Goal: Check status: Check status

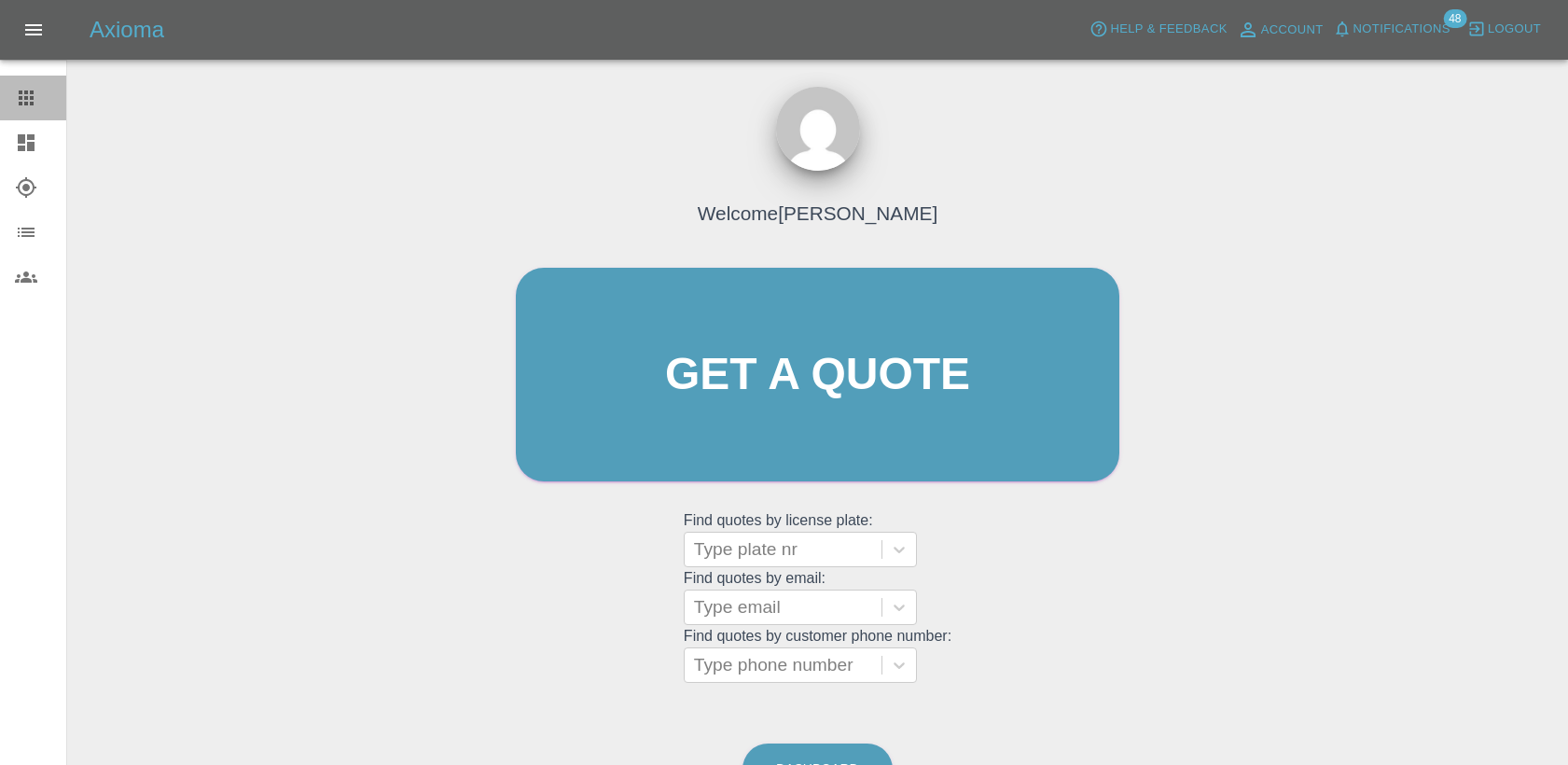
click at [24, 96] on icon at bounding box center [26, 98] width 15 height 15
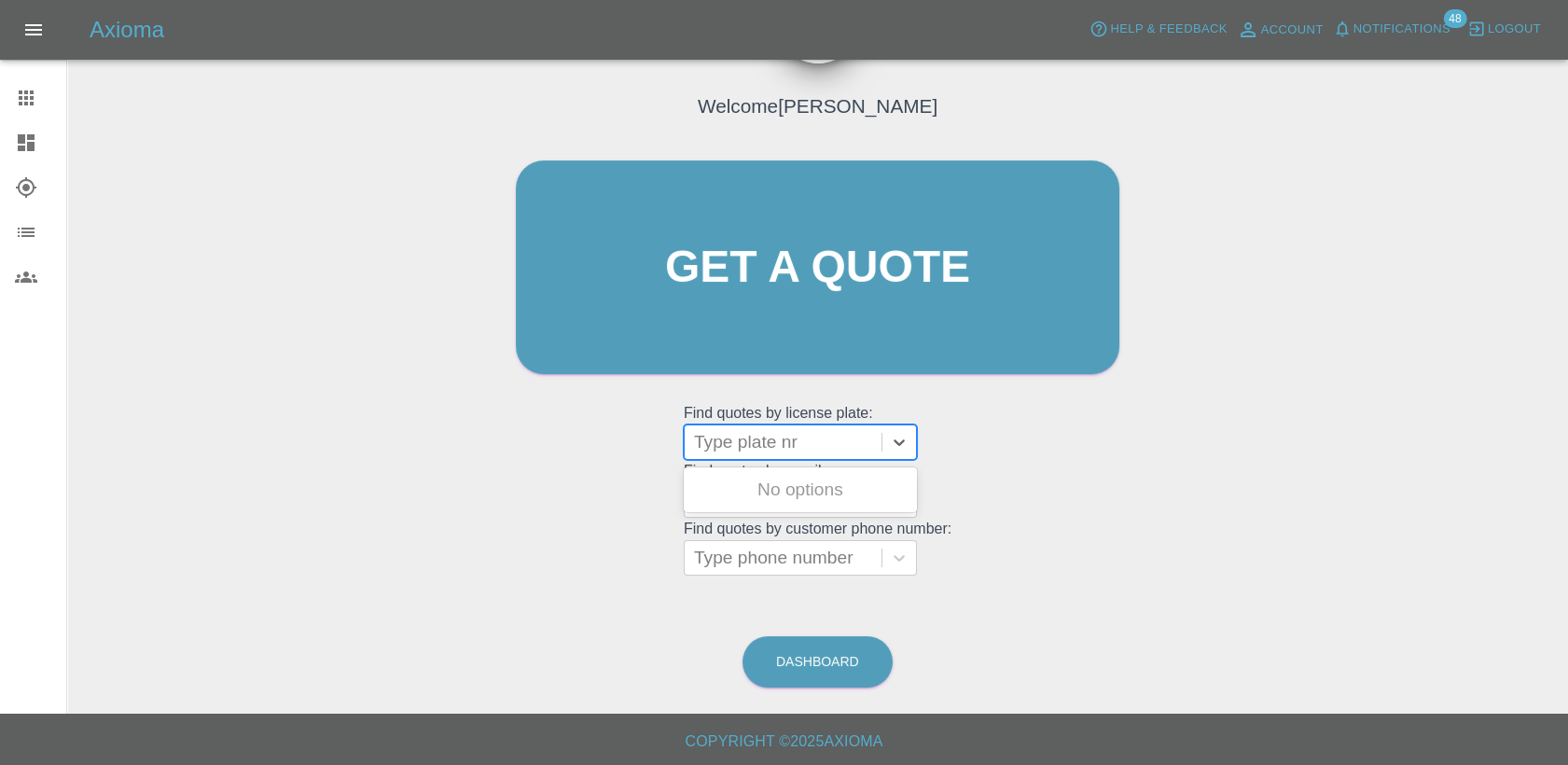
click at [764, 446] on div at bounding box center [783, 442] width 178 height 26
paste input "HV25WDT"
type input "HV25WDT"
paste input "DW25MFV"
type input "DW25MFV"
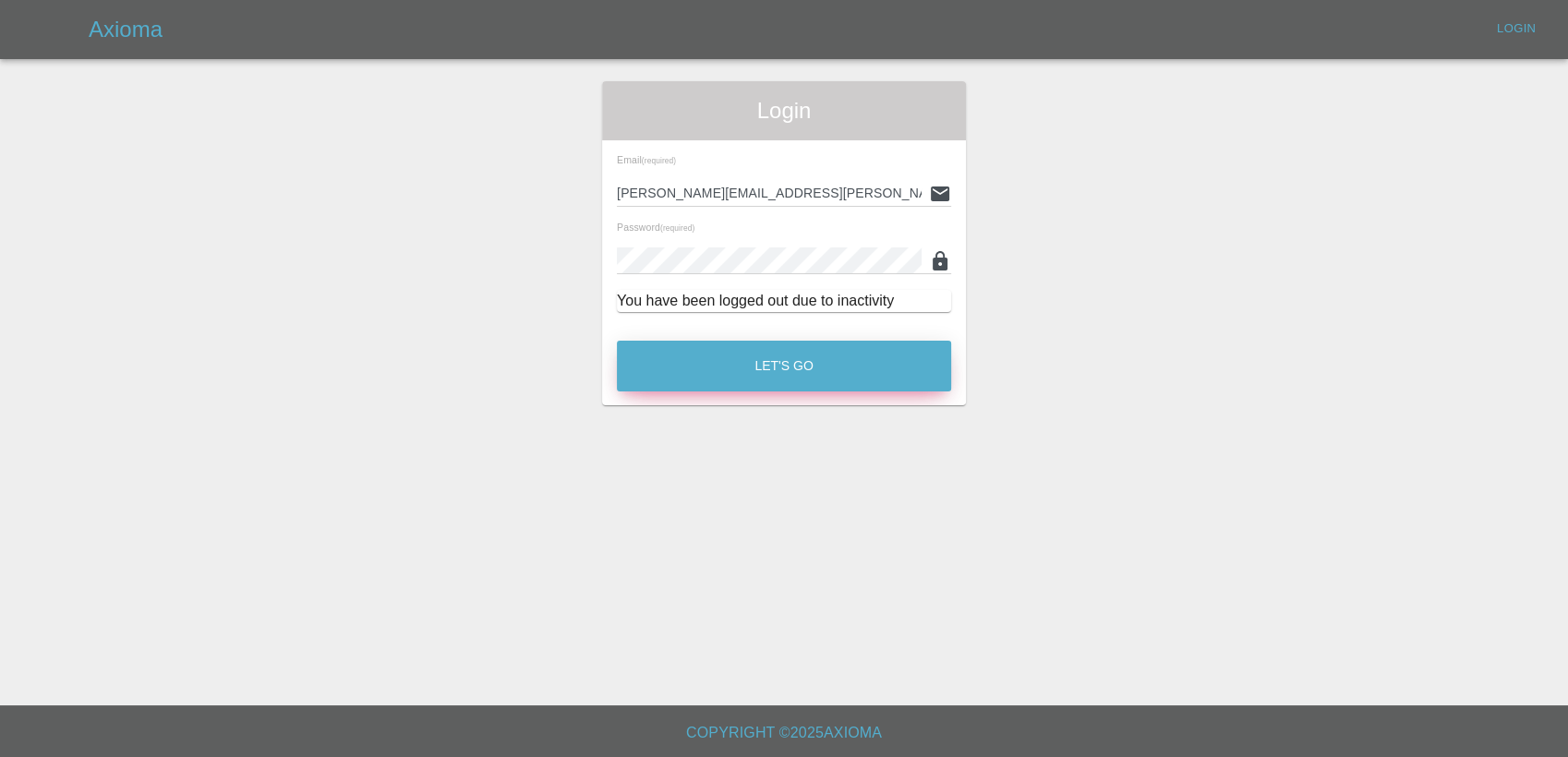
click at [766, 382] on button "Let's Go" at bounding box center [784, 366] width 334 height 50
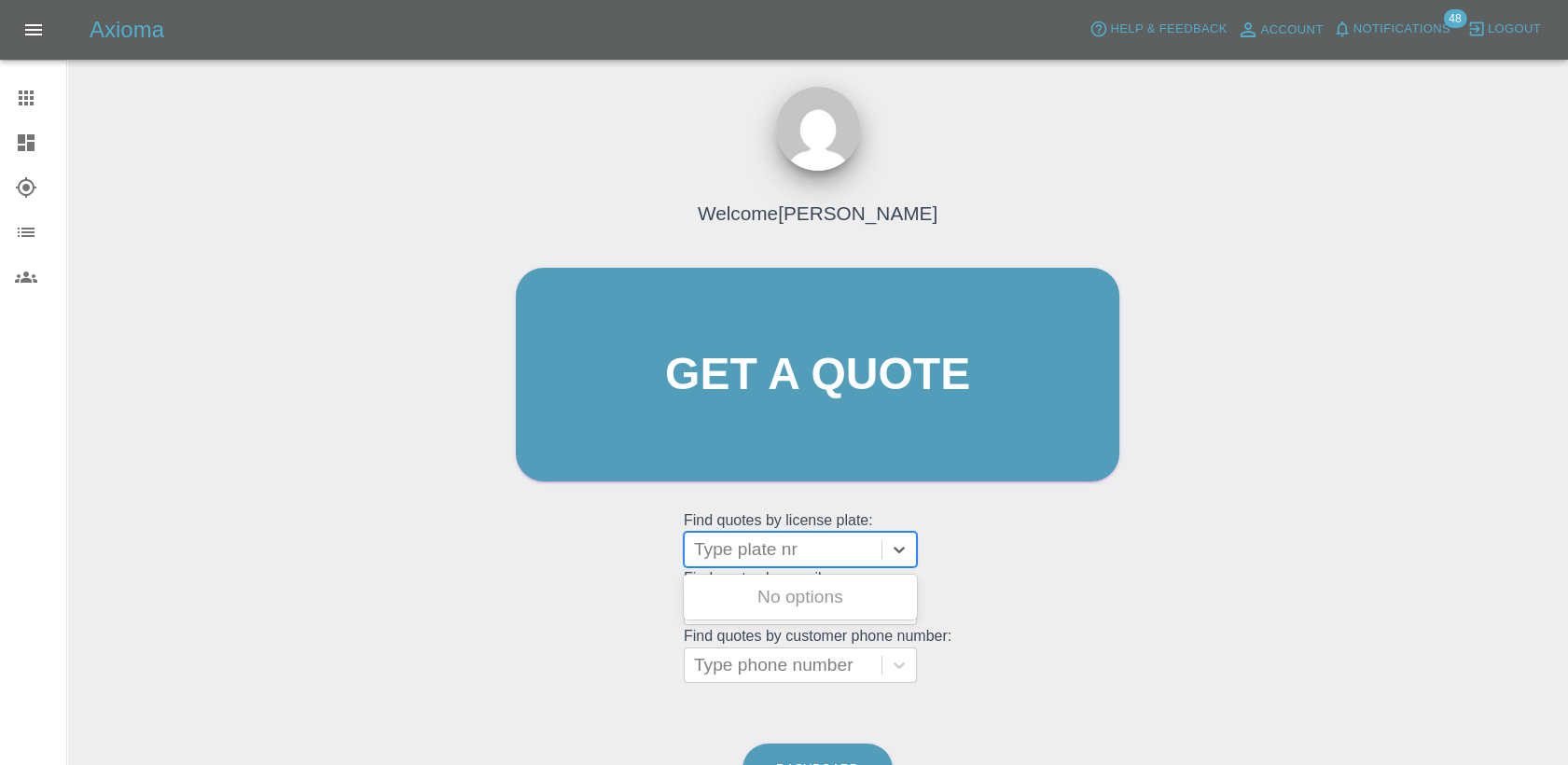
click at [757, 552] on div at bounding box center [783, 549] width 178 height 26
paste input "DW25MFV"
type input "DW25MFV"
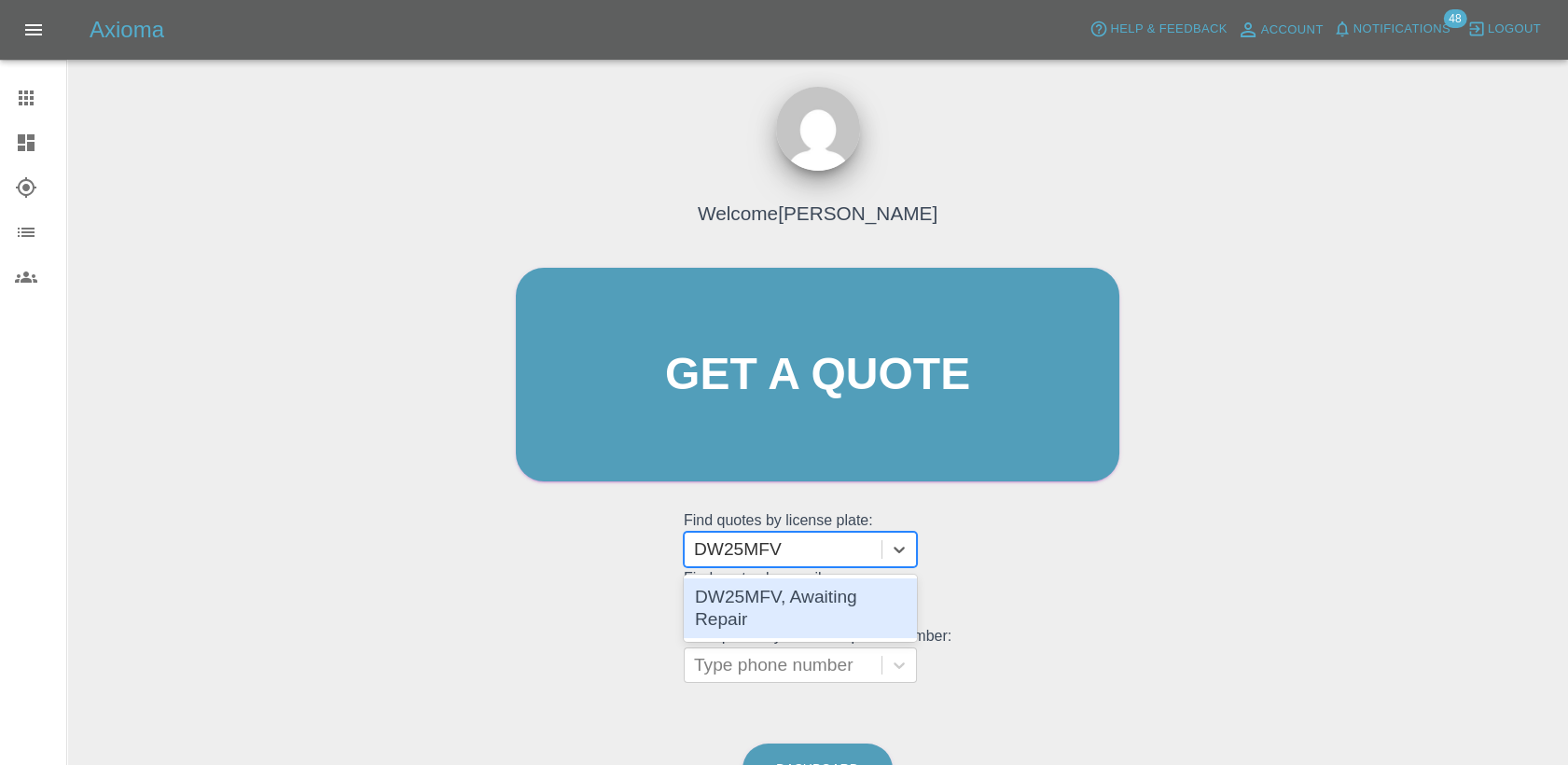
click at [851, 602] on div "DW25MFV, Awaiting Repair" at bounding box center [801, 608] width 234 height 60
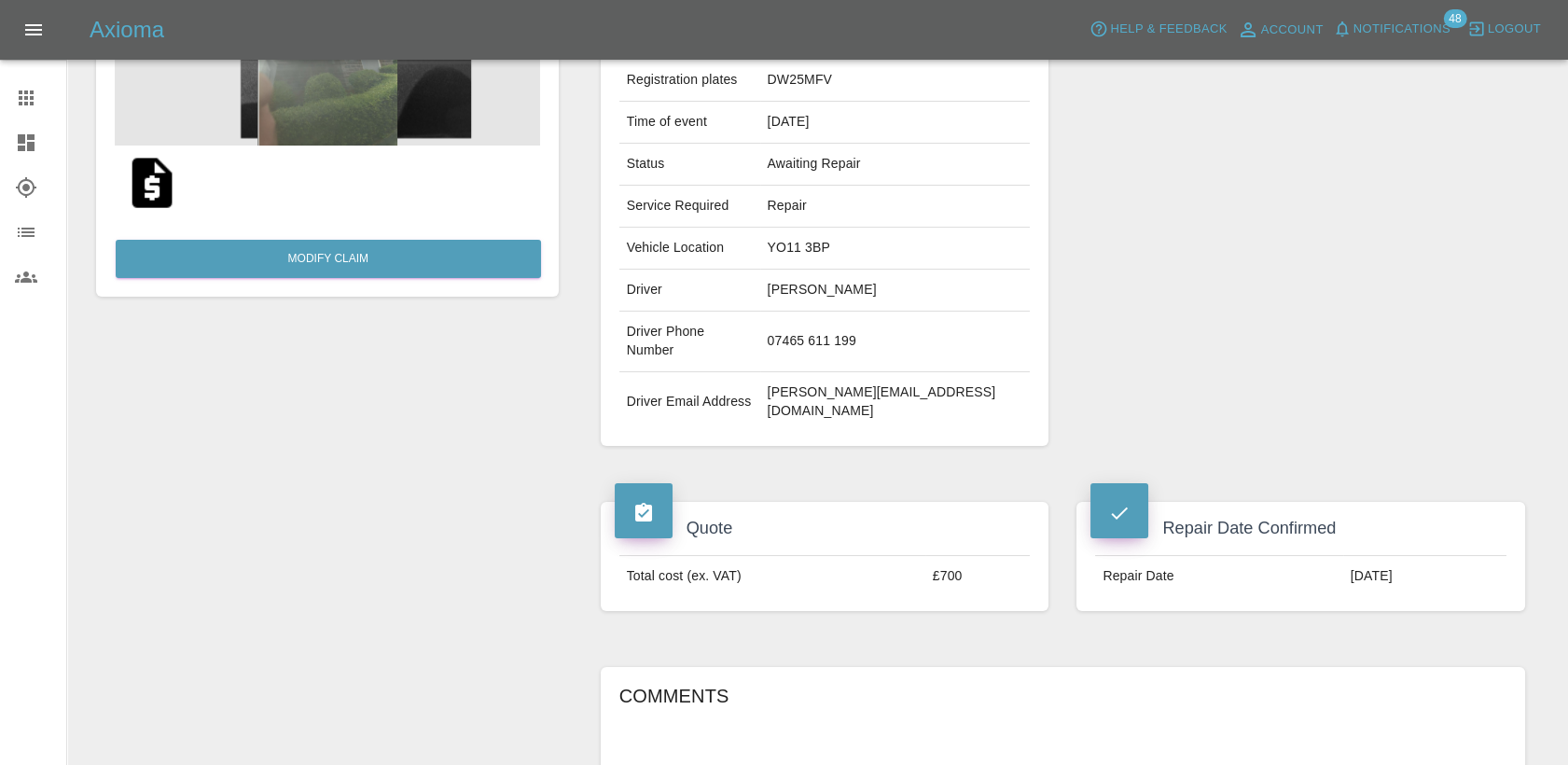
scroll to position [311, 0]
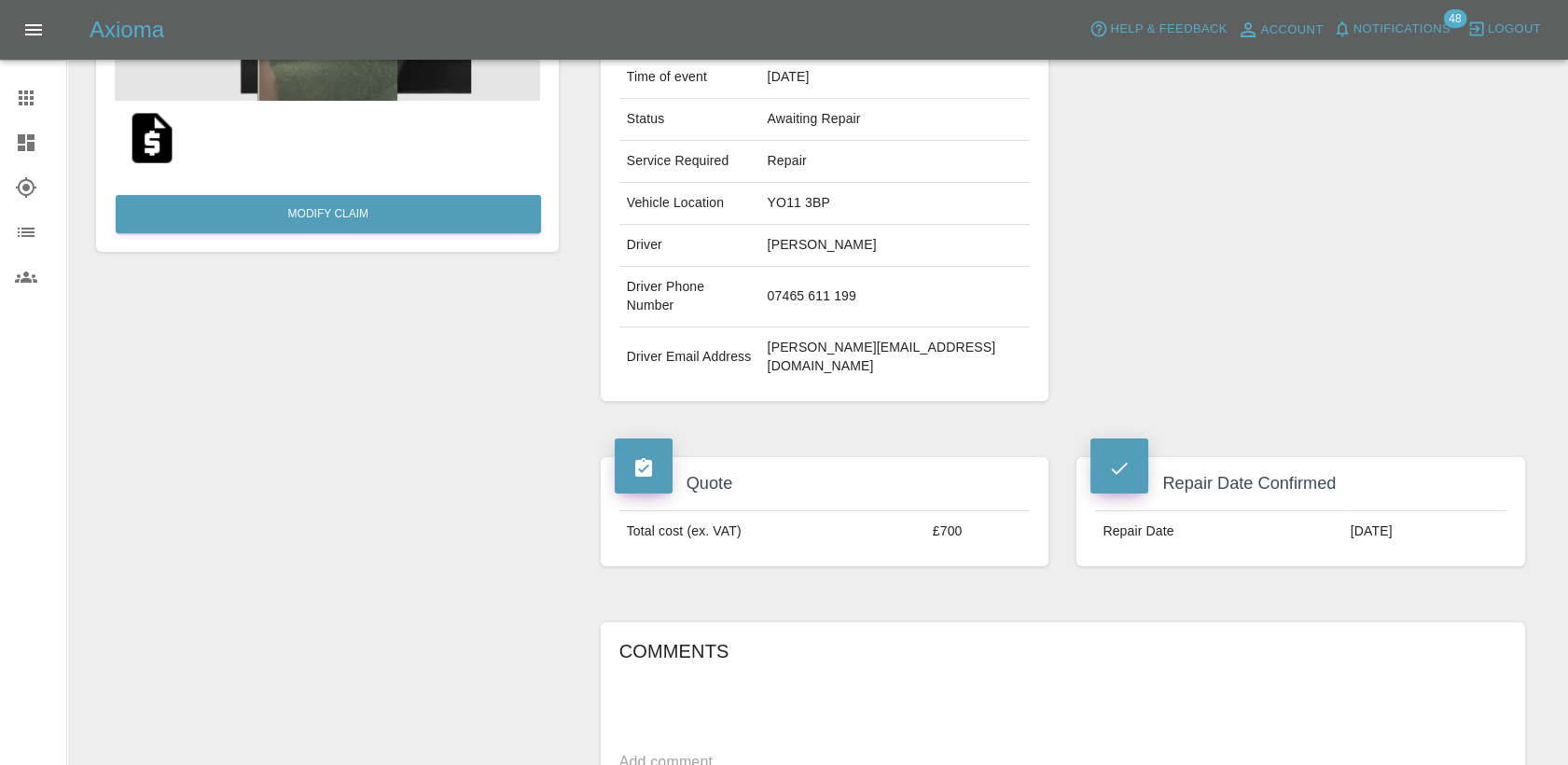
click at [26, 93] on icon at bounding box center [26, 98] width 15 height 15
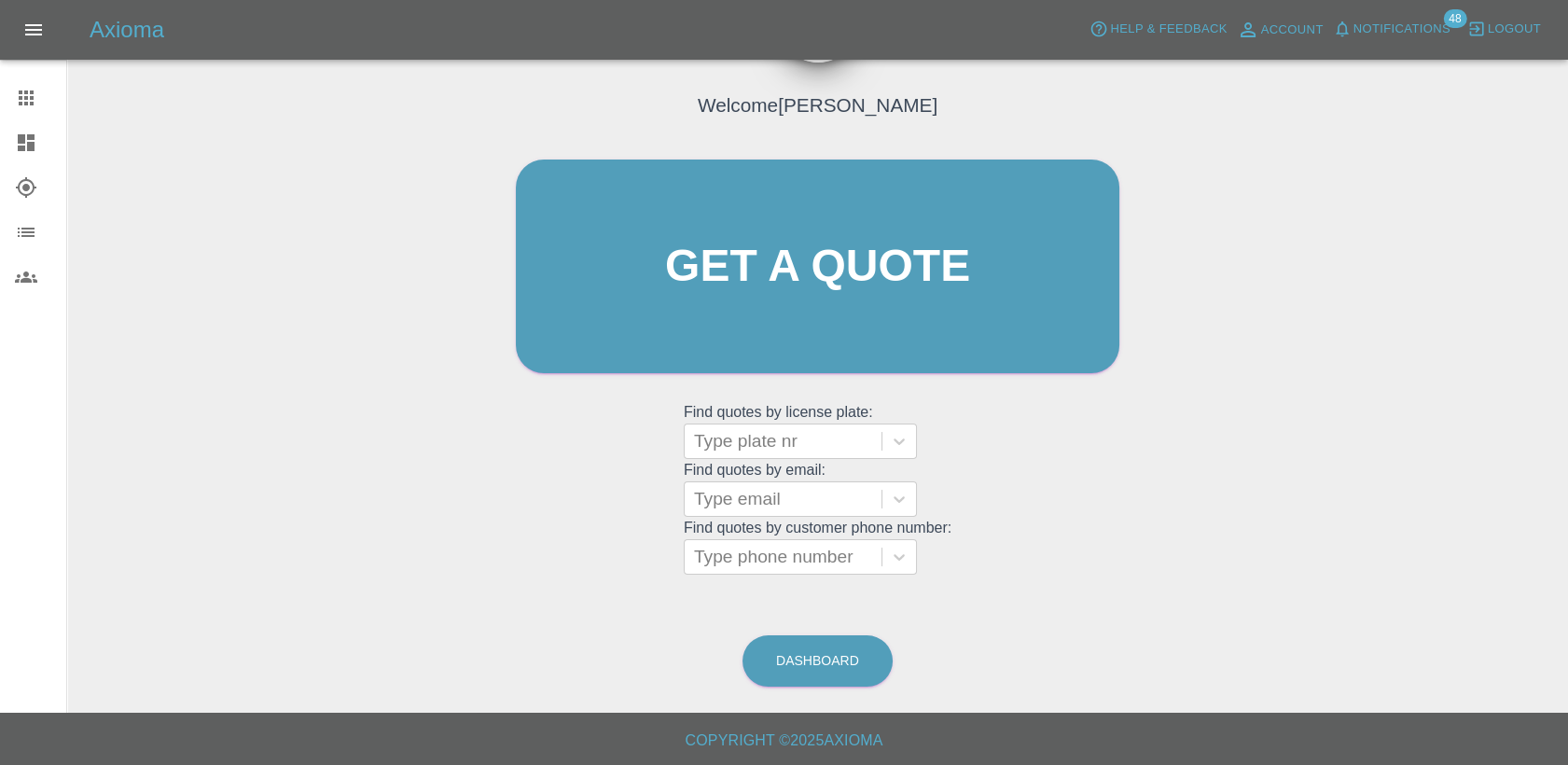
scroll to position [107, 0]
click at [819, 433] on div at bounding box center [783, 442] width 178 height 26
paste input "DW25GBU"
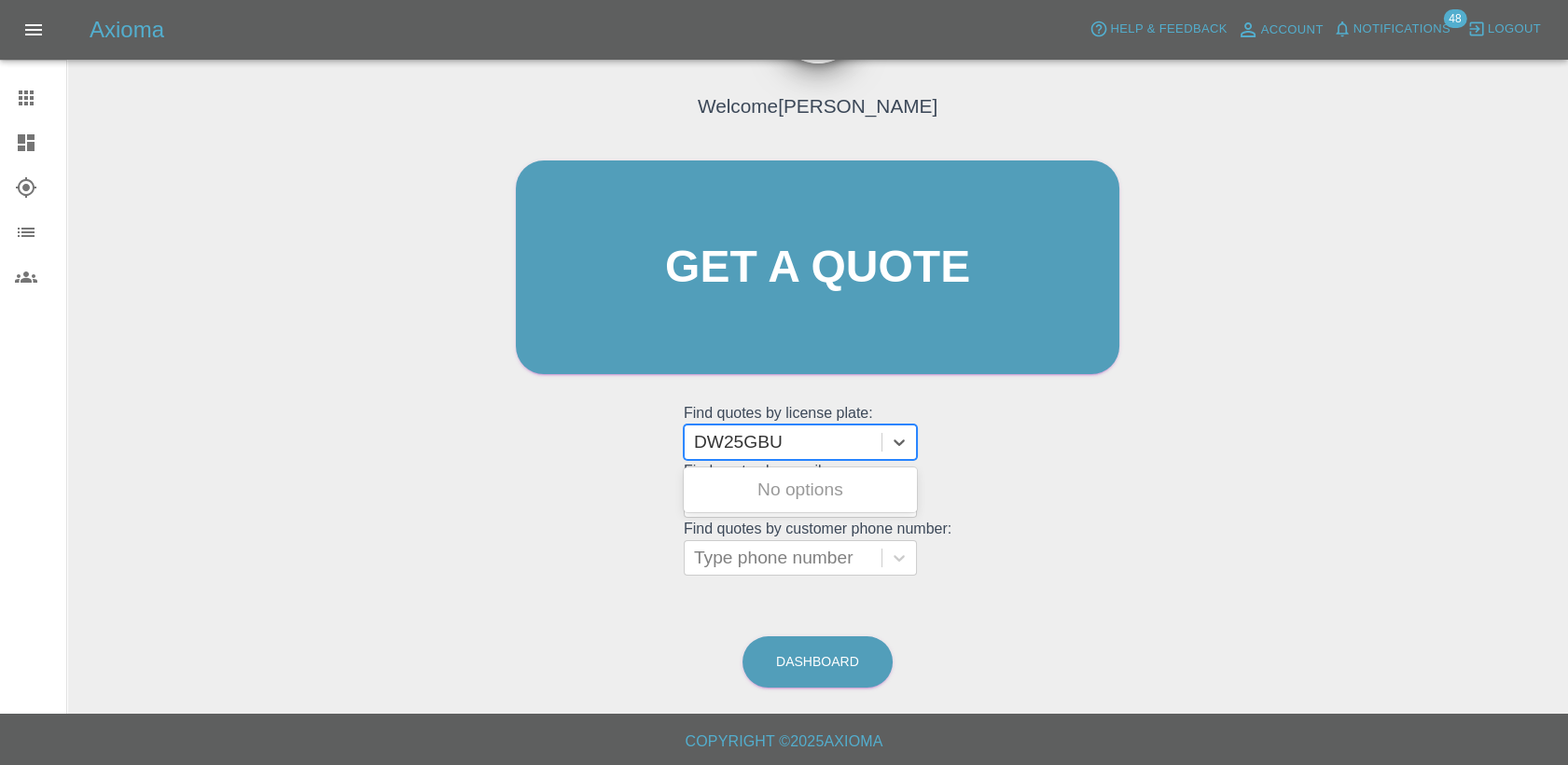
type input "DW25GBU"
click at [832, 495] on div "DW25GBU, Bidding" at bounding box center [801, 489] width 234 height 37
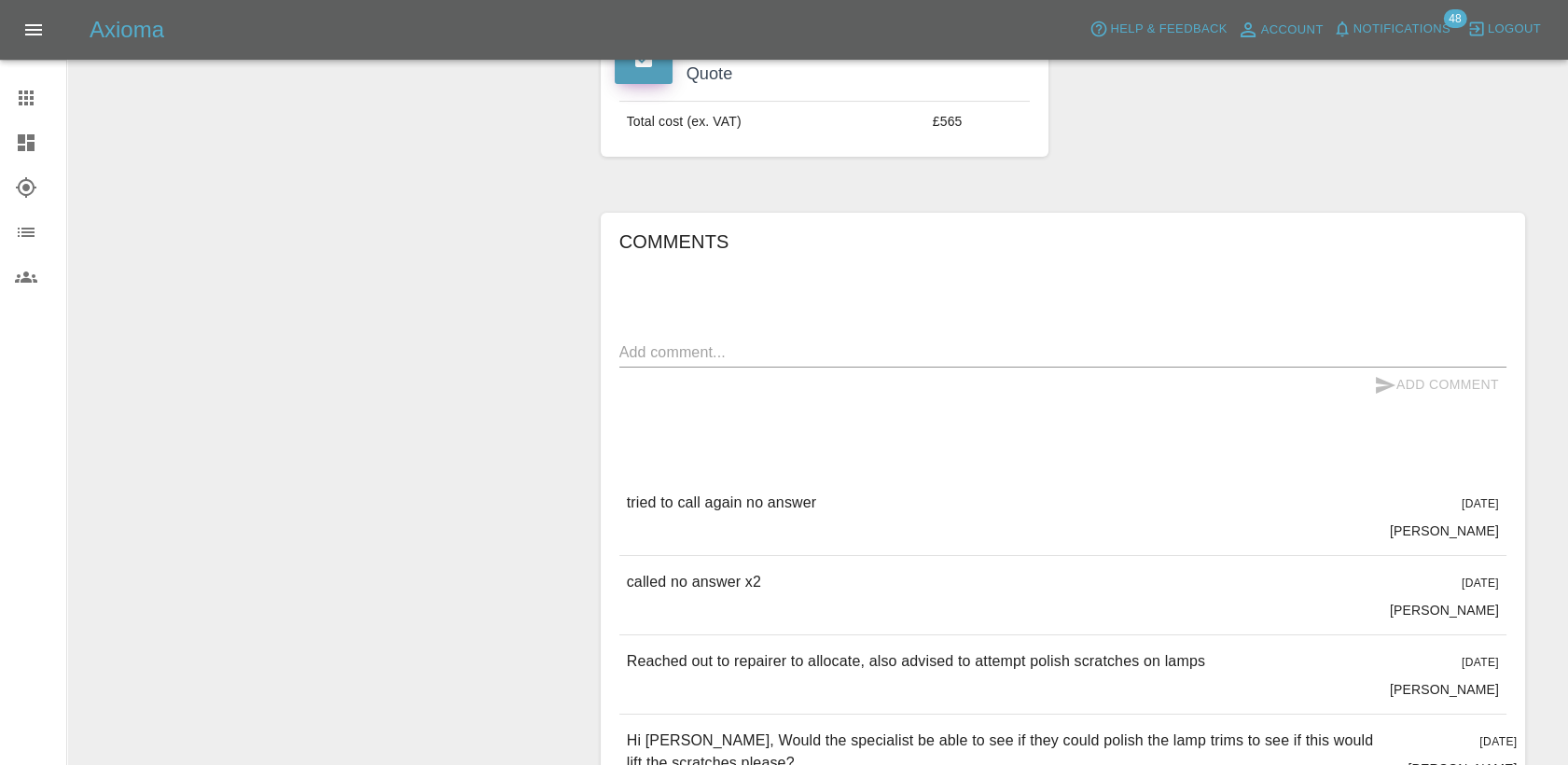
scroll to position [621, 0]
click at [854, 357] on textarea at bounding box center [1063, 353] width 887 height 21
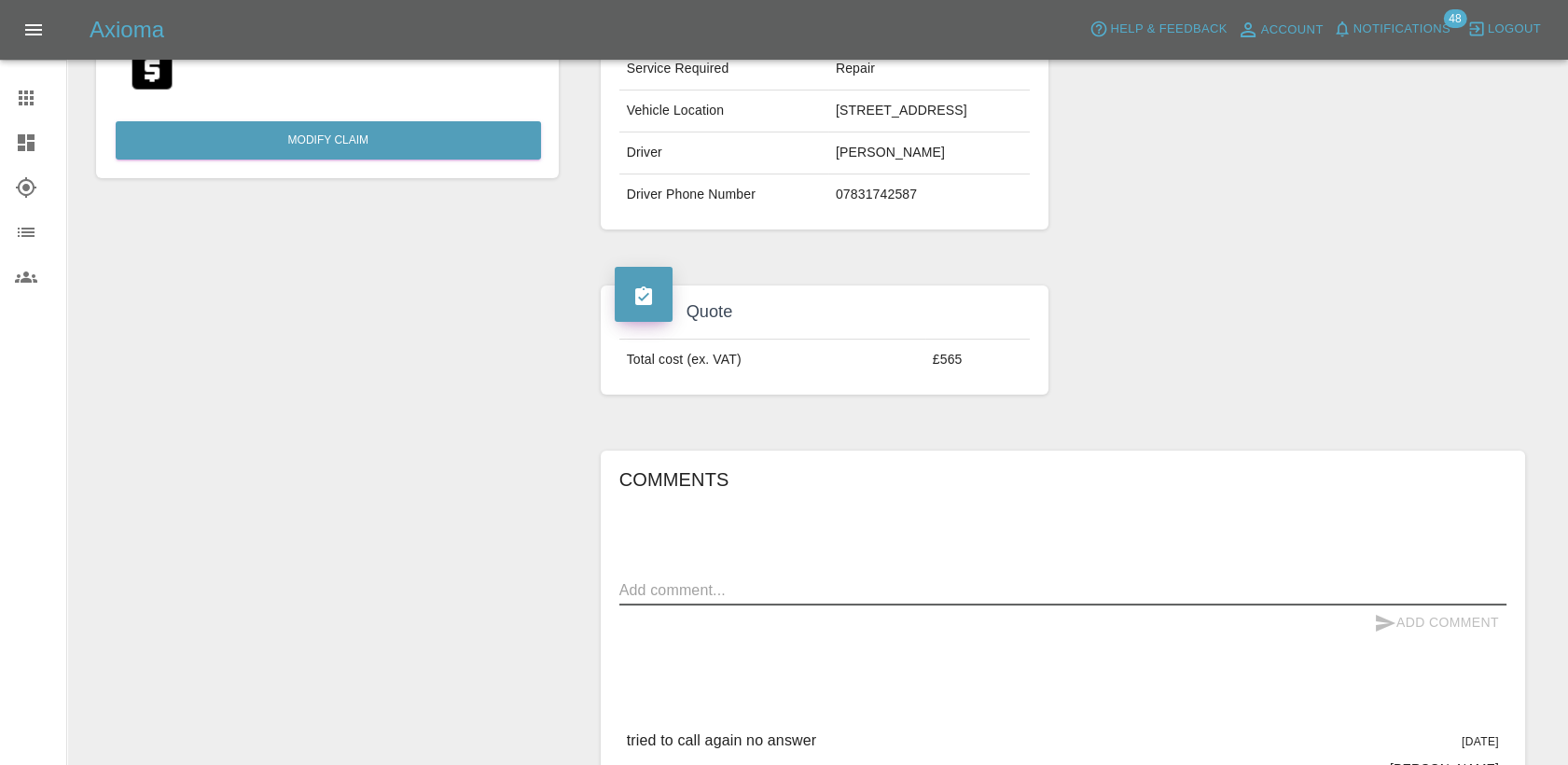
scroll to position [104, 0]
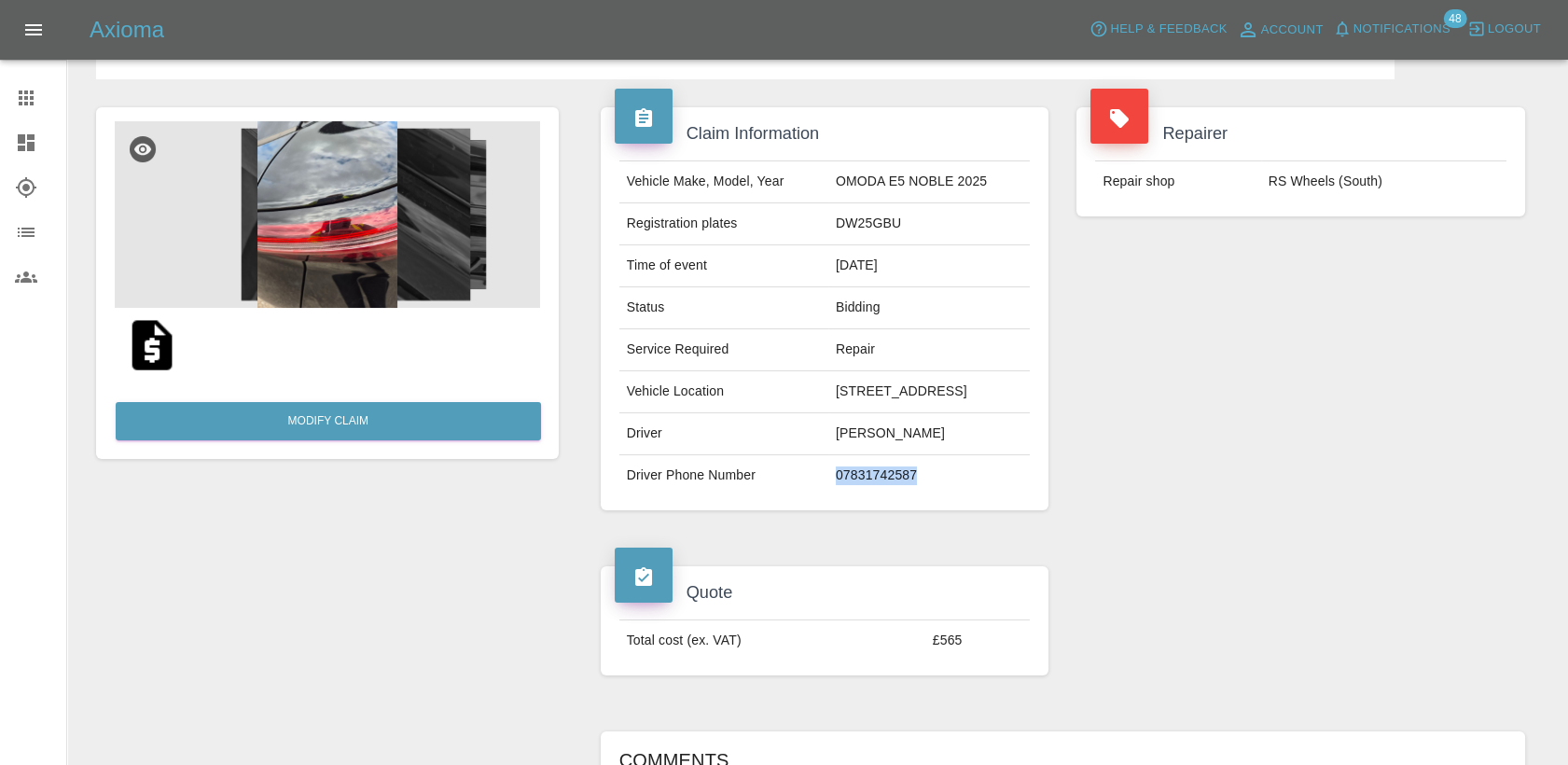
drag, startPoint x: 846, startPoint y: 475, endPoint x: 808, endPoint y: 473, distance: 38.1
click at [828, 473] on td "07831742587" at bounding box center [929, 475] width 202 height 41
copy td "07831742587"
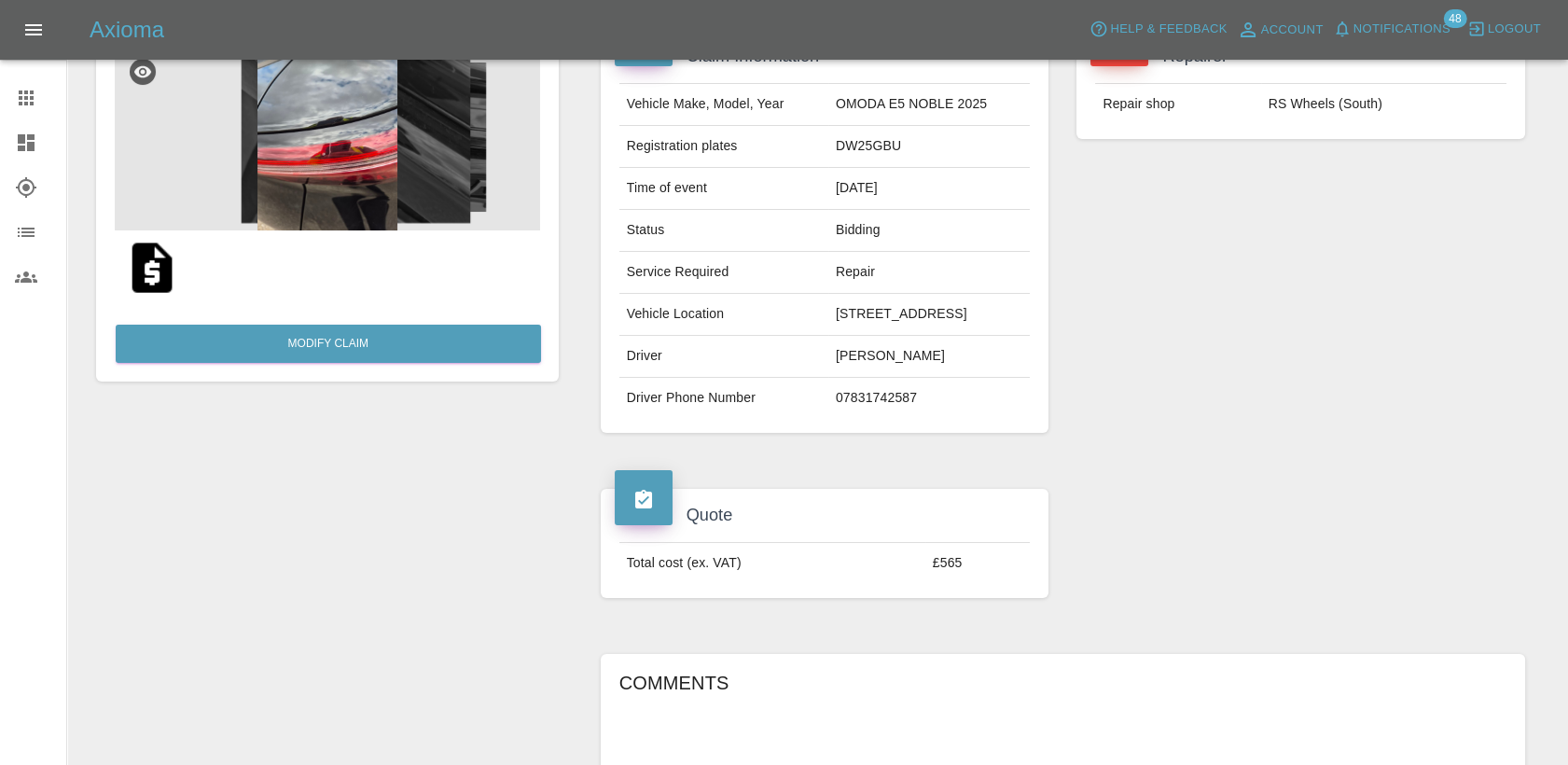
scroll to position [311, 0]
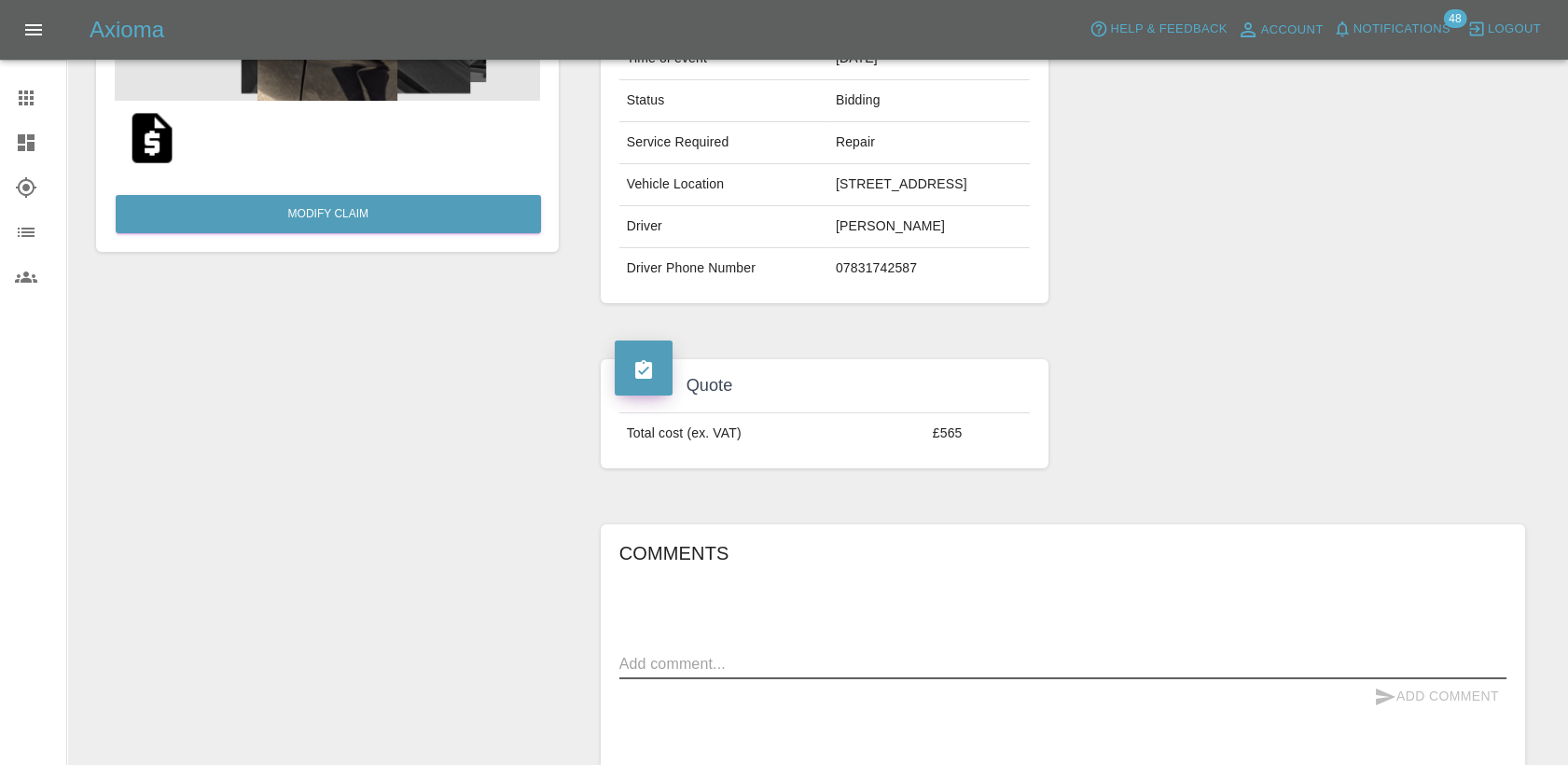
click at [836, 666] on textarea at bounding box center [1063, 663] width 887 height 21
type textarea "reached out to lease company to get another contact number / email address."
click at [1458, 686] on button "Add Comment" at bounding box center [1436, 696] width 140 height 35
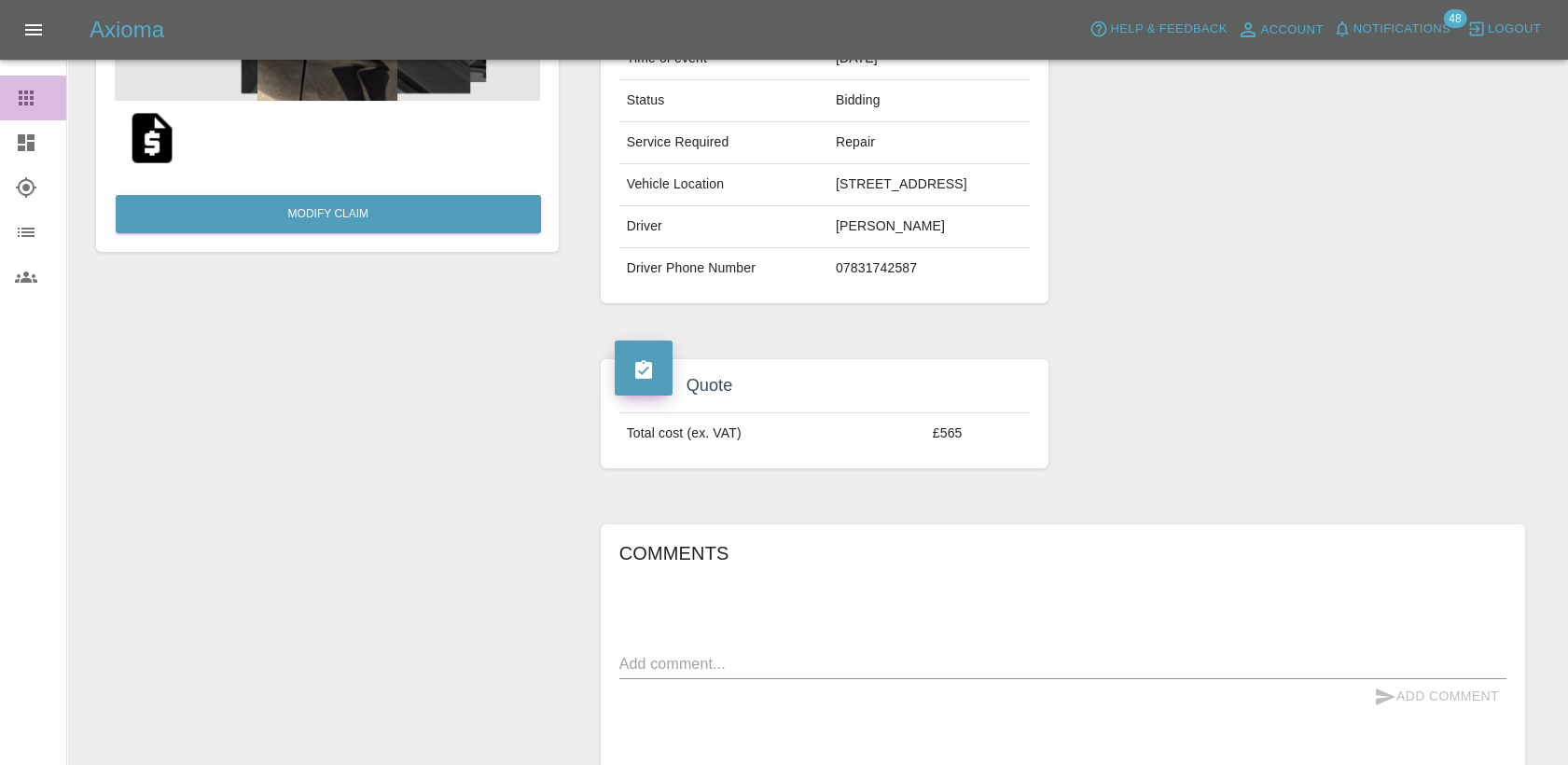
click at [20, 89] on icon at bounding box center [26, 98] width 22 height 22
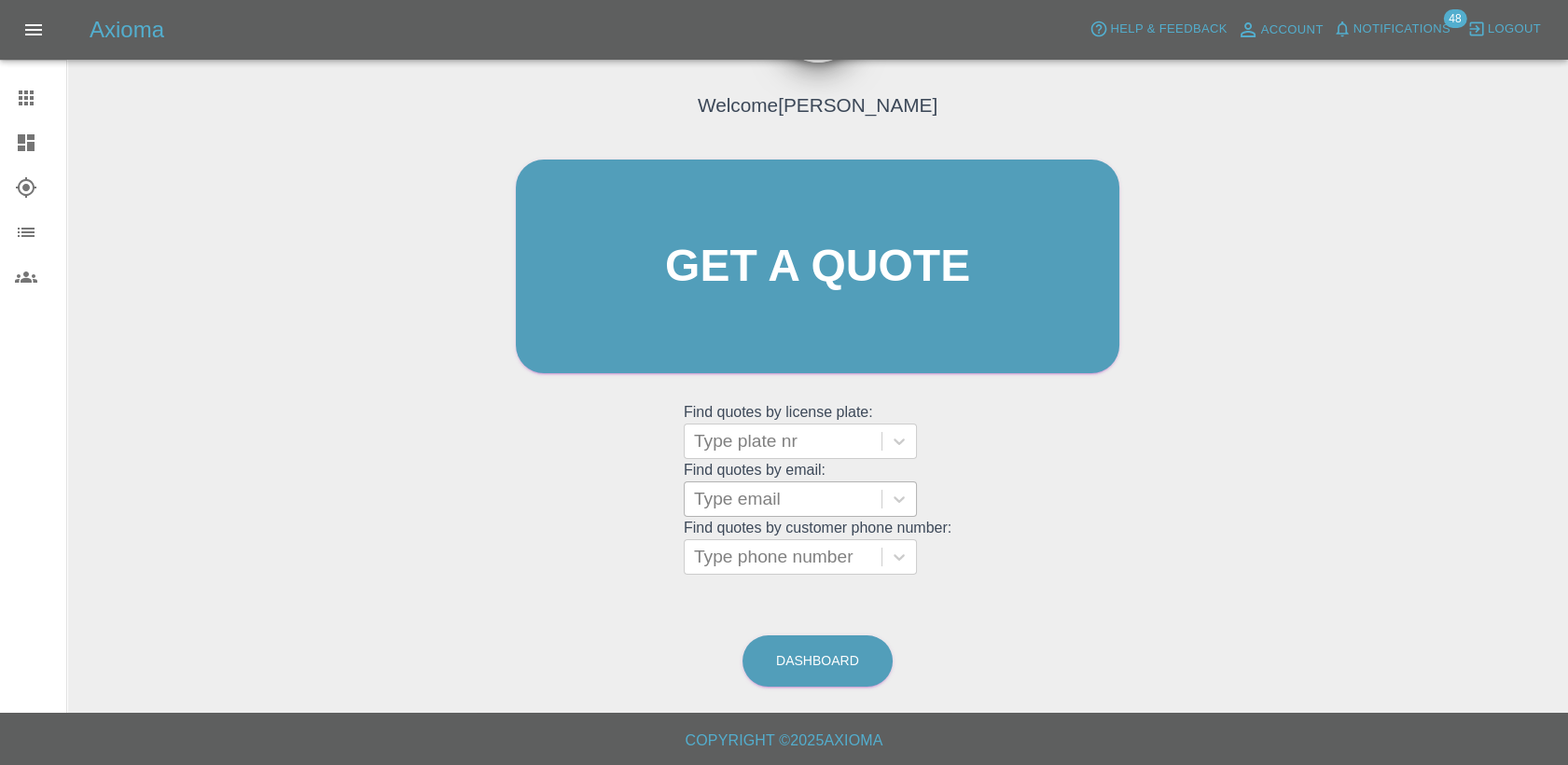
scroll to position [107, 0]
click at [830, 451] on div at bounding box center [783, 442] width 178 height 26
paste input "DT25WZN"
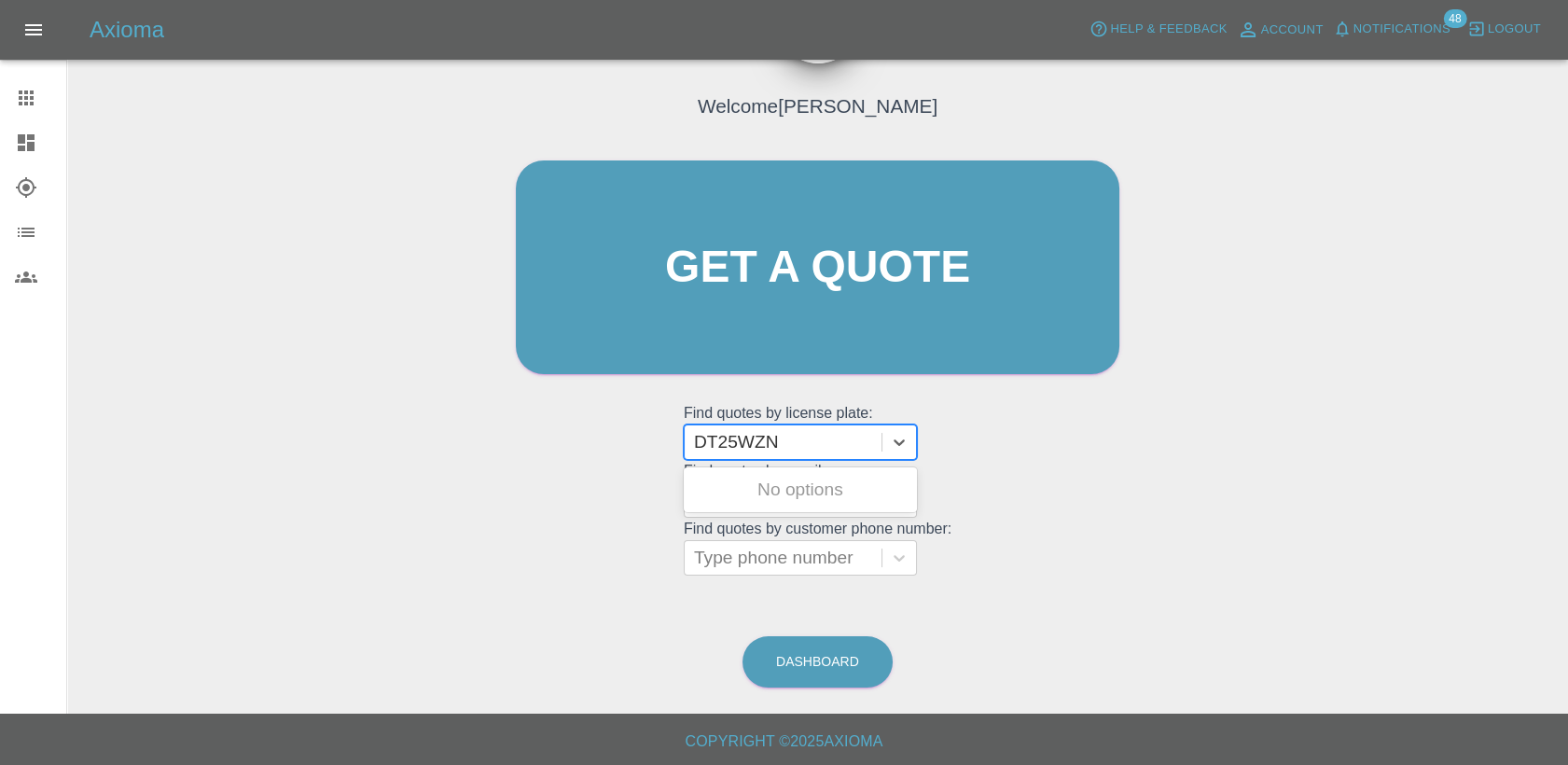
type input "DT25WZN"
click at [846, 487] on div "DT25WZN, Finished" at bounding box center [801, 489] width 234 height 37
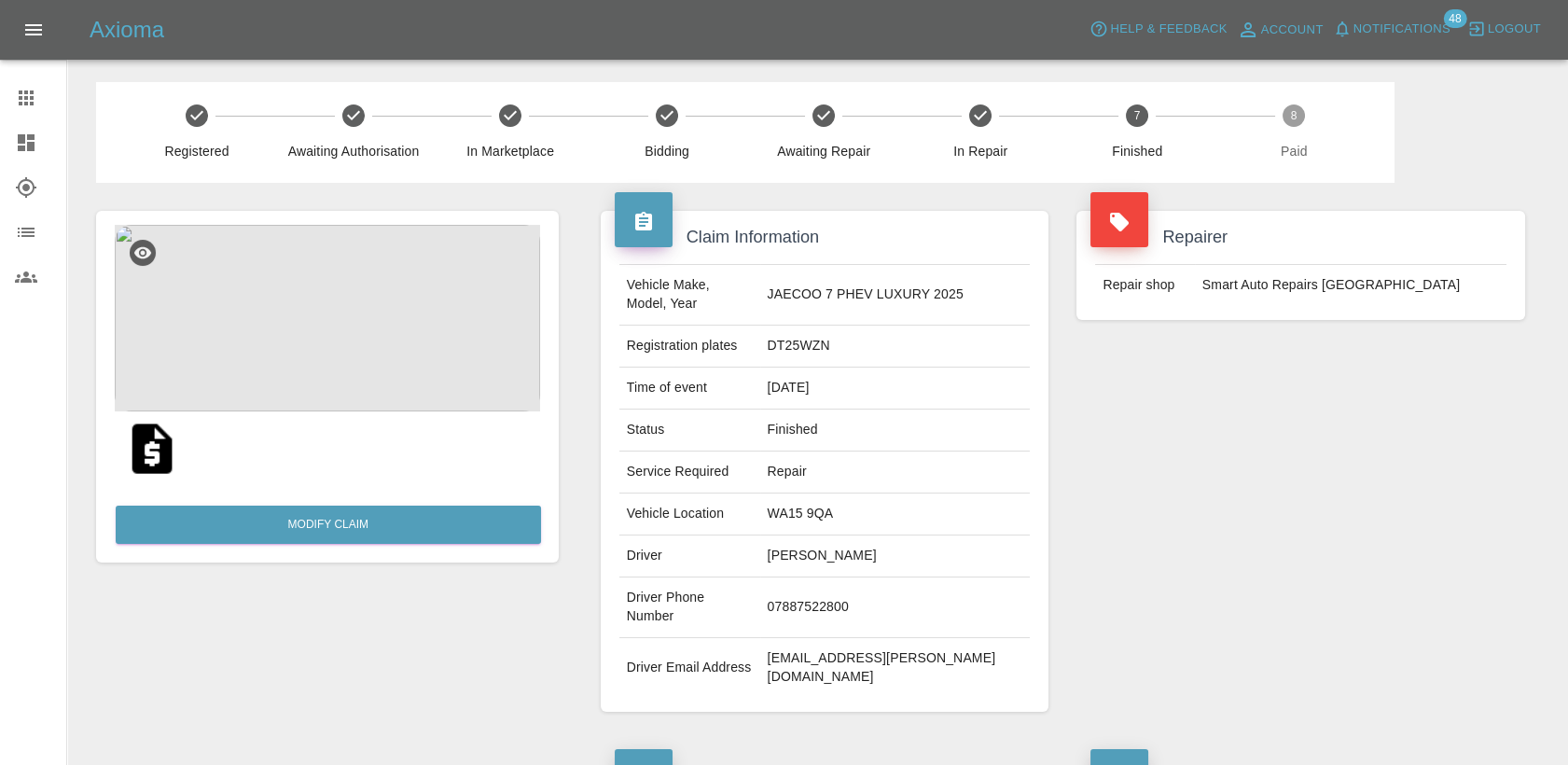
click at [21, 101] on icon at bounding box center [26, 98] width 15 height 15
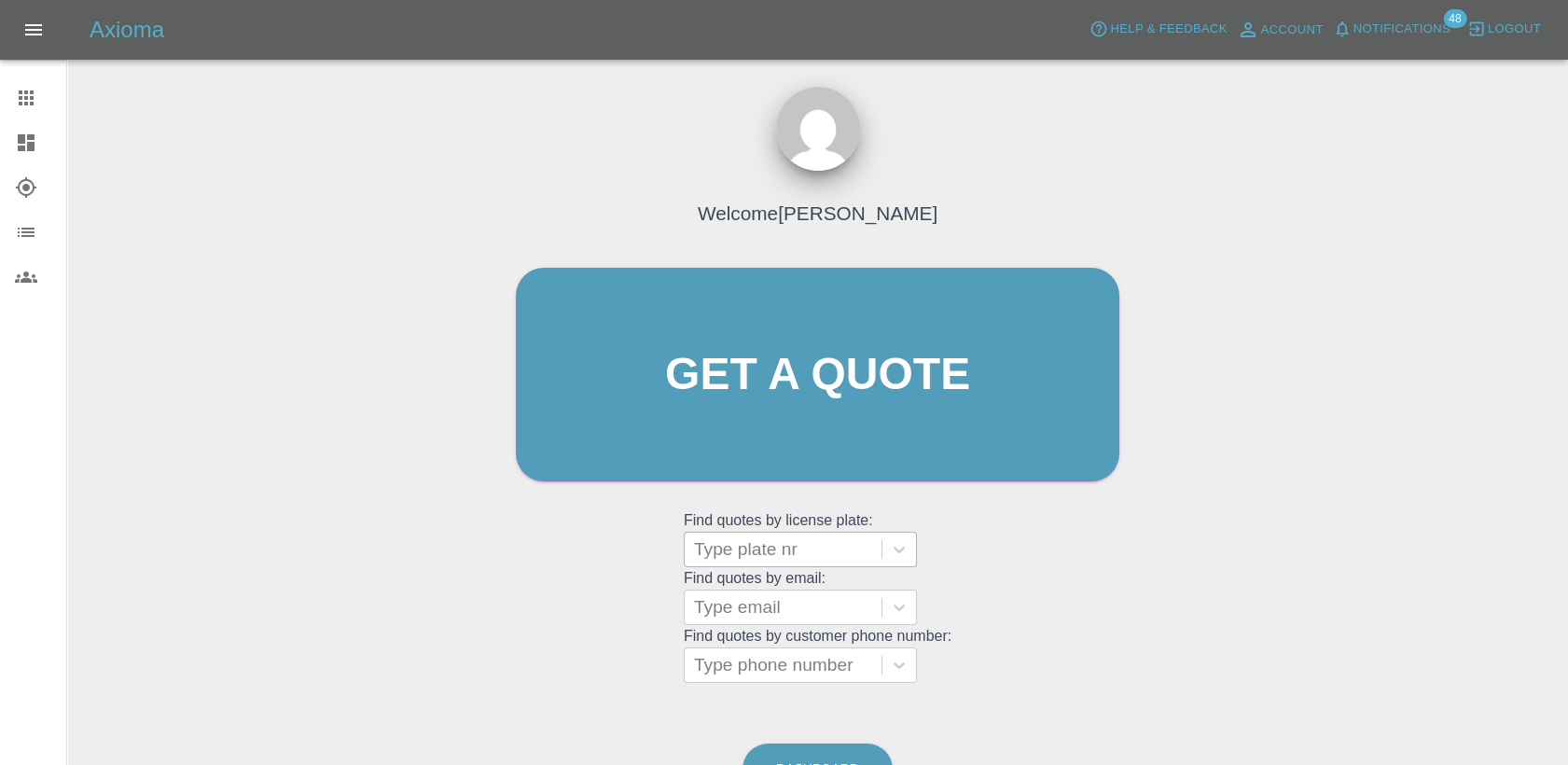
click at [816, 552] on div at bounding box center [783, 549] width 178 height 26
paste input "DW25MMU"
type input "DW25MMU"
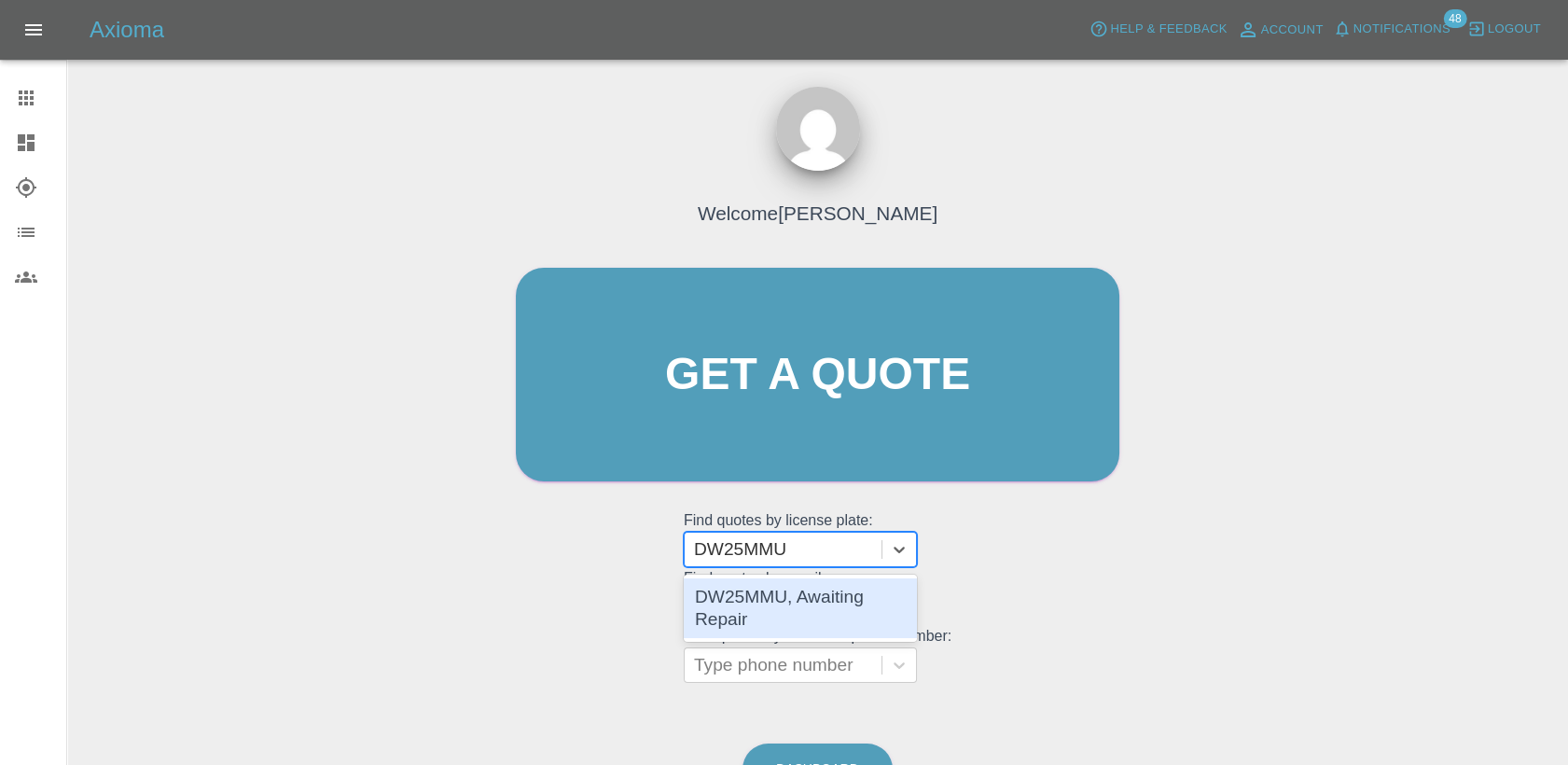
click at [818, 616] on div "DW25MMU, Awaiting Repair" at bounding box center [801, 608] width 234 height 60
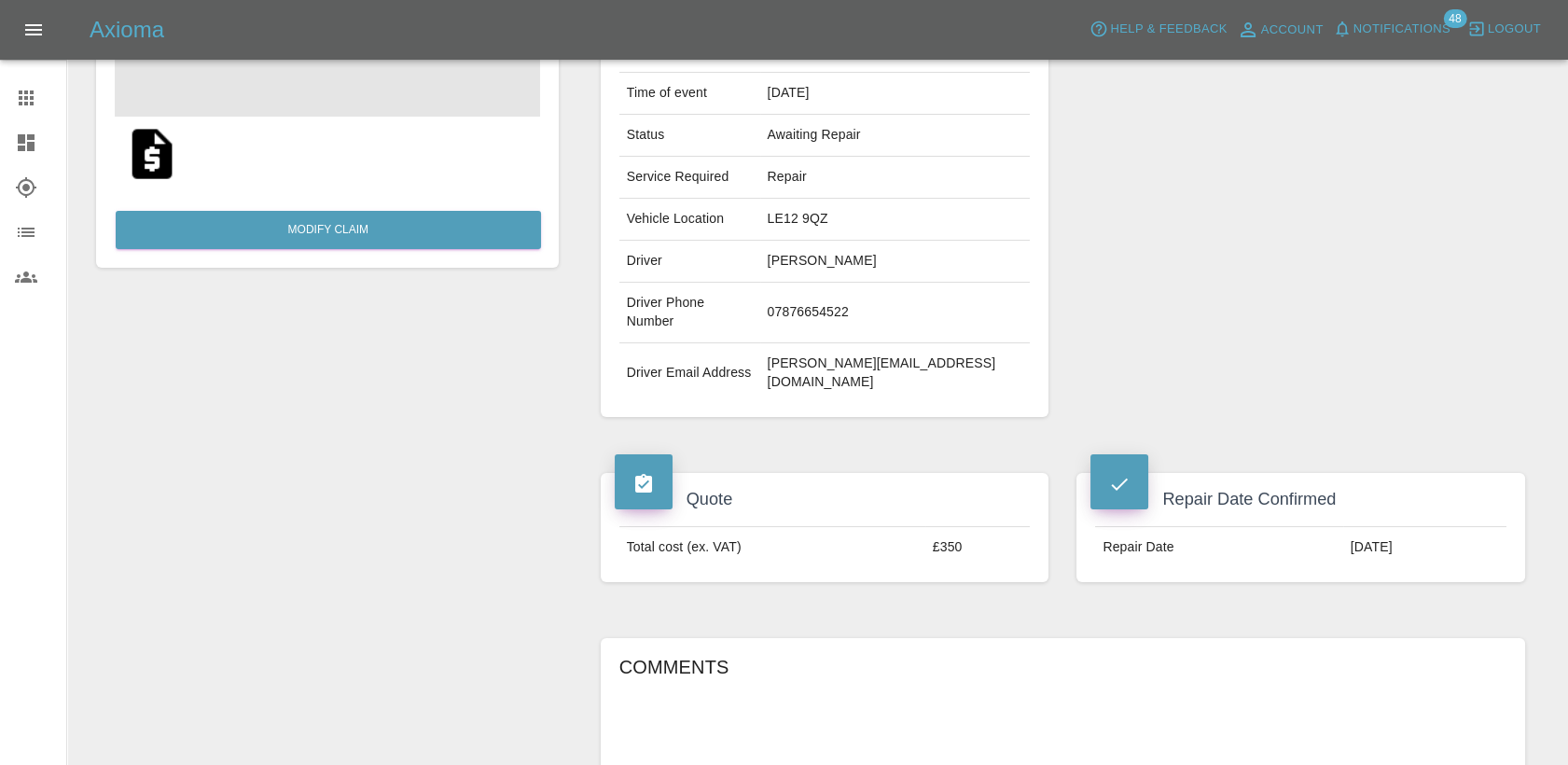
scroll to position [311, 0]
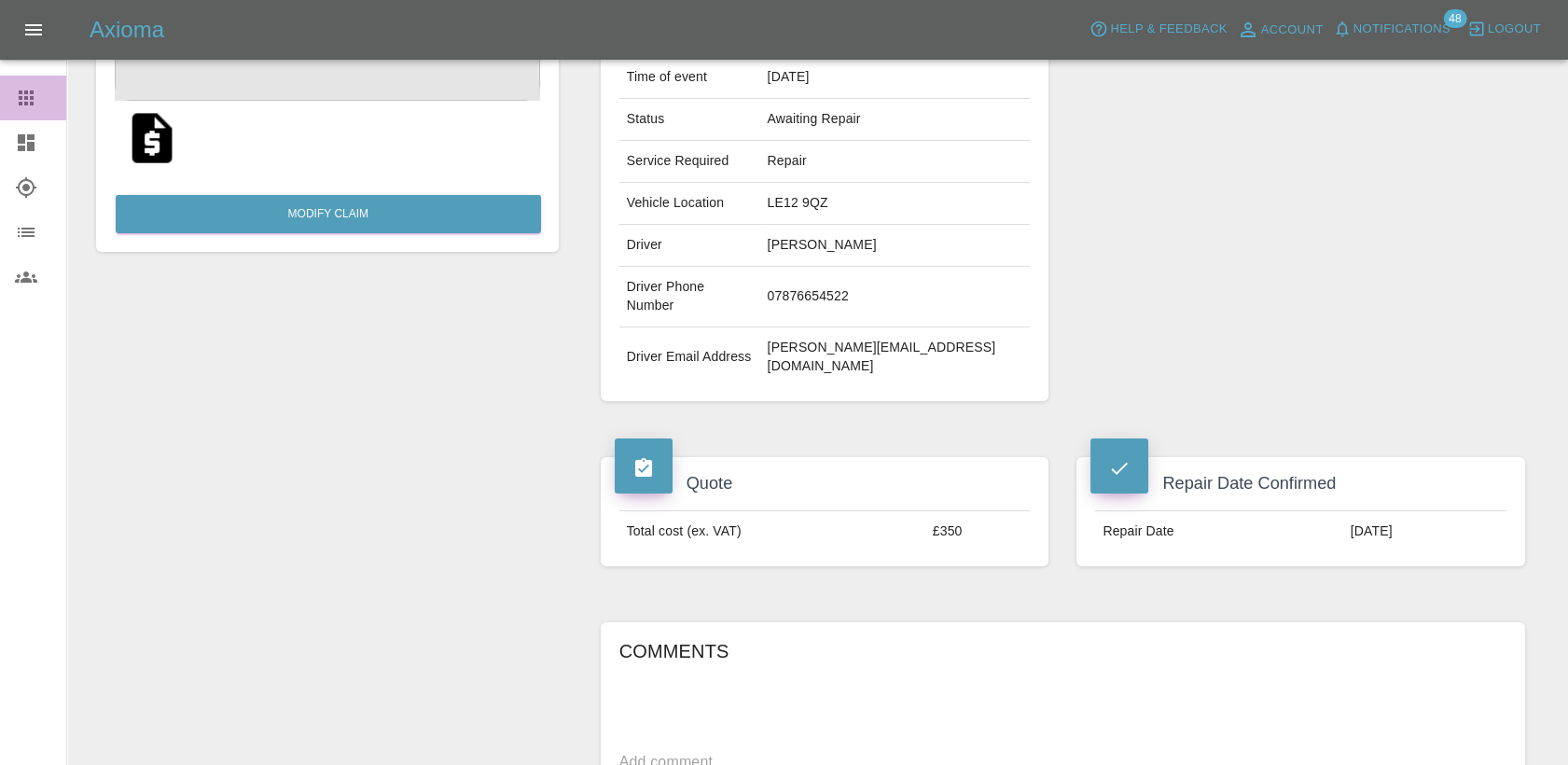
click at [26, 82] on link "Claims" at bounding box center [33, 98] width 66 height 45
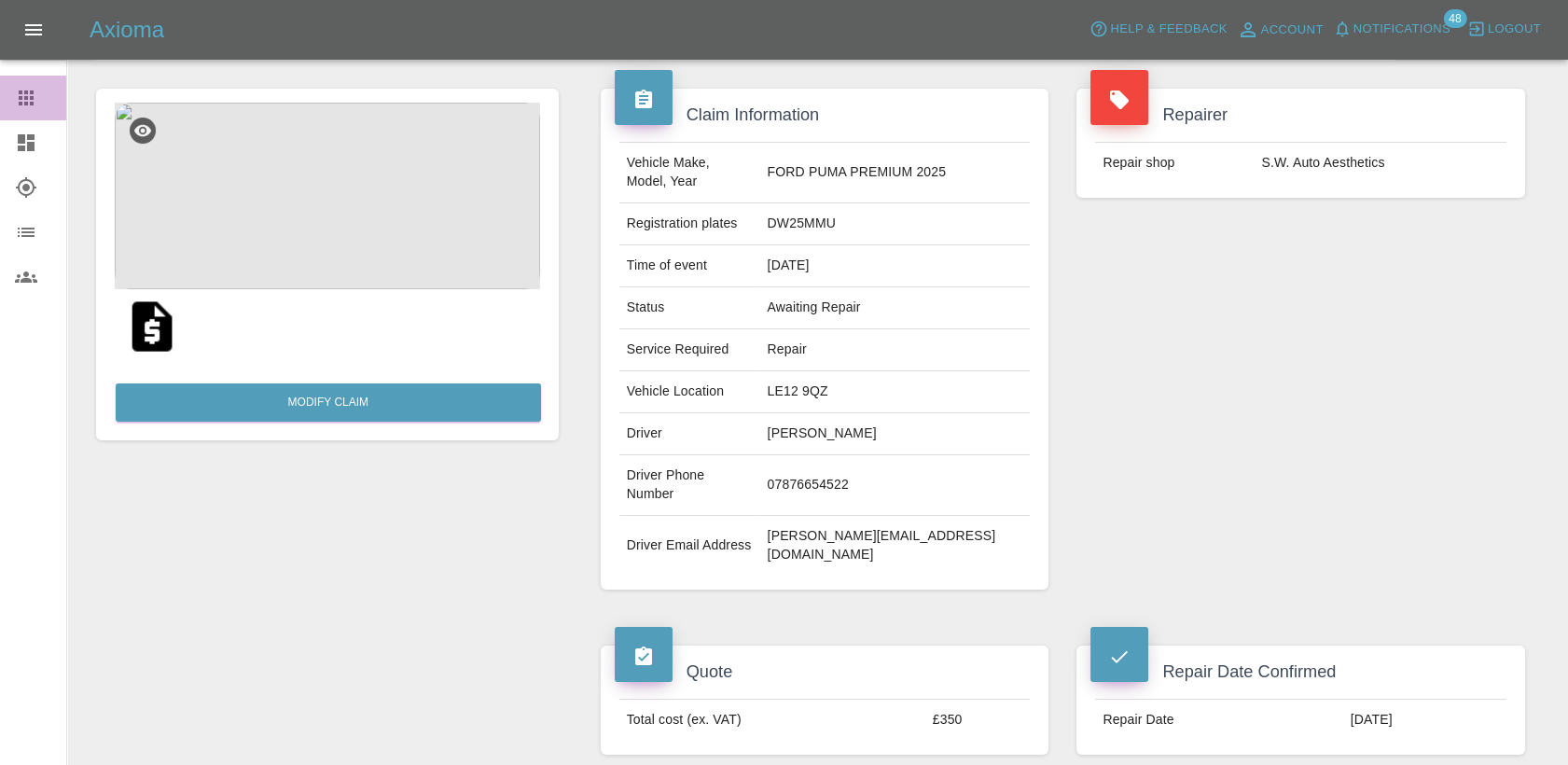
scroll to position [107, 0]
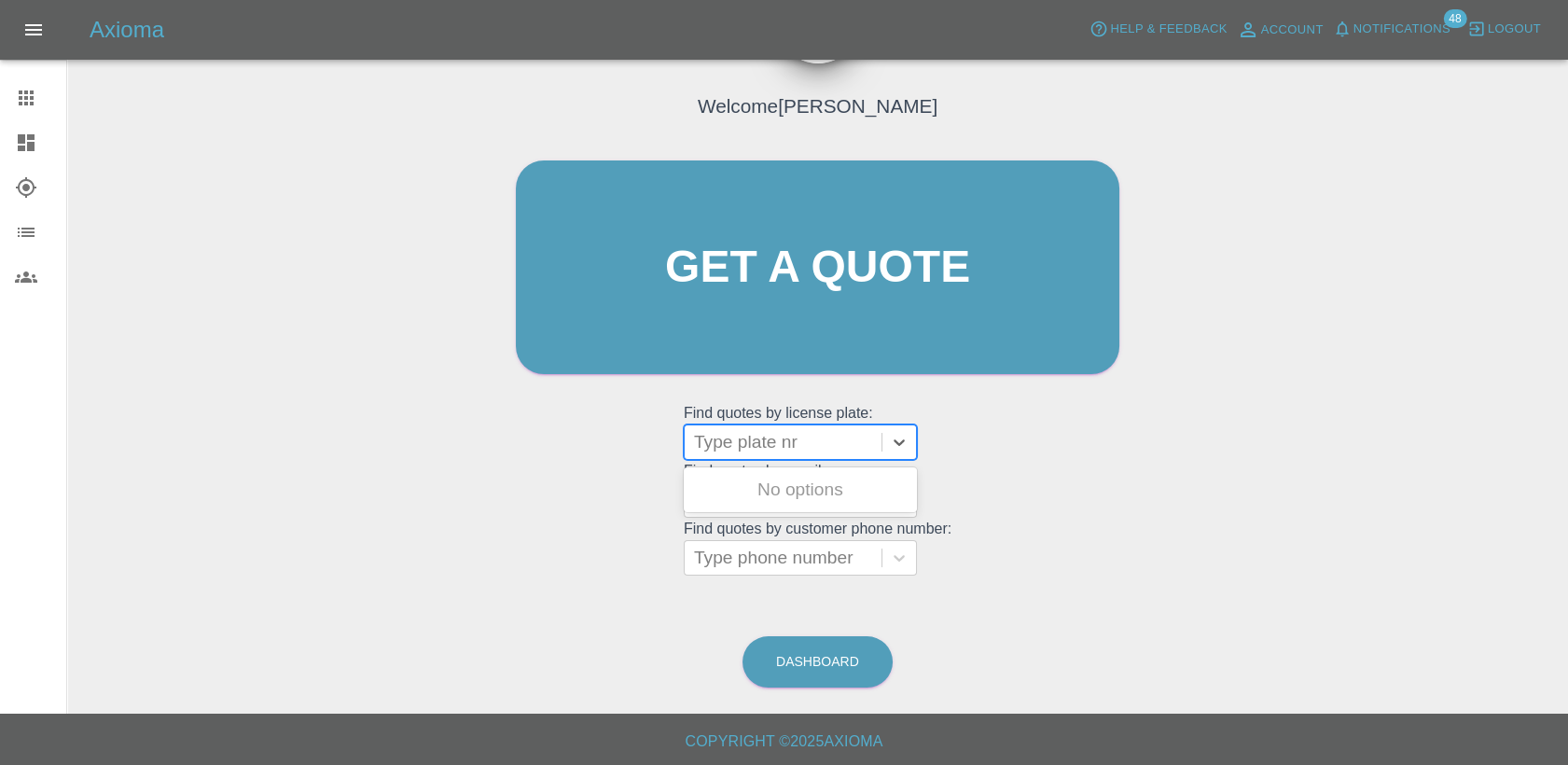
click at [727, 444] on div at bounding box center [783, 442] width 178 height 26
paste input "HT25CCN"
type input "HT25CCN"
paste input "DT25WVK"
type input "DT25WVK"
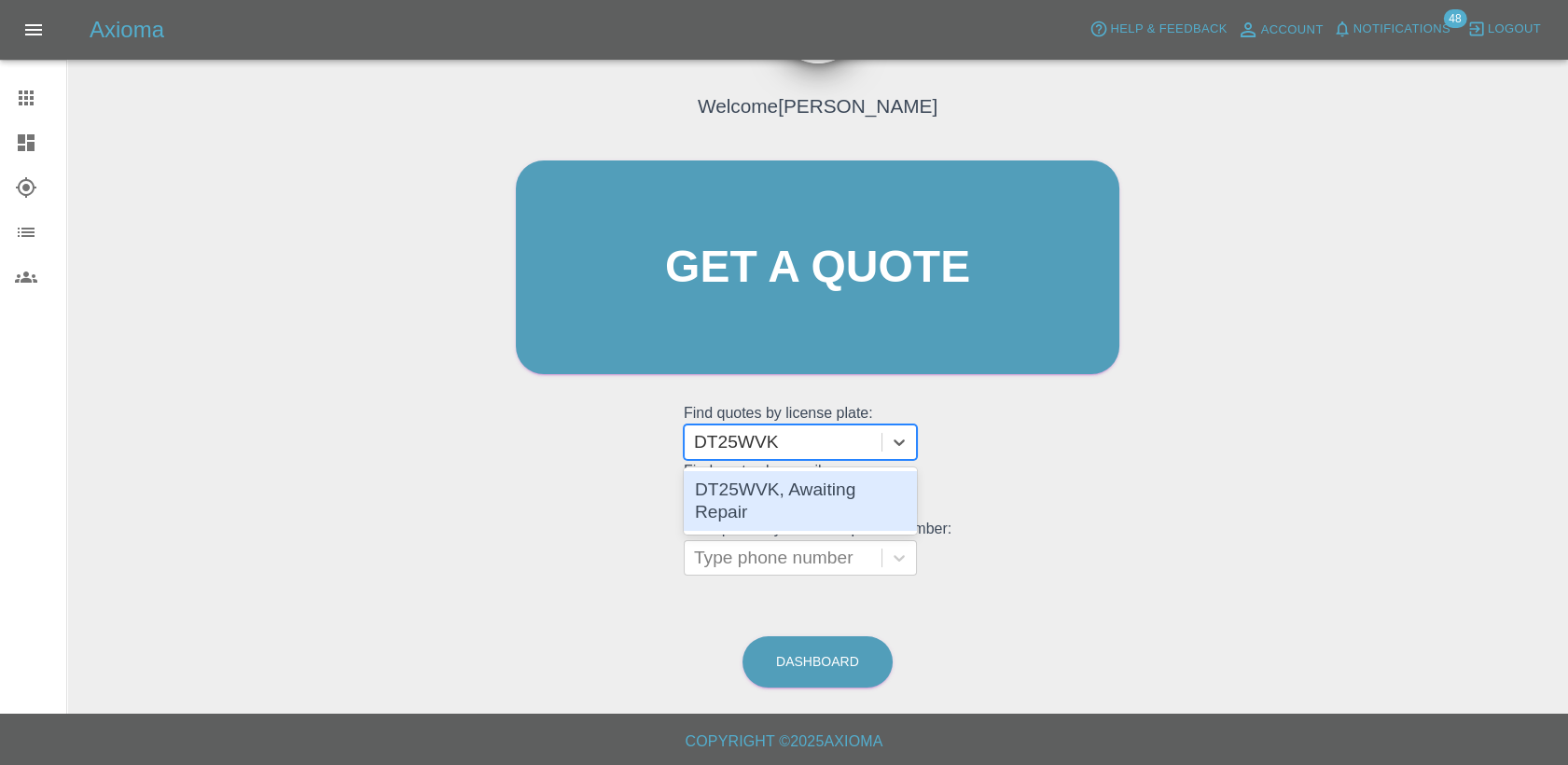
click at [813, 496] on div "DT25WVK, Awaiting Repair" at bounding box center [801, 501] width 234 height 60
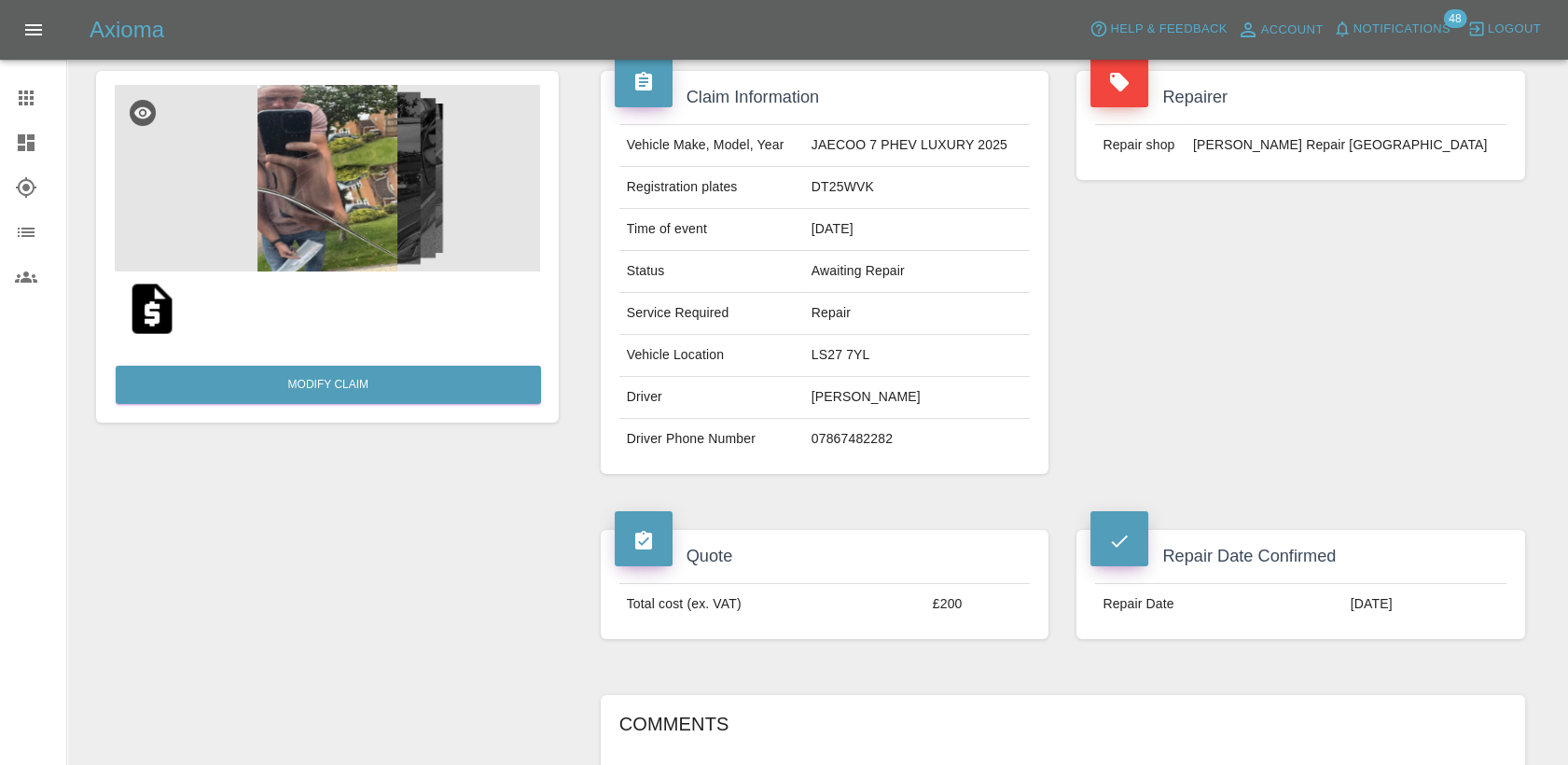
scroll to position [104, 0]
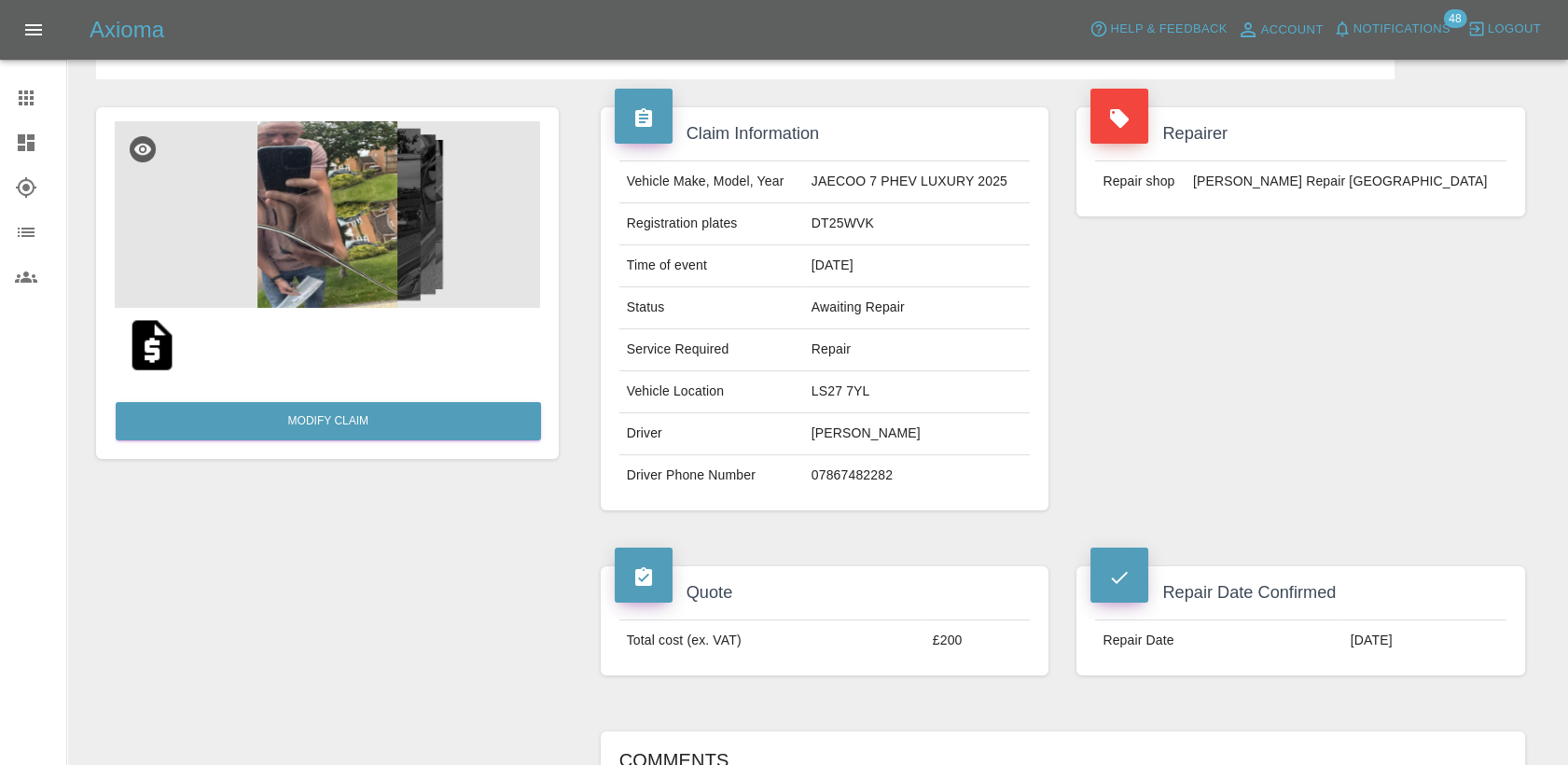
click at [154, 339] on img at bounding box center [152, 346] width 60 height 60
drag, startPoint x: 15, startPoint y: 100, endPoint x: 77, endPoint y: 138, distance: 72.7
click at [16, 100] on icon at bounding box center [26, 98] width 22 height 22
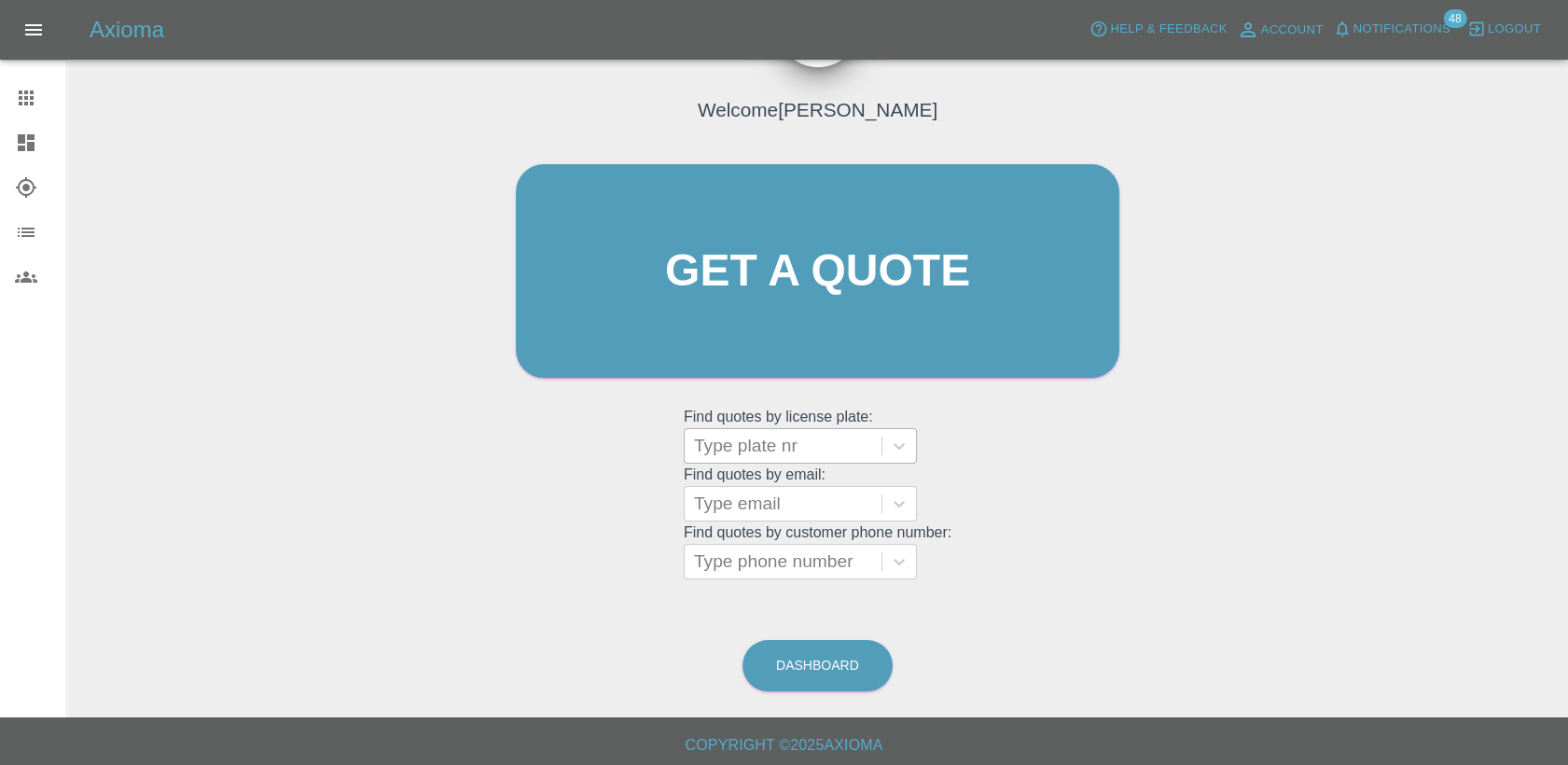
click at [786, 459] on div "Type plate nr" at bounding box center [783, 446] width 197 height 34
paste input "HV25FDE"
type input "HV25FDE"
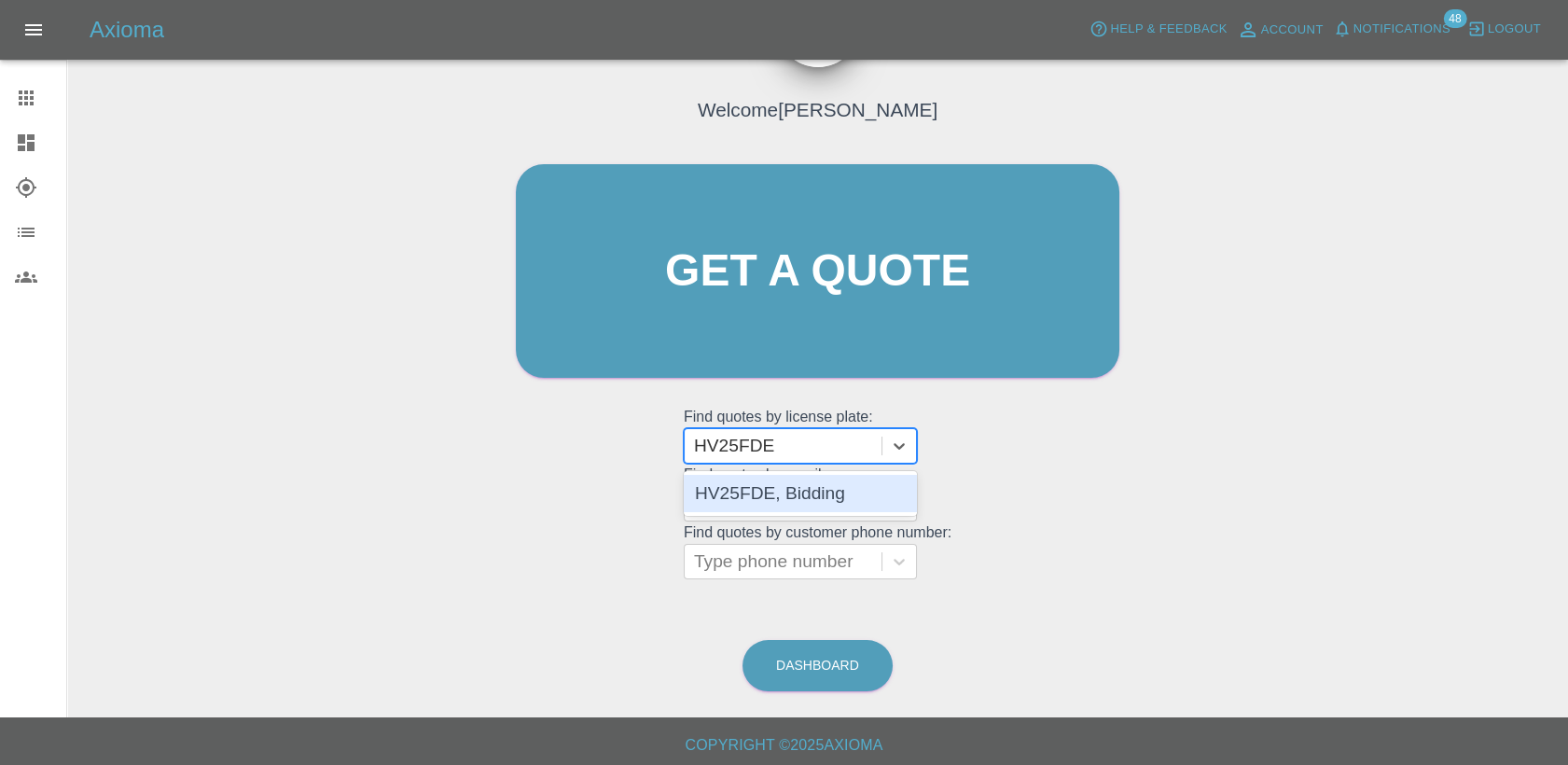
click at [784, 485] on div "HV25FDE, Bidding" at bounding box center [801, 492] width 234 height 37
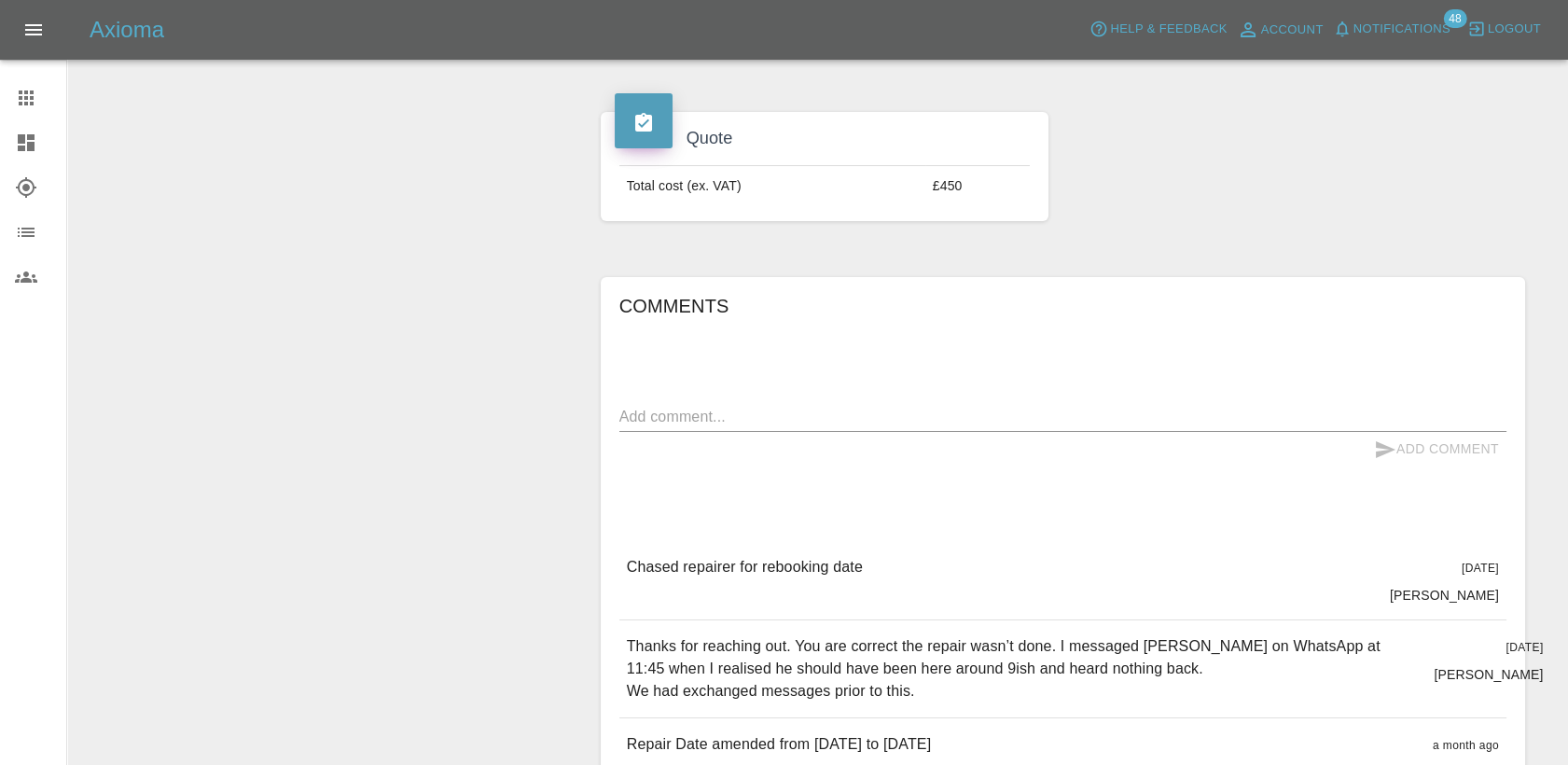
scroll to position [621, 0]
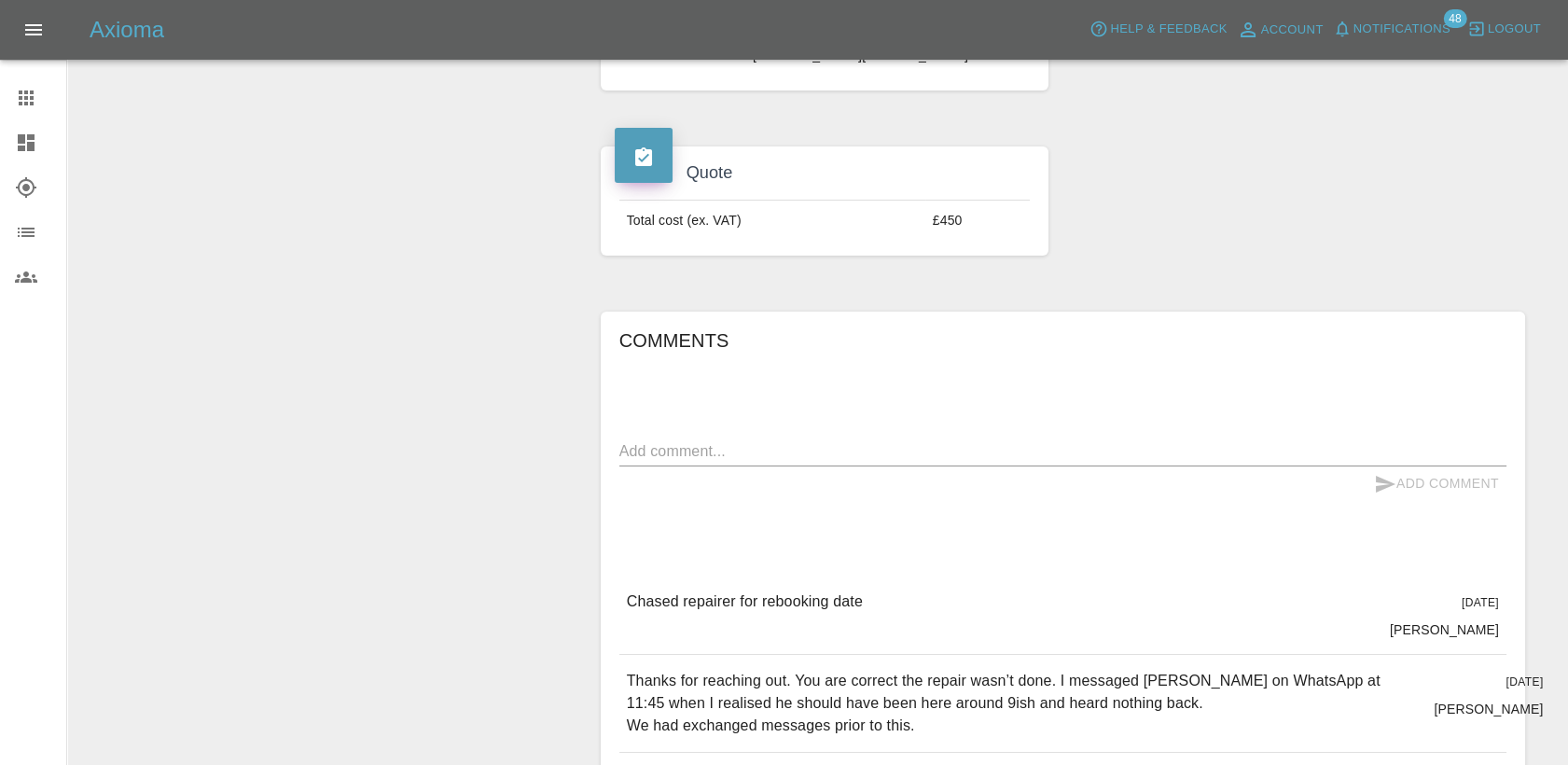
click at [799, 448] on textarea at bounding box center [1063, 450] width 887 height 21
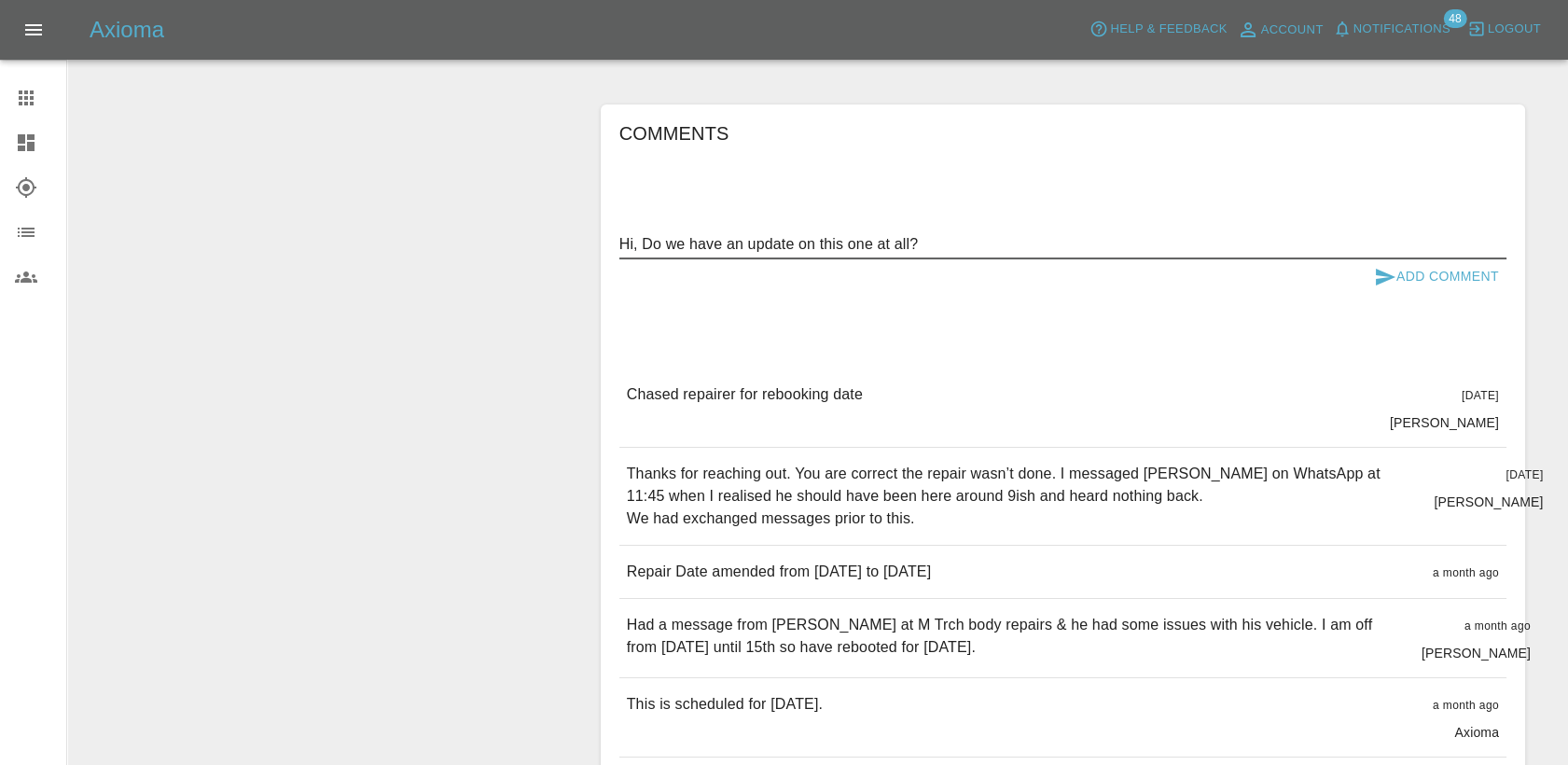
scroll to position [725, 0]
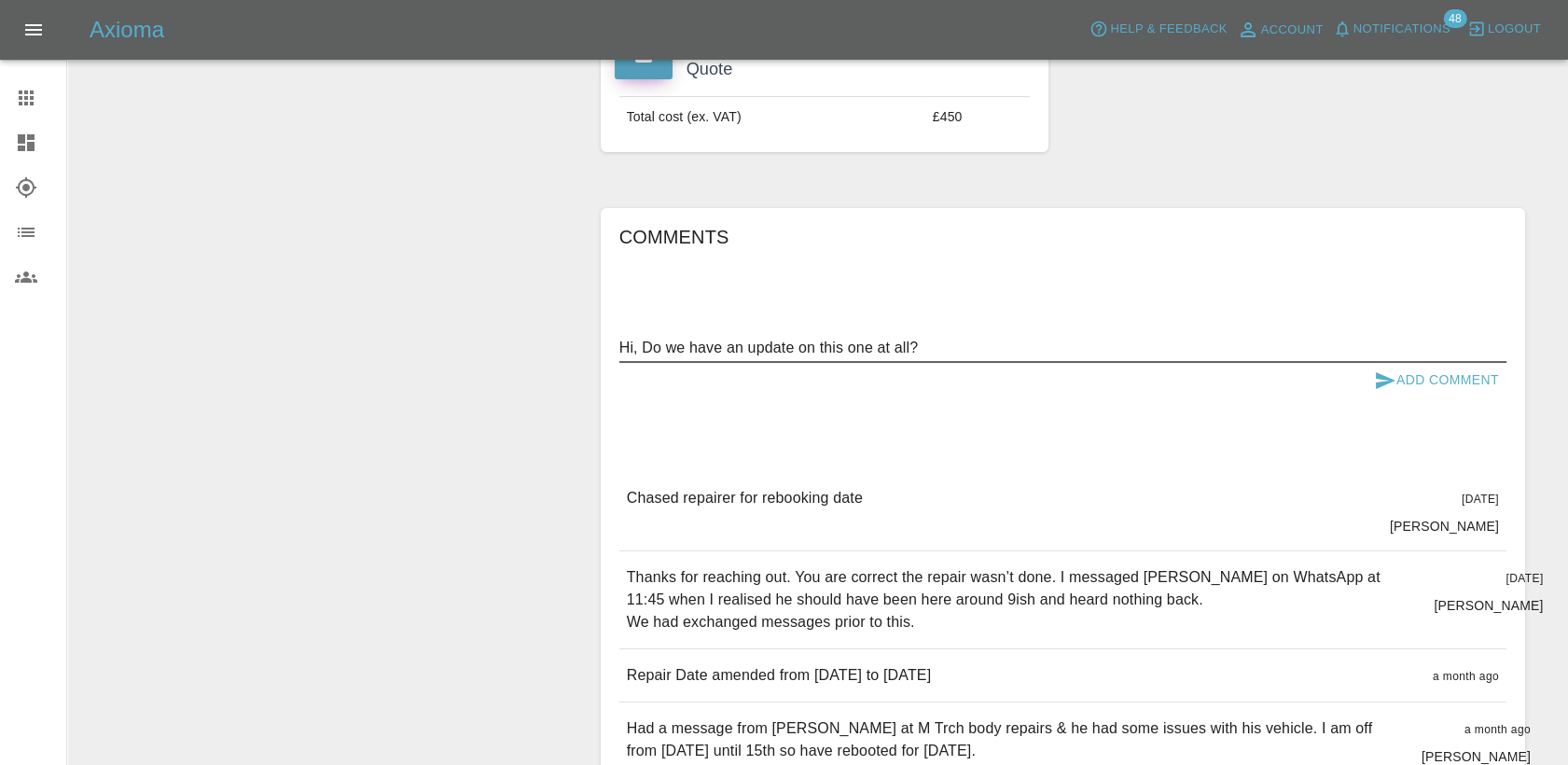
type textarea "Hi, Do we have an update on this one at all?"
click at [1405, 380] on button "Add Comment" at bounding box center [1436, 380] width 140 height 35
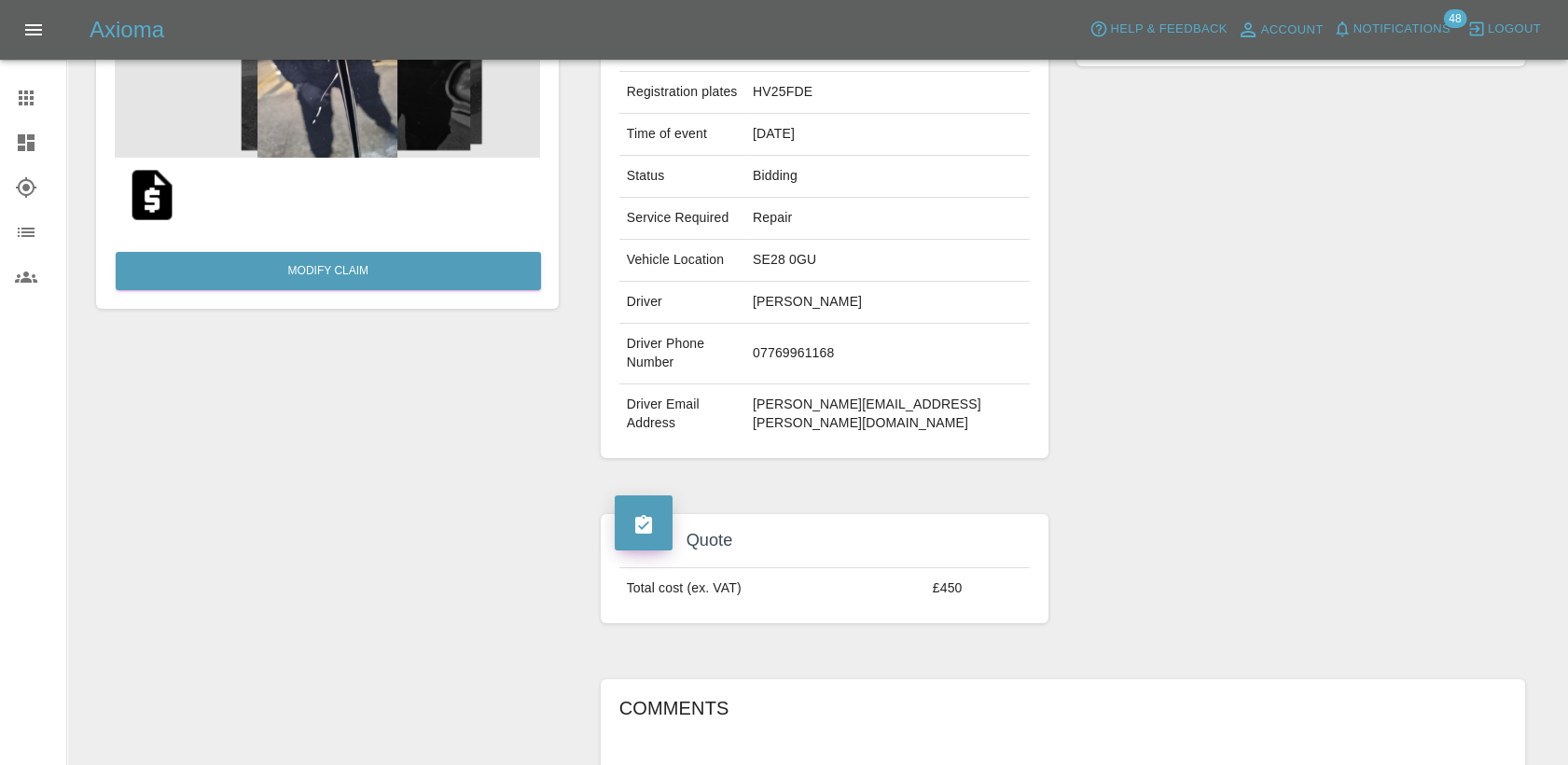
scroll to position [207, 0]
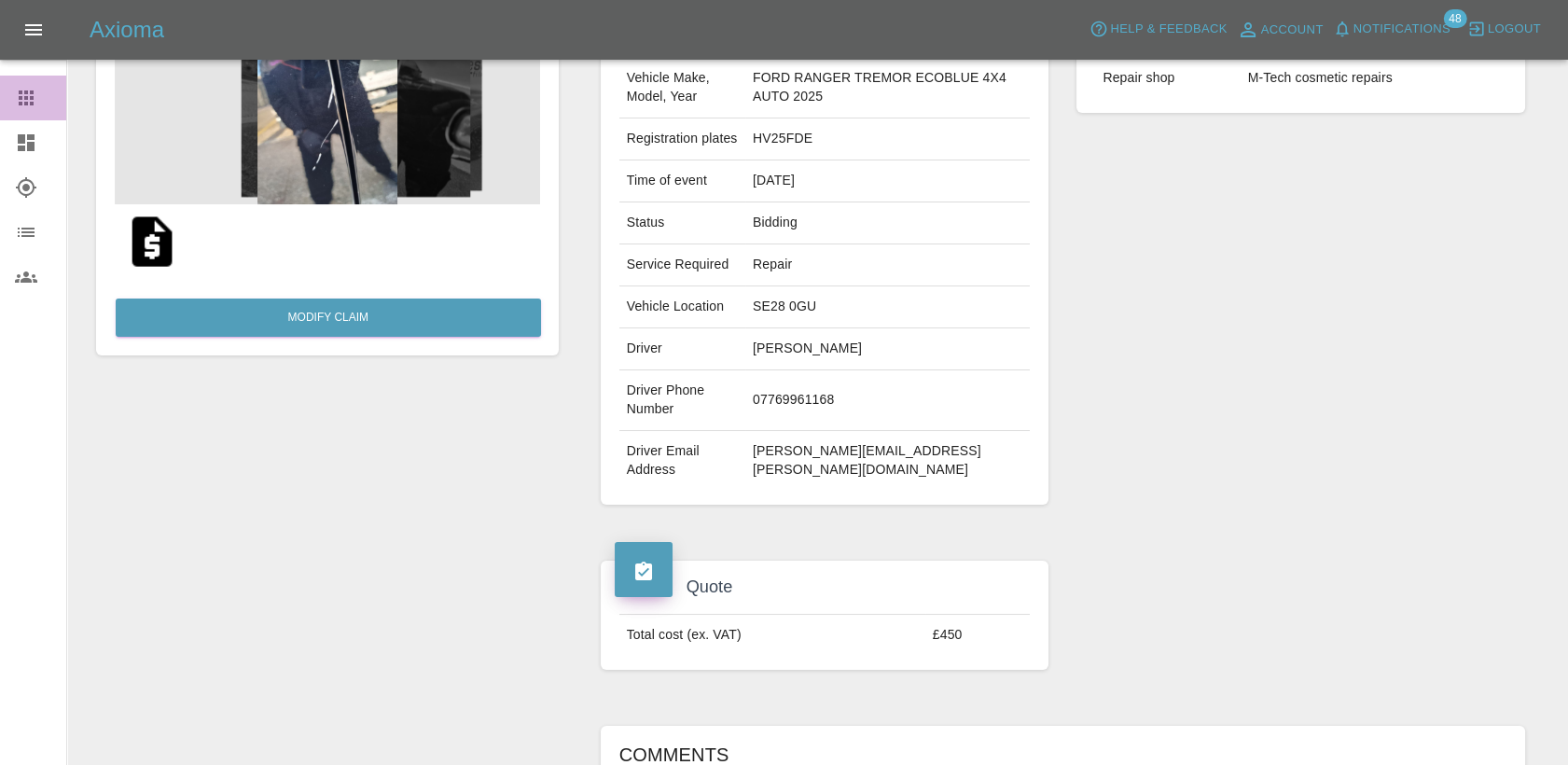
click at [15, 96] on icon at bounding box center [26, 98] width 22 height 22
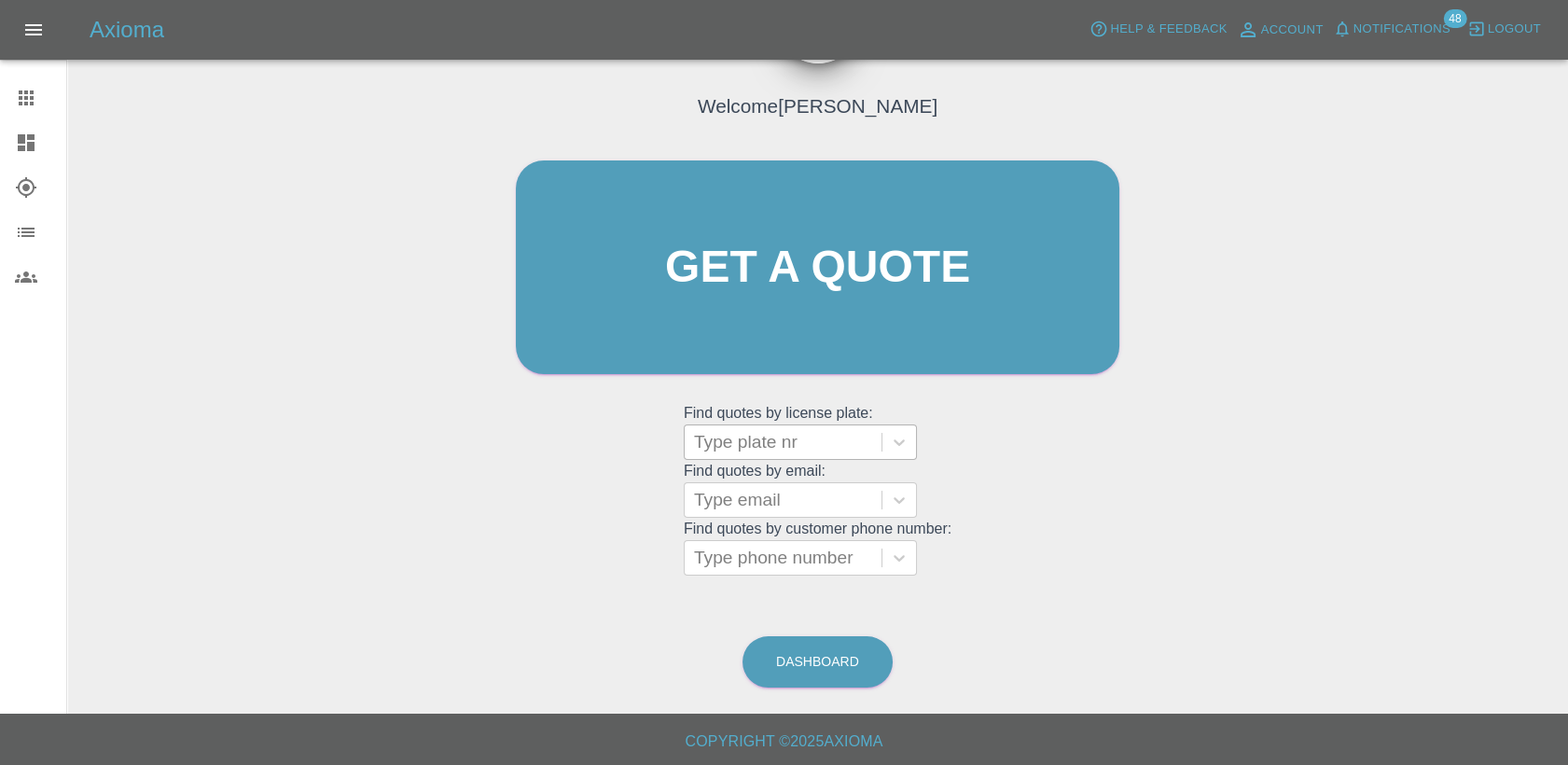
click at [787, 451] on div at bounding box center [783, 442] width 178 height 26
paste input "OX25FHD"
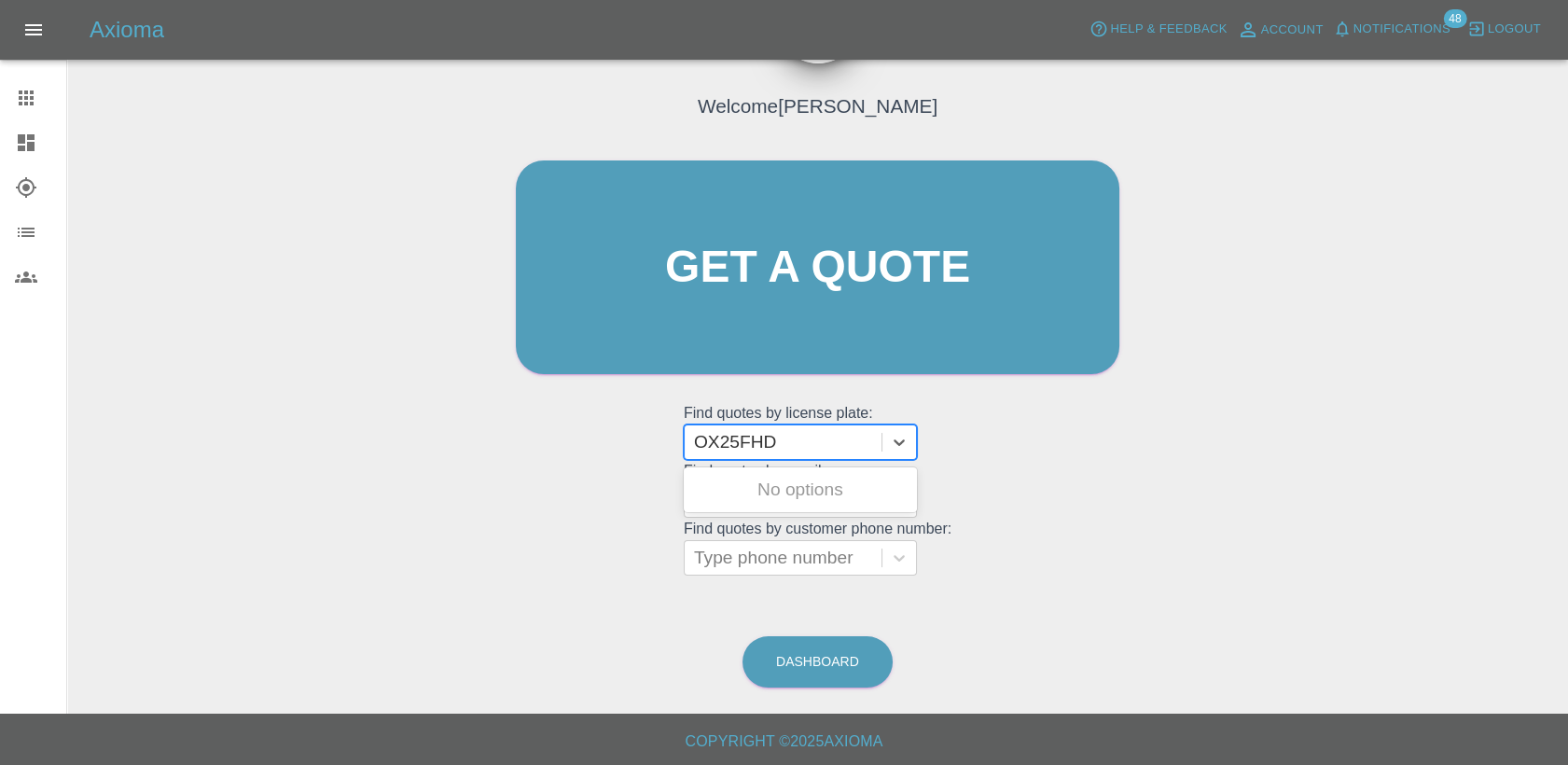
type input "OX25FHD"
click at [812, 473] on div "OX25FHD, Awaiting Authorisation" at bounding box center [801, 501] width 234 height 60
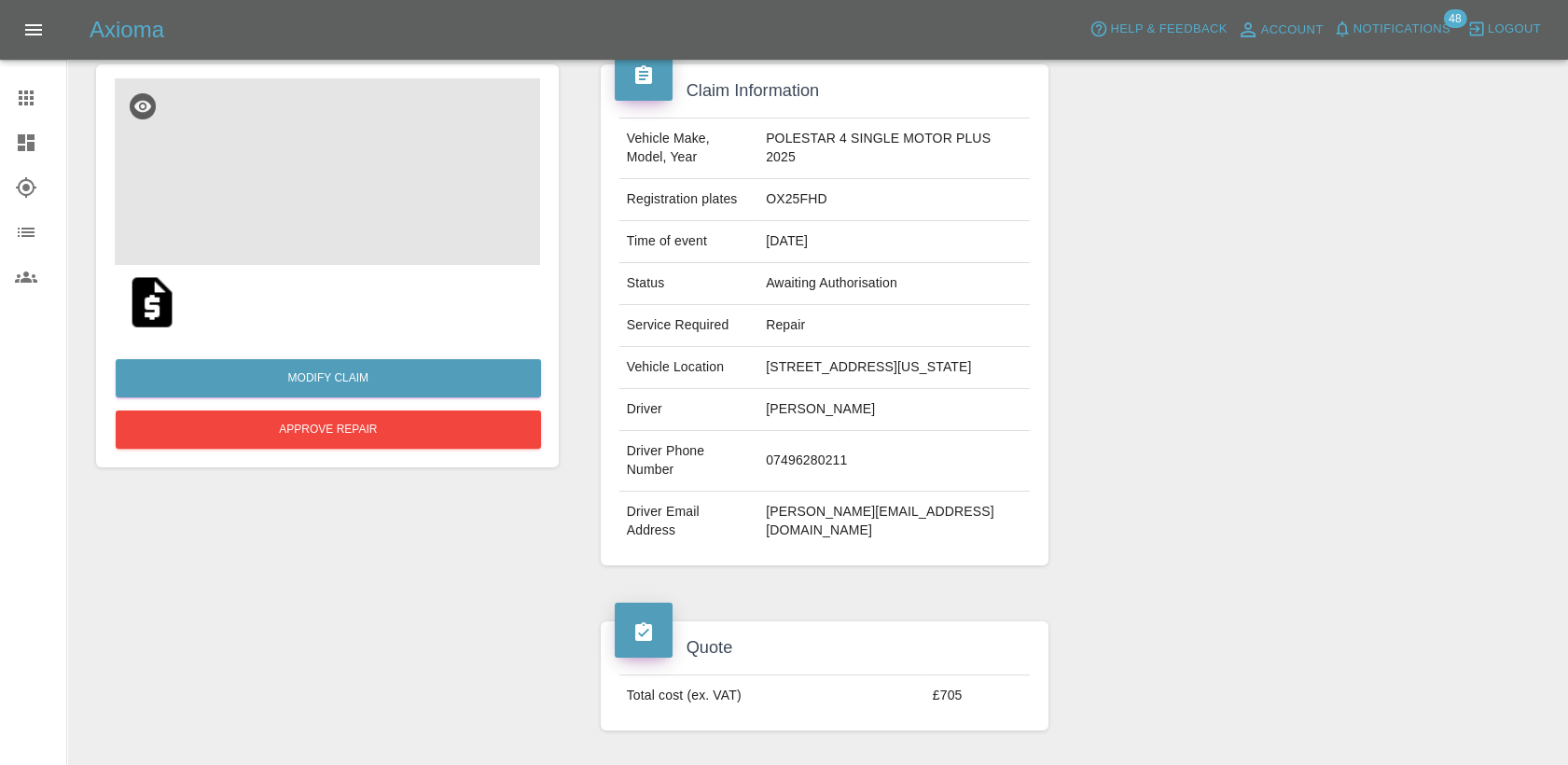
scroll to position [104, 0]
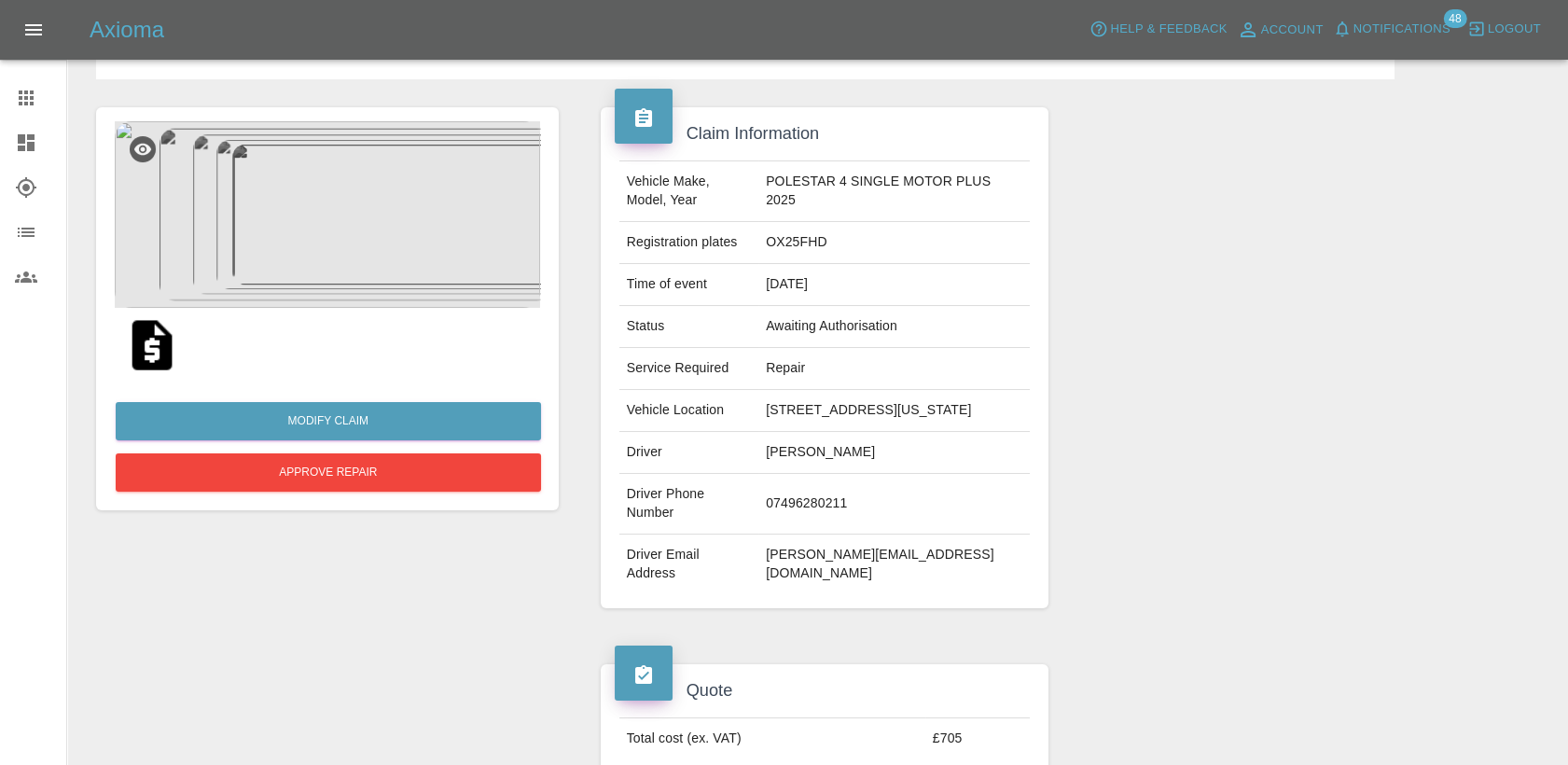
click at [126, 347] on img at bounding box center [152, 346] width 60 height 60
click at [29, 95] on icon at bounding box center [26, 98] width 22 height 22
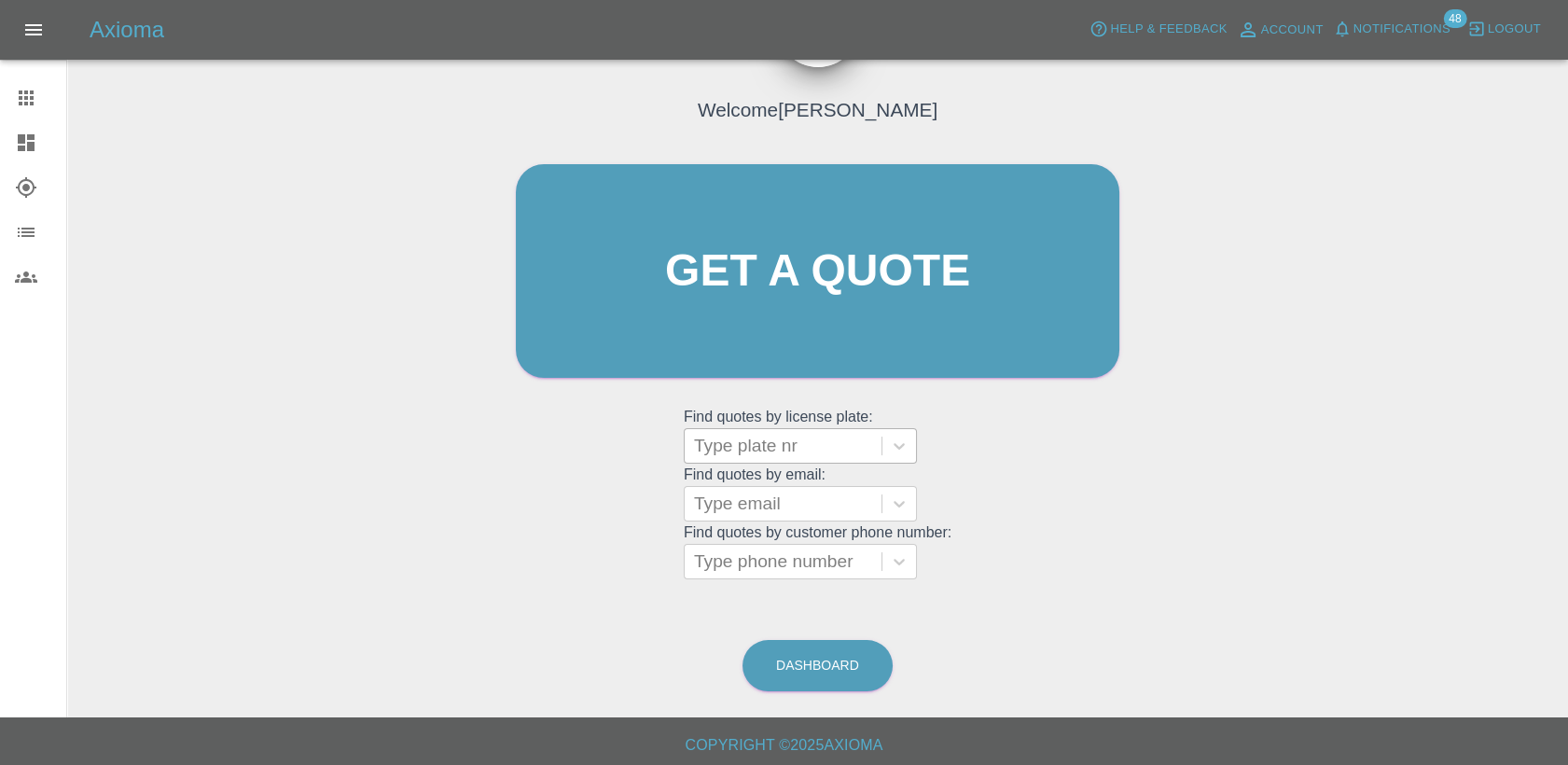
click at [716, 440] on div at bounding box center [783, 445] width 178 height 26
paste input "DW25AYG"
type input "DW25AYG"
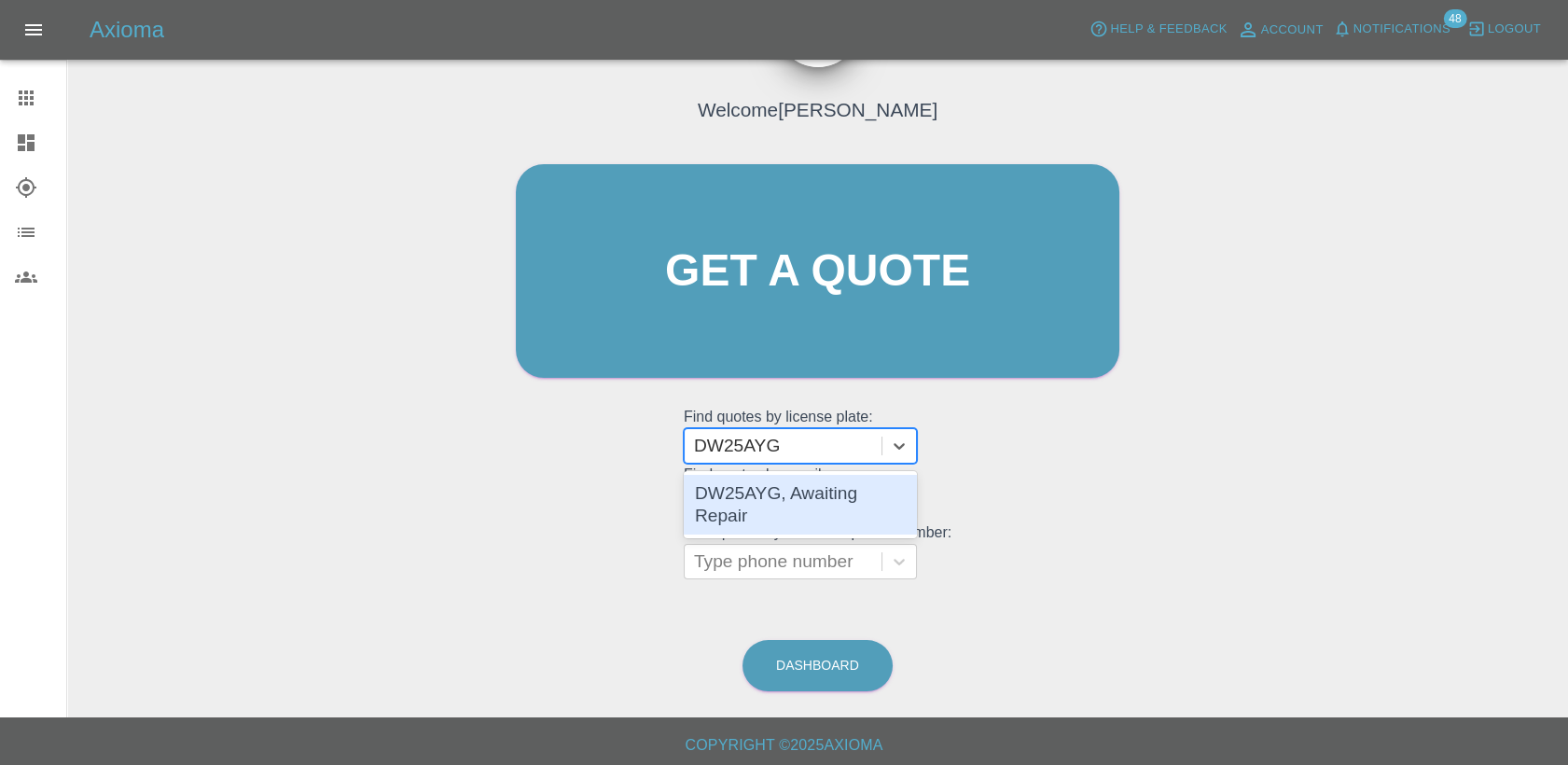
click at [759, 502] on div "DW25AYG, Awaiting Repair" at bounding box center [801, 504] width 234 height 60
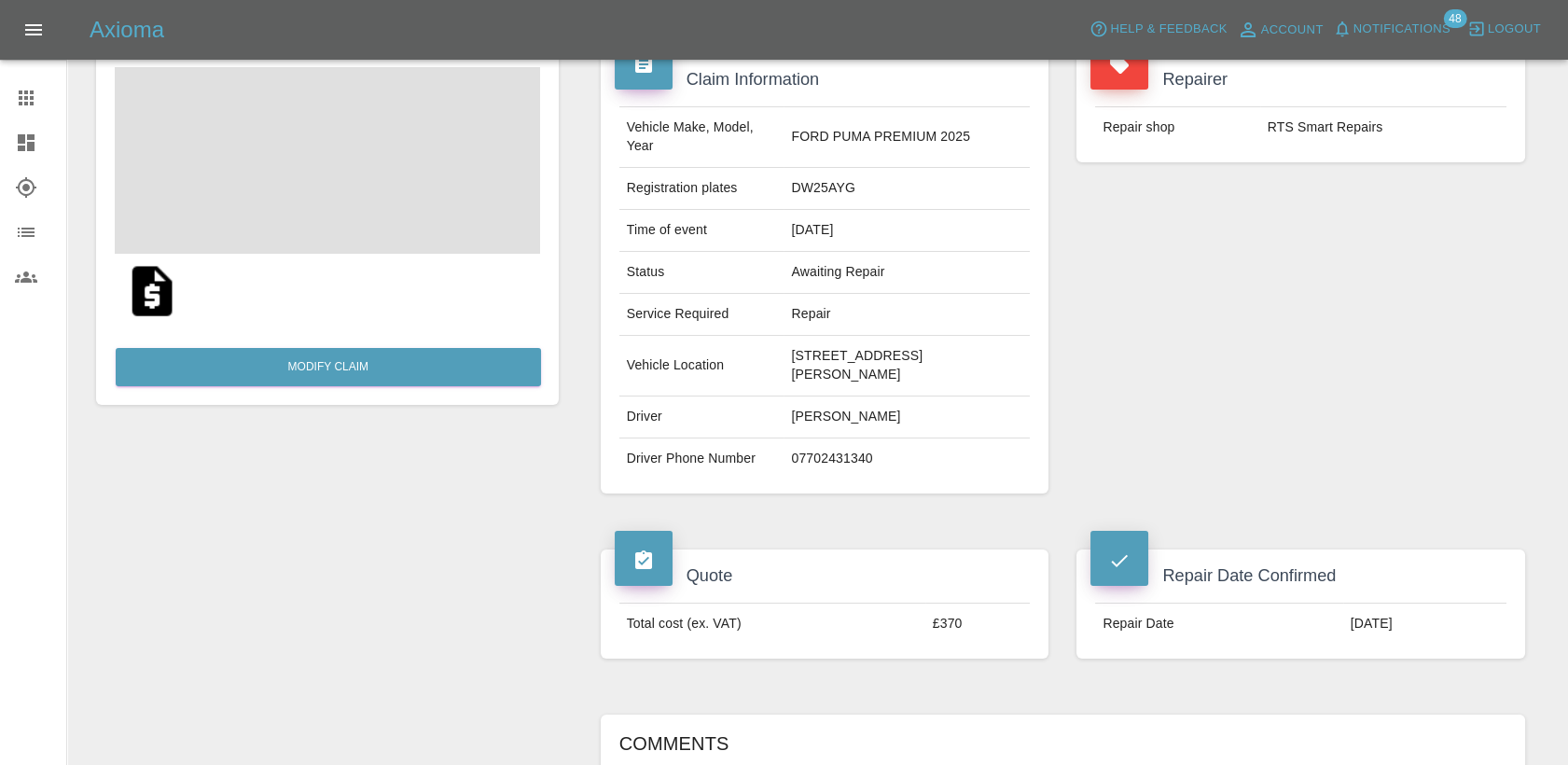
scroll to position [207, 0]
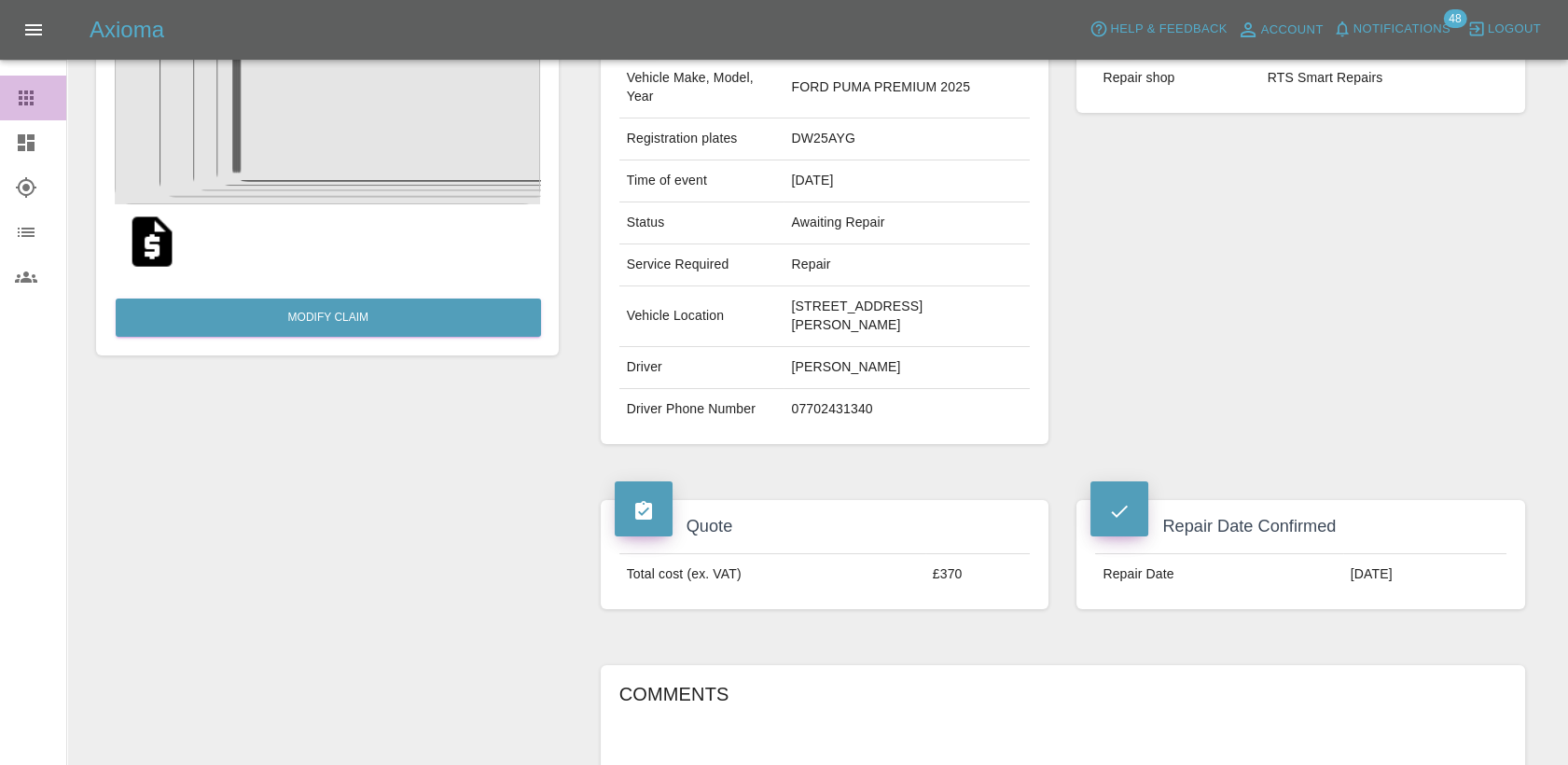
click at [29, 110] on link "Claims" at bounding box center [33, 98] width 66 height 45
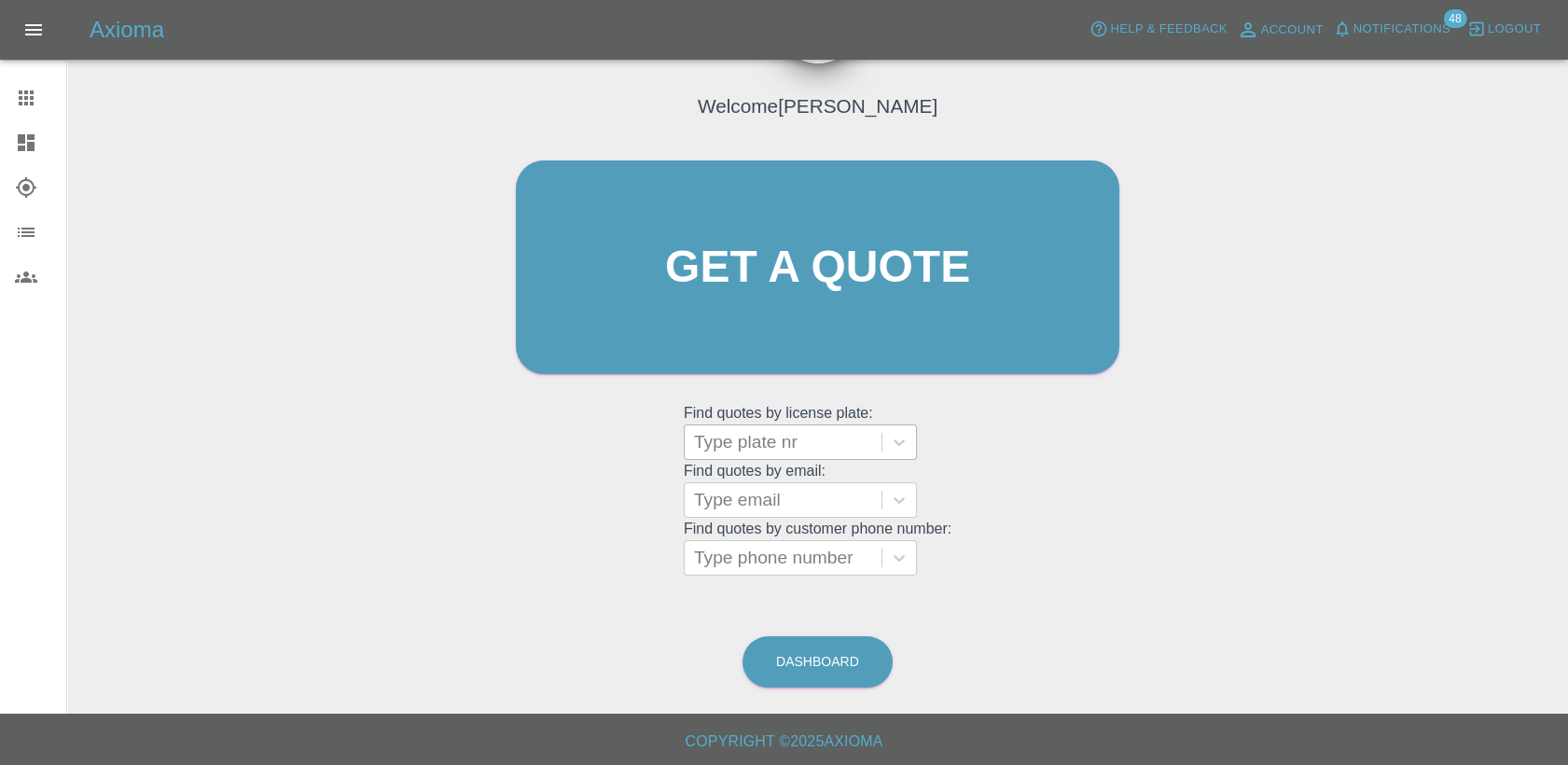
click at [811, 454] on div "Type plate nr" at bounding box center [783, 442] width 197 height 34
paste input "DY25OBW"
type input "DY25OBW"
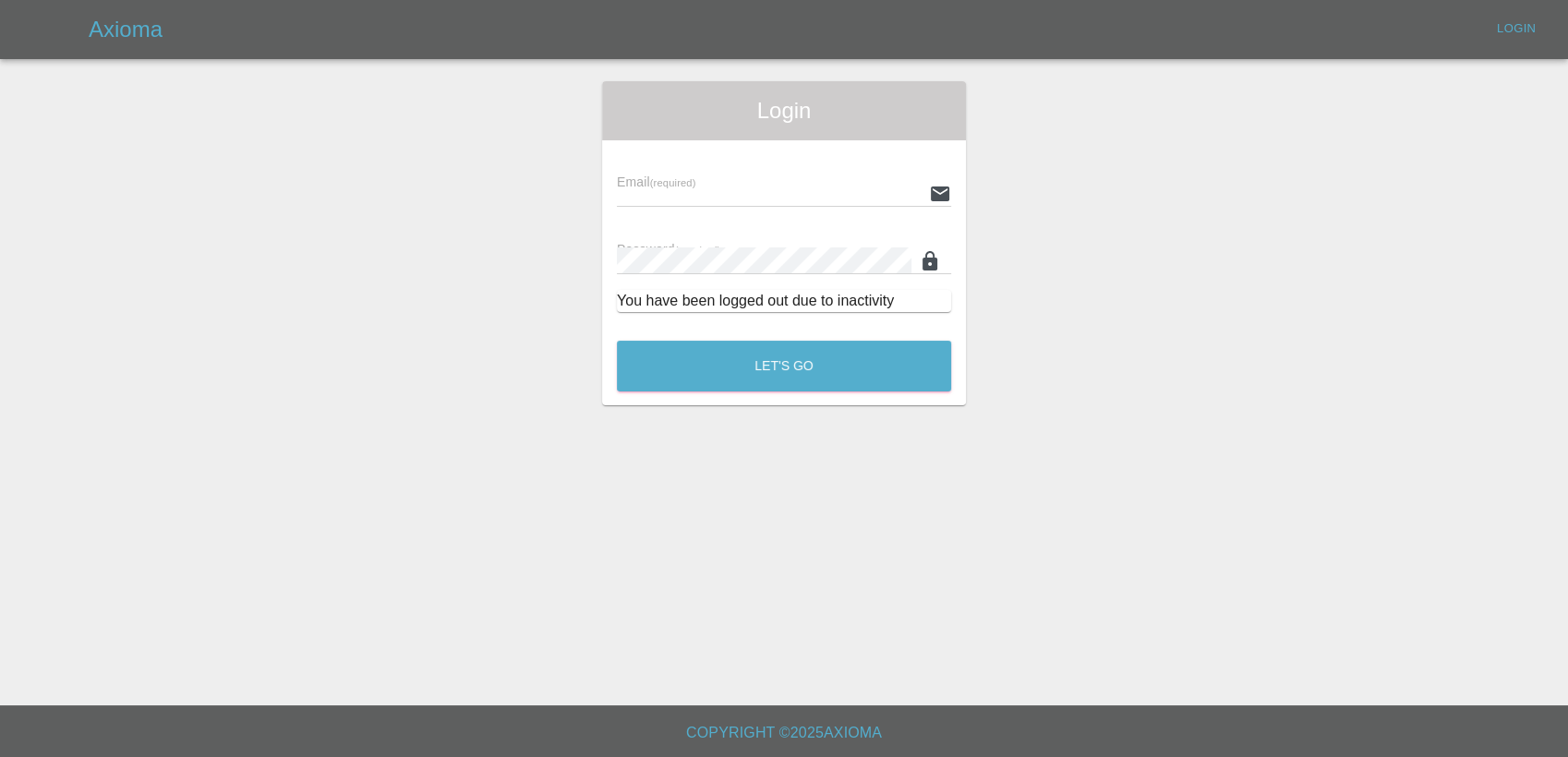
type input "[PERSON_NAME][EMAIL_ADDRESS][PERSON_NAME][DOMAIN_NAME]"
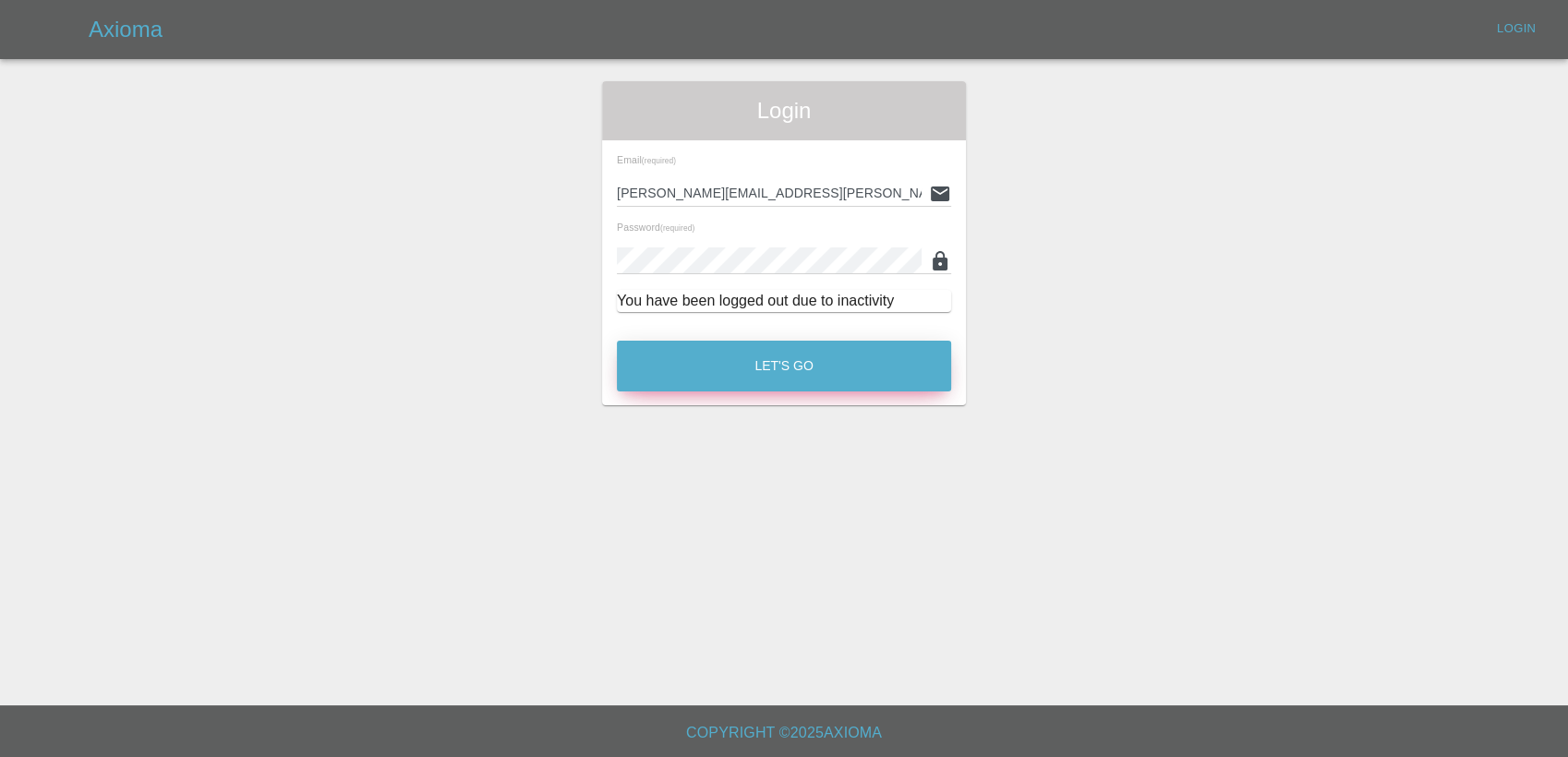
click at [771, 358] on button "Let's Go" at bounding box center [784, 366] width 334 height 50
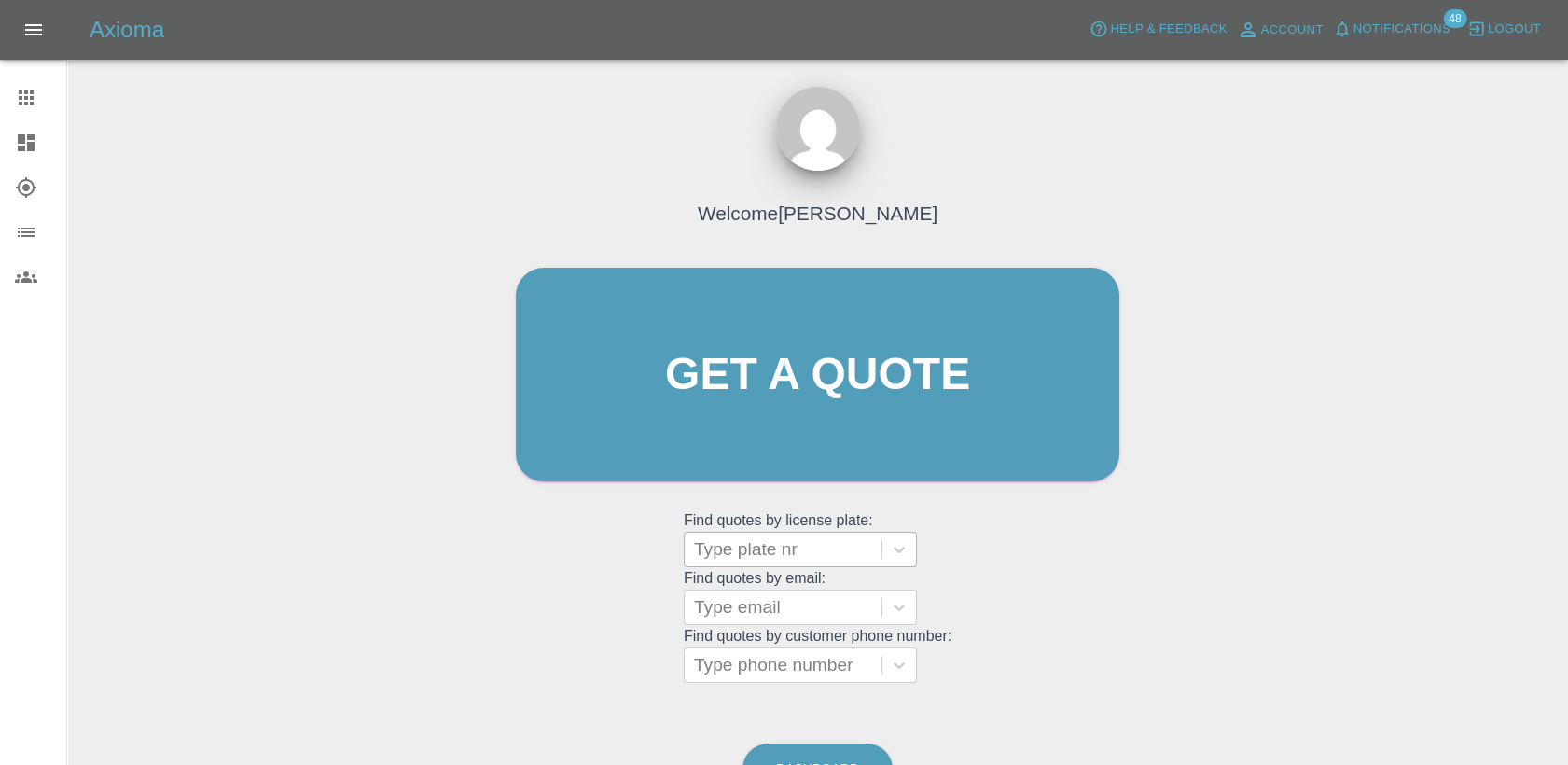
click at [792, 551] on div at bounding box center [783, 549] width 178 height 26
paste input "DY25OBW"
type input "DY25OBW"
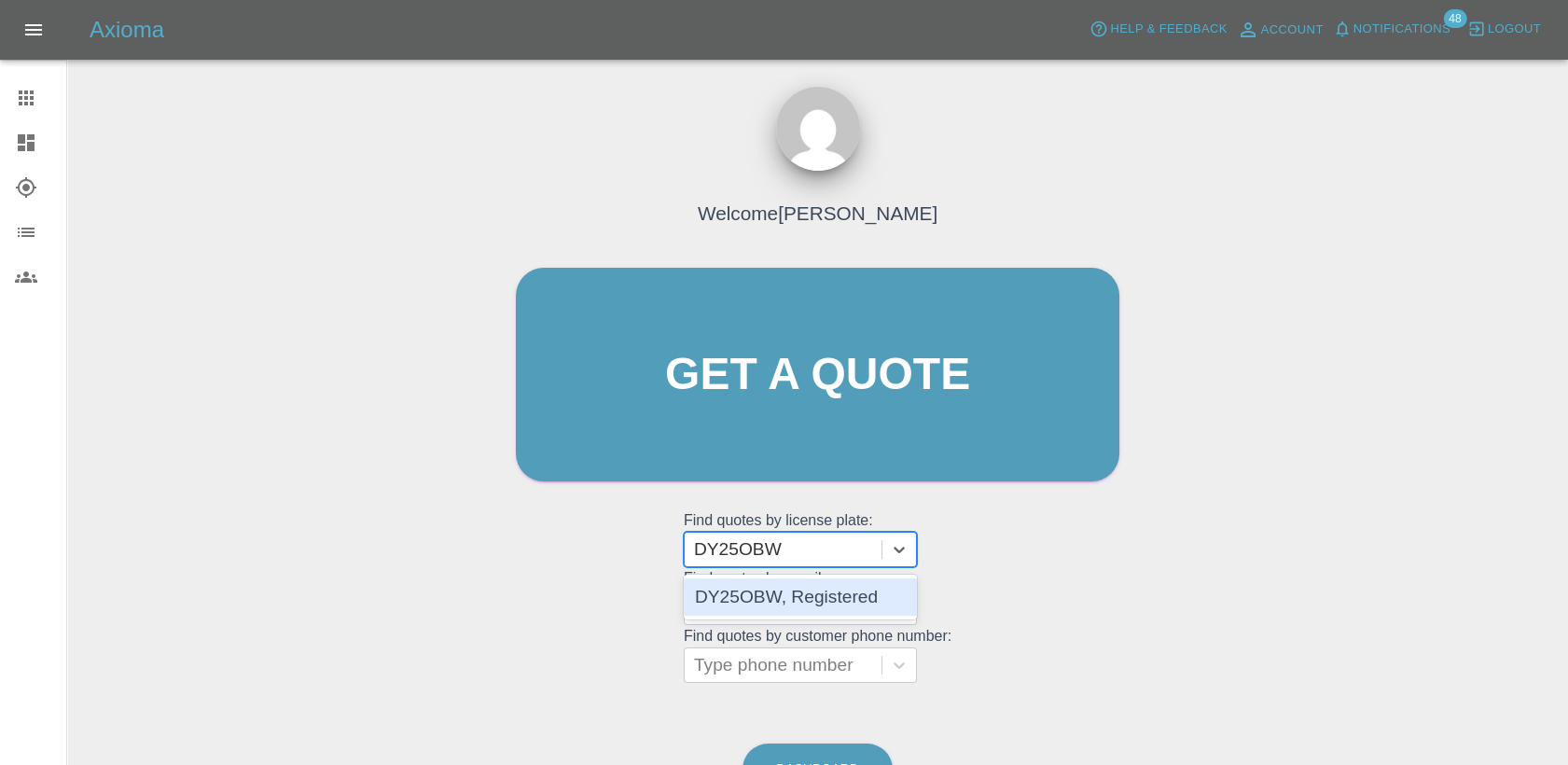
click at [799, 599] on div "DY25OBW, Registered" at bounding box center [801, 596] width 234 height 37
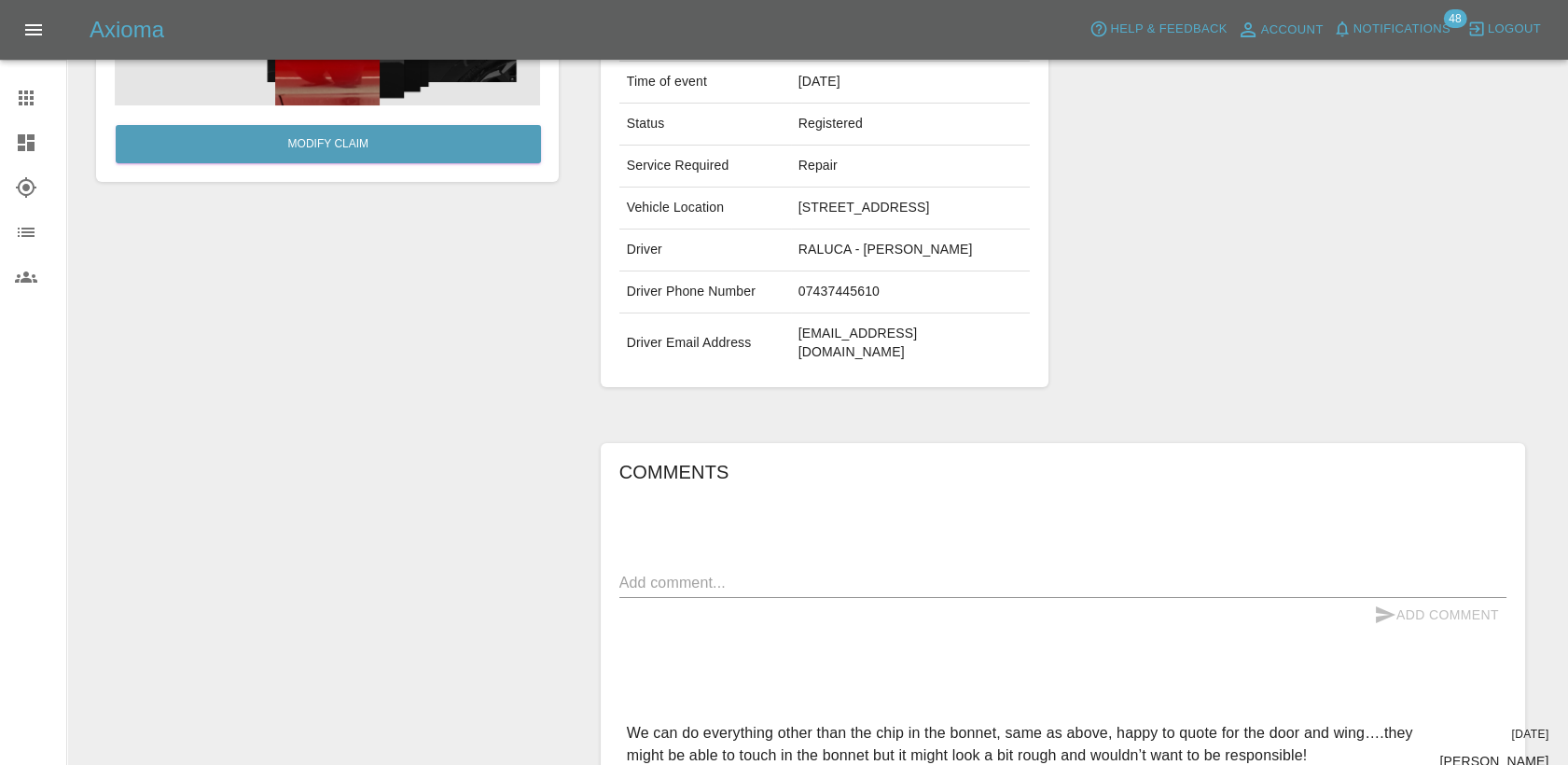
scroll to position [445, 0]
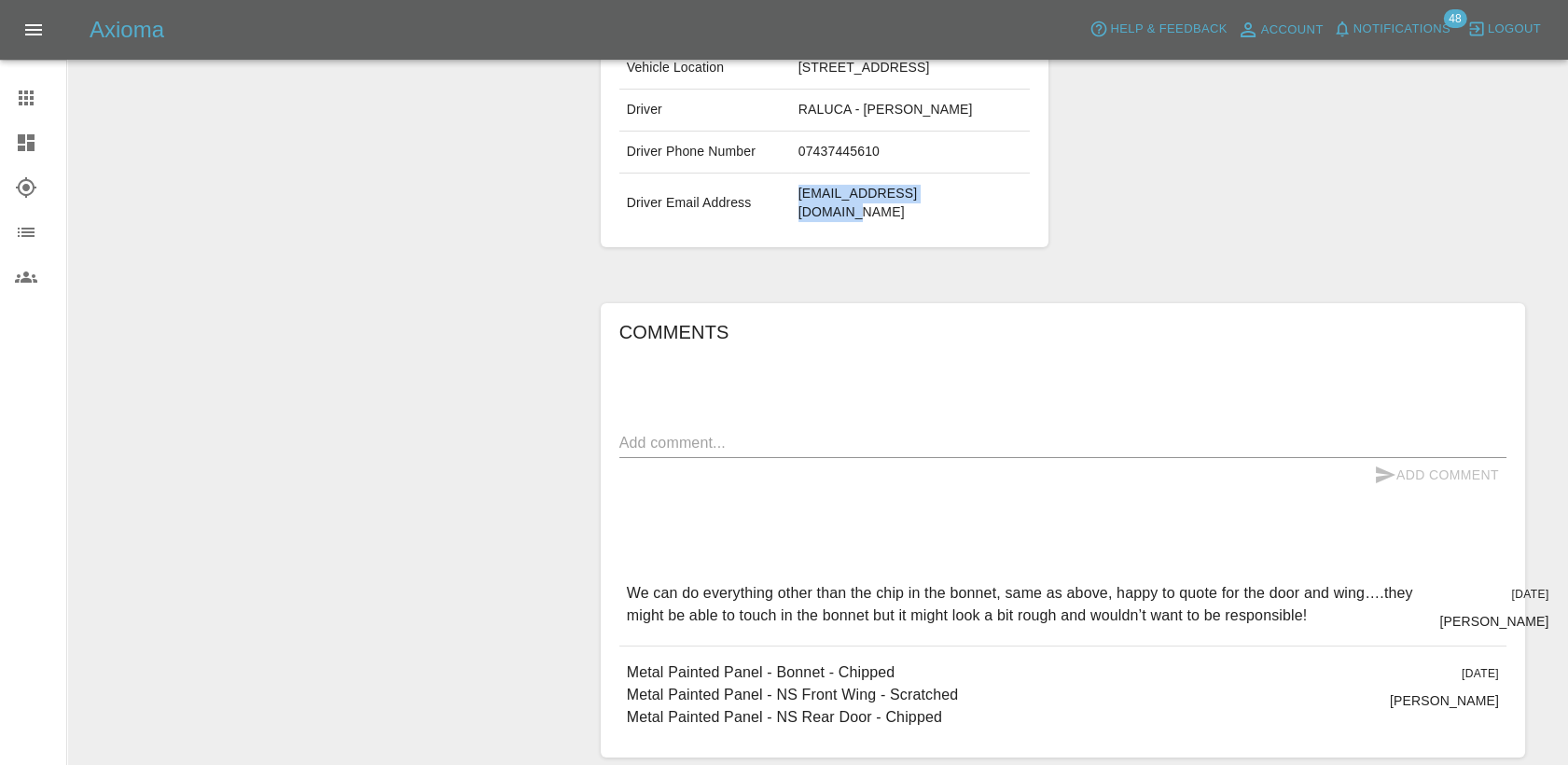
drag, startPoint x: 971, startPoint y: 169, endPoint x: 823, endPoint y: 177, distance: 148.2
click at [823, 177] on td "[EMAIL_ADDRESS][DOMAIN_NAME]" at bounding box center [911, 204] width 240 height 60
copy td "[EMAIL_ADDRESS][DOMAIN_NAME]"
click at [904, 431] on textarea at bounding box center [1063, 441] width 887 height 21
drag, startPoint x: 1337, startPoint y: 575, endPoint x: 606, endPoint y: 545, distance: 731.6
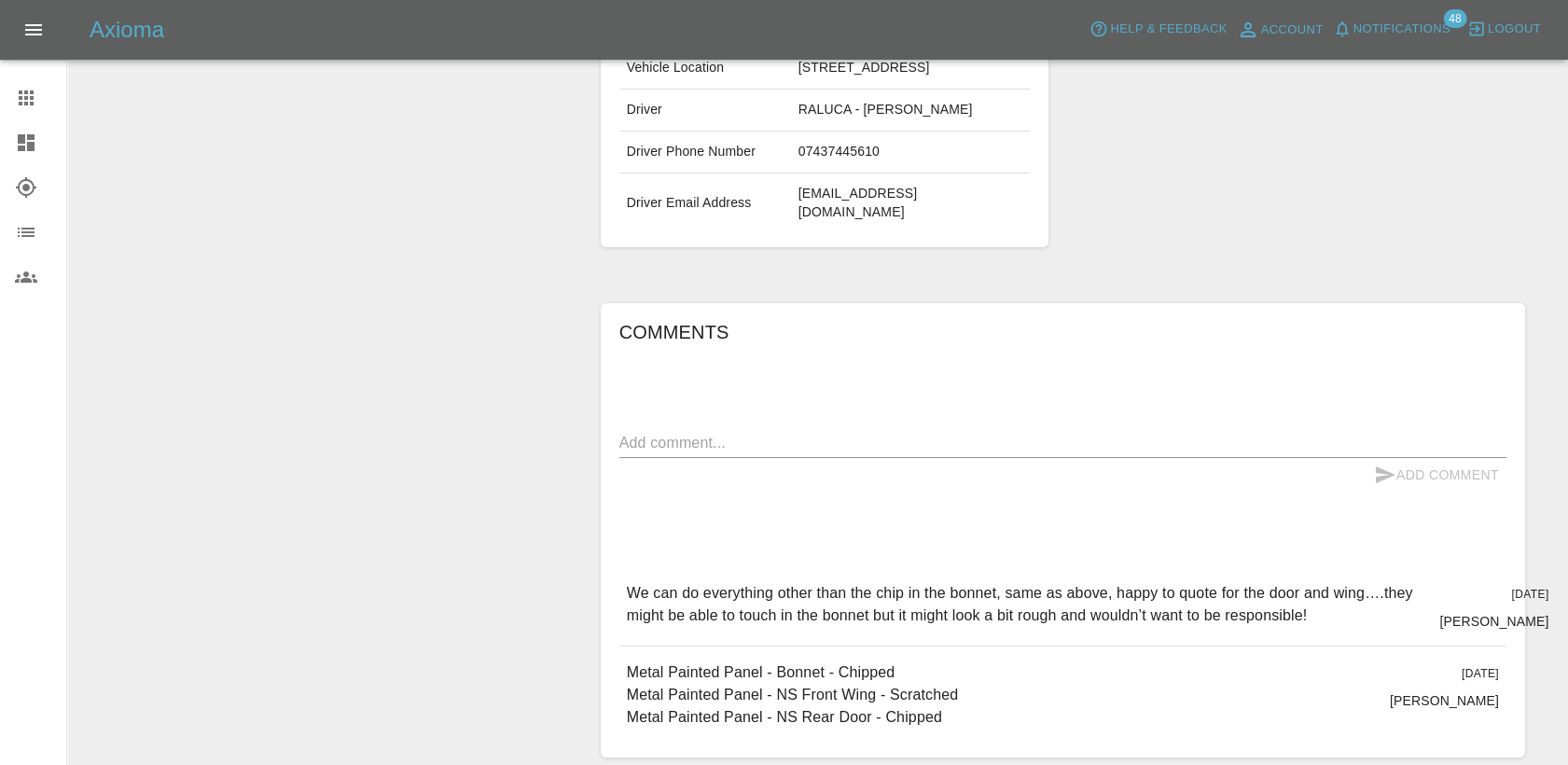
click at [606, 545] on div "Comments x Add Comment We can do everything other than the chip in the bonnet, …" at bounding box center [1064, 530] width 925 height 454
copy p "We can do everything other than the chip in the bonnet, same as above, happy to…"
click at [27, 87] on icon at bounding box center [26, 98] width 22 height 22
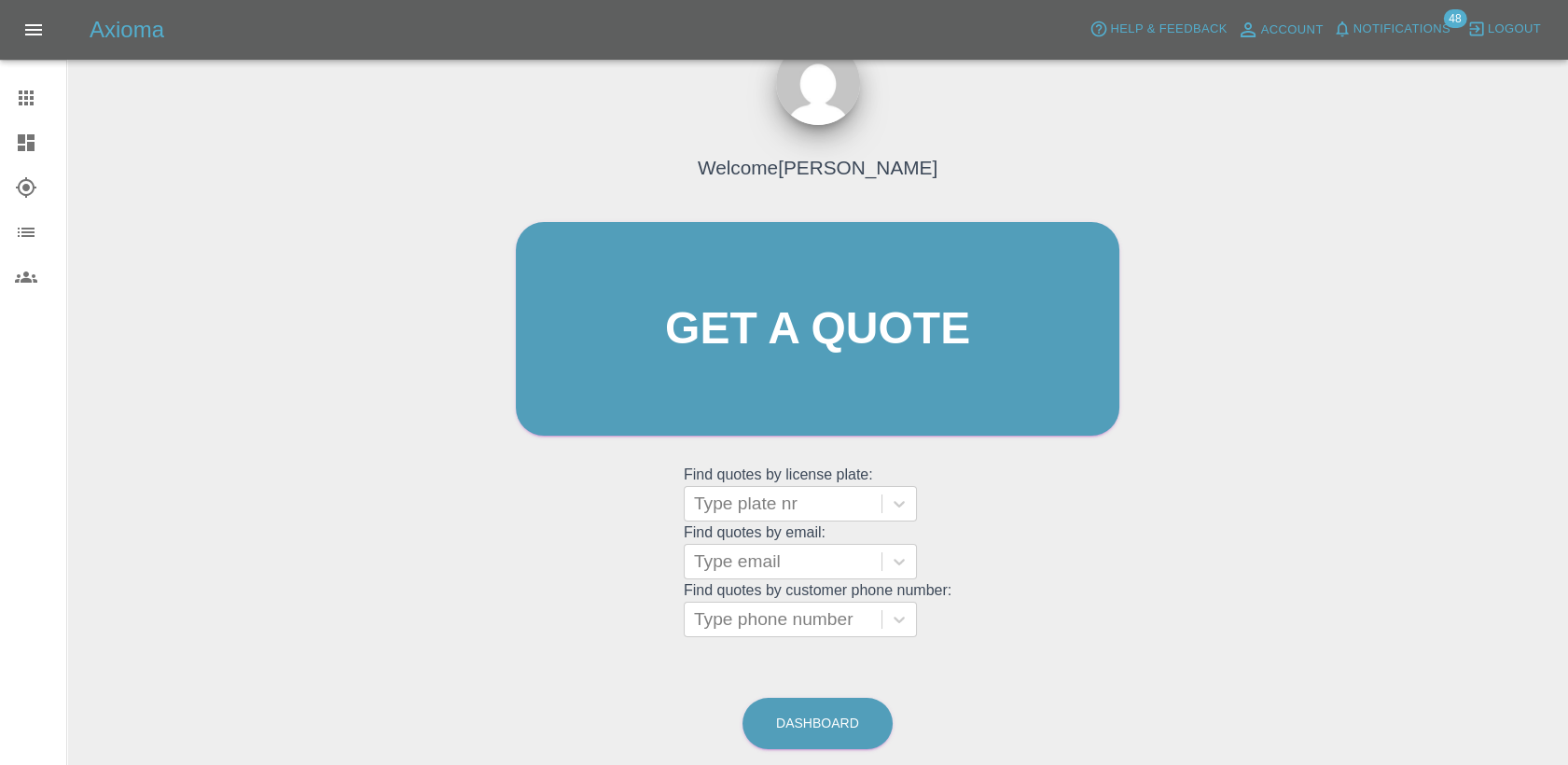
scroll to position [107, 0]
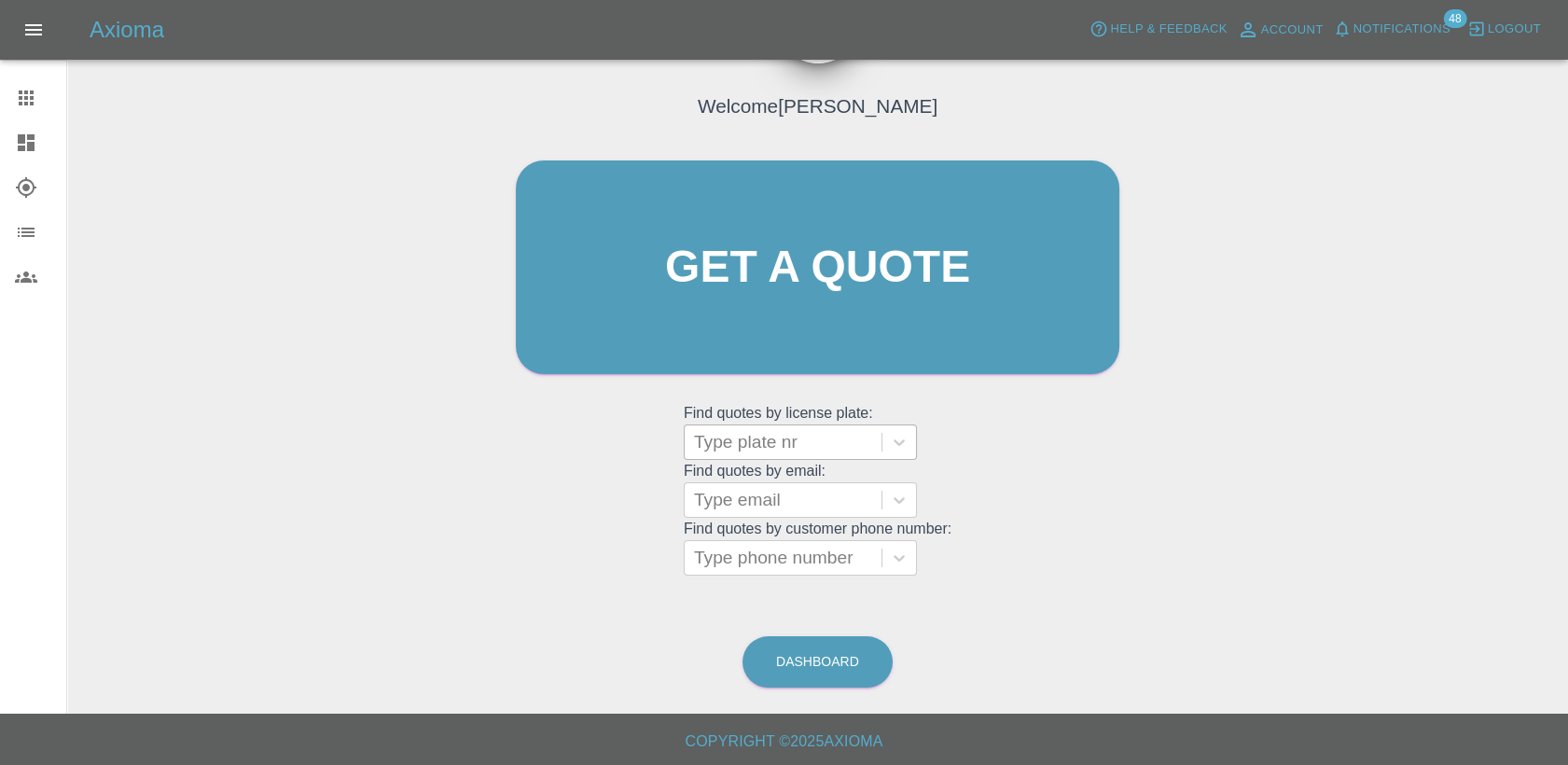
click at [758, 445] on div at bounding box center [783, 442] width 178 height 26
paste input "DT25ZNN"
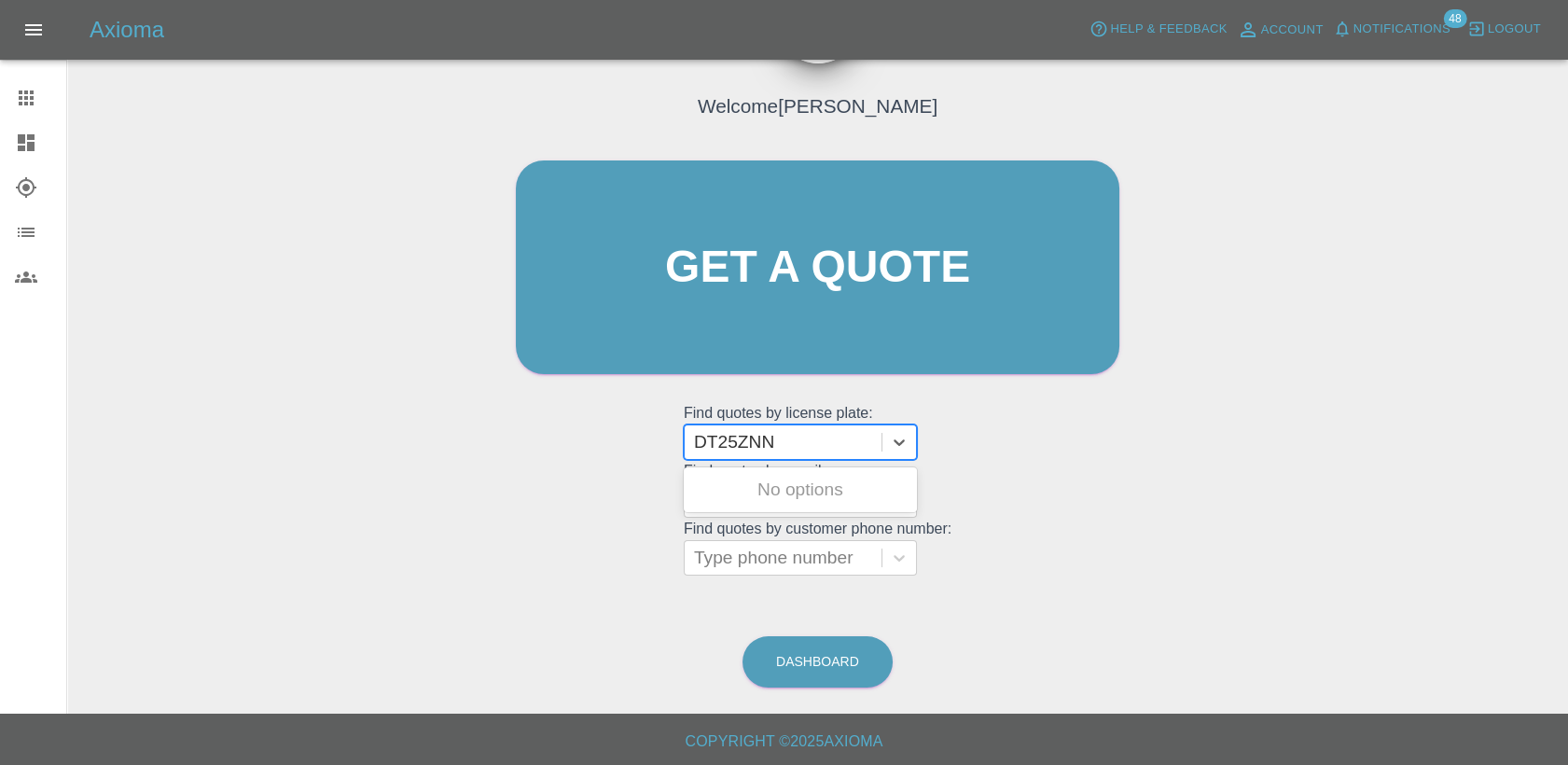
type input "DT25ZNN"
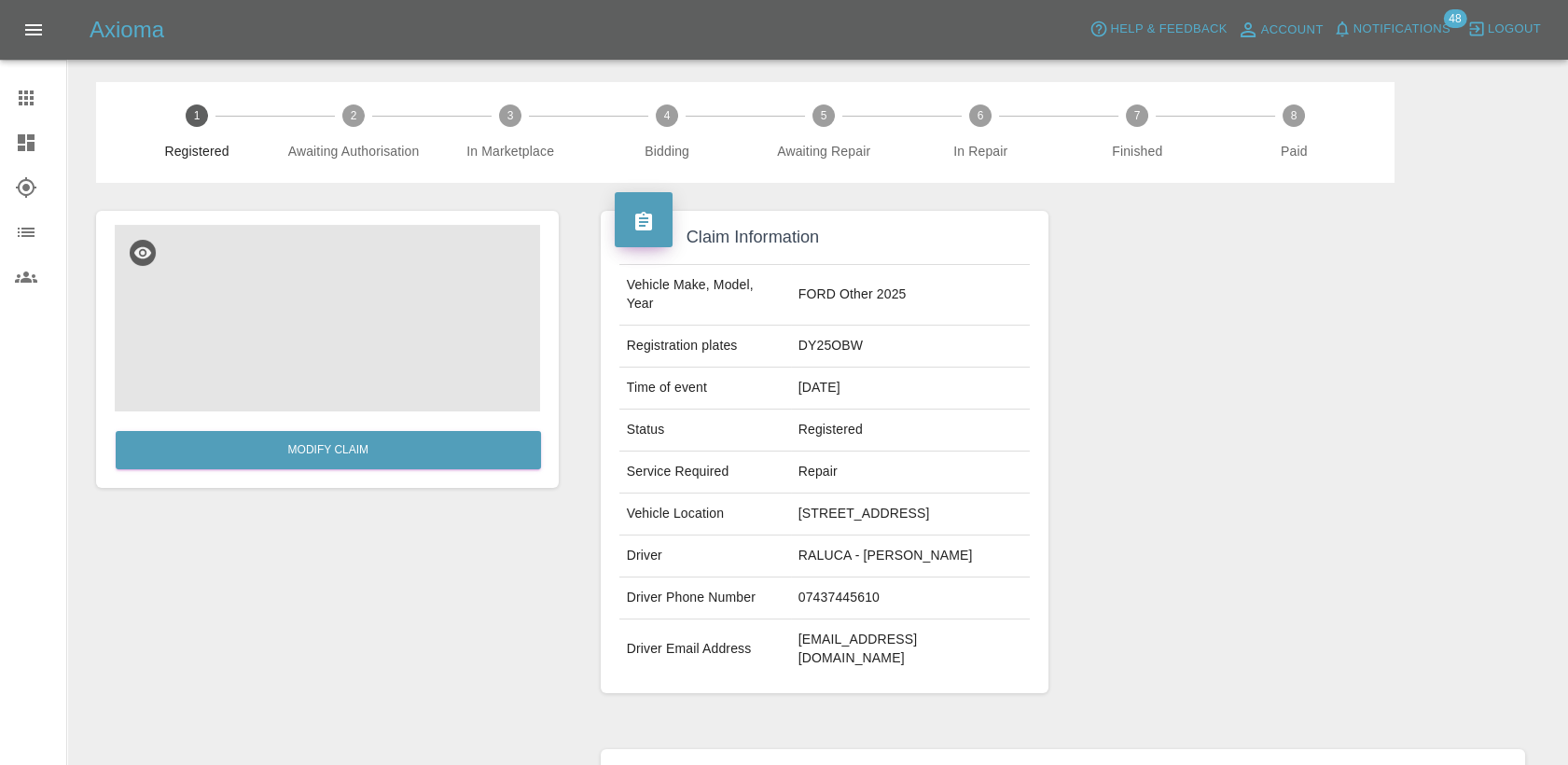
scroll to position [311, 0]
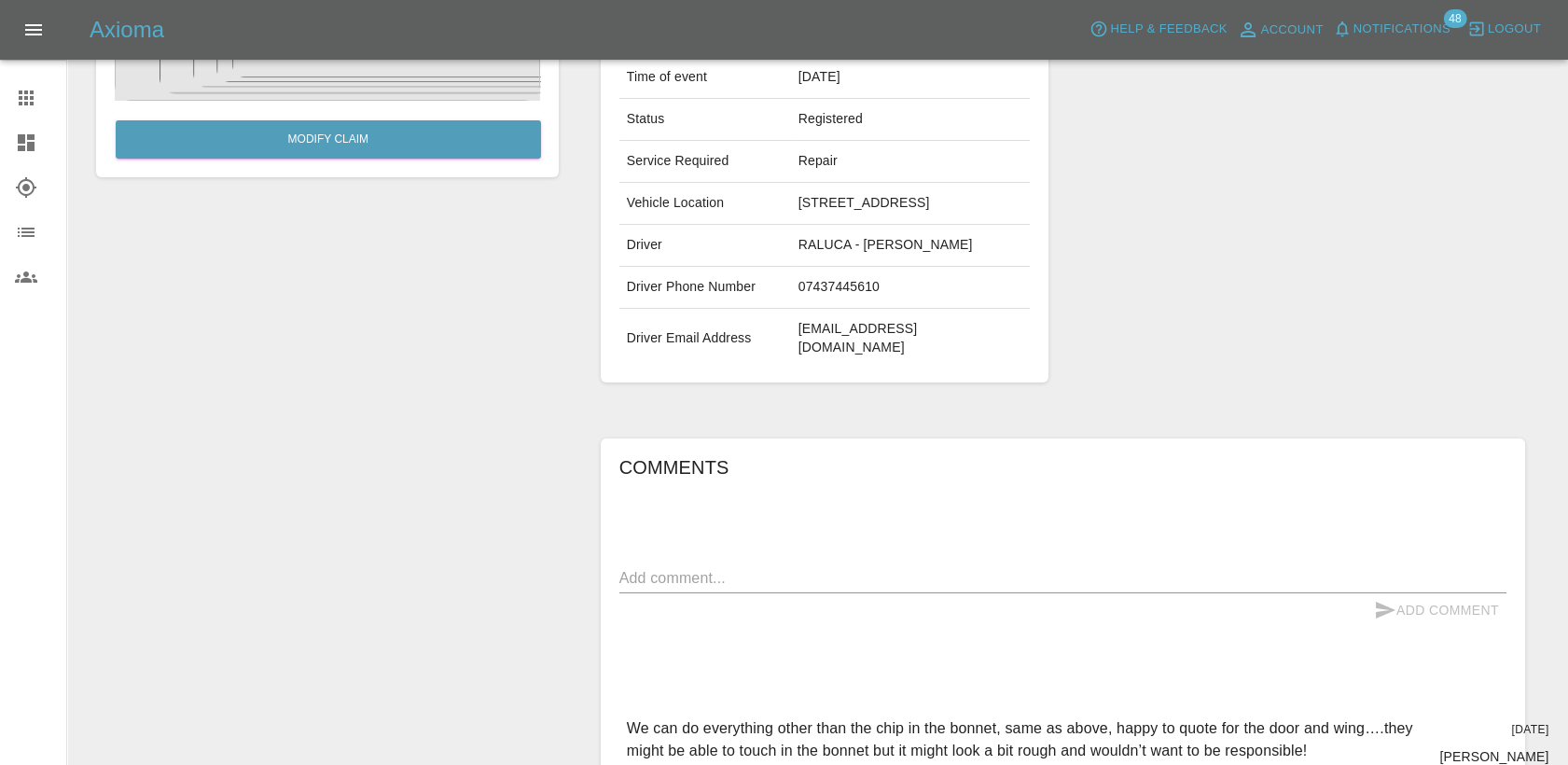
click at [700, 593] on div "Add Comment" at bounding box center [1063, 610] width 887 height 35
click at [711, 563] on div "x" at bounding box center [1063, 578] width 887 height 30
type textarea "I"
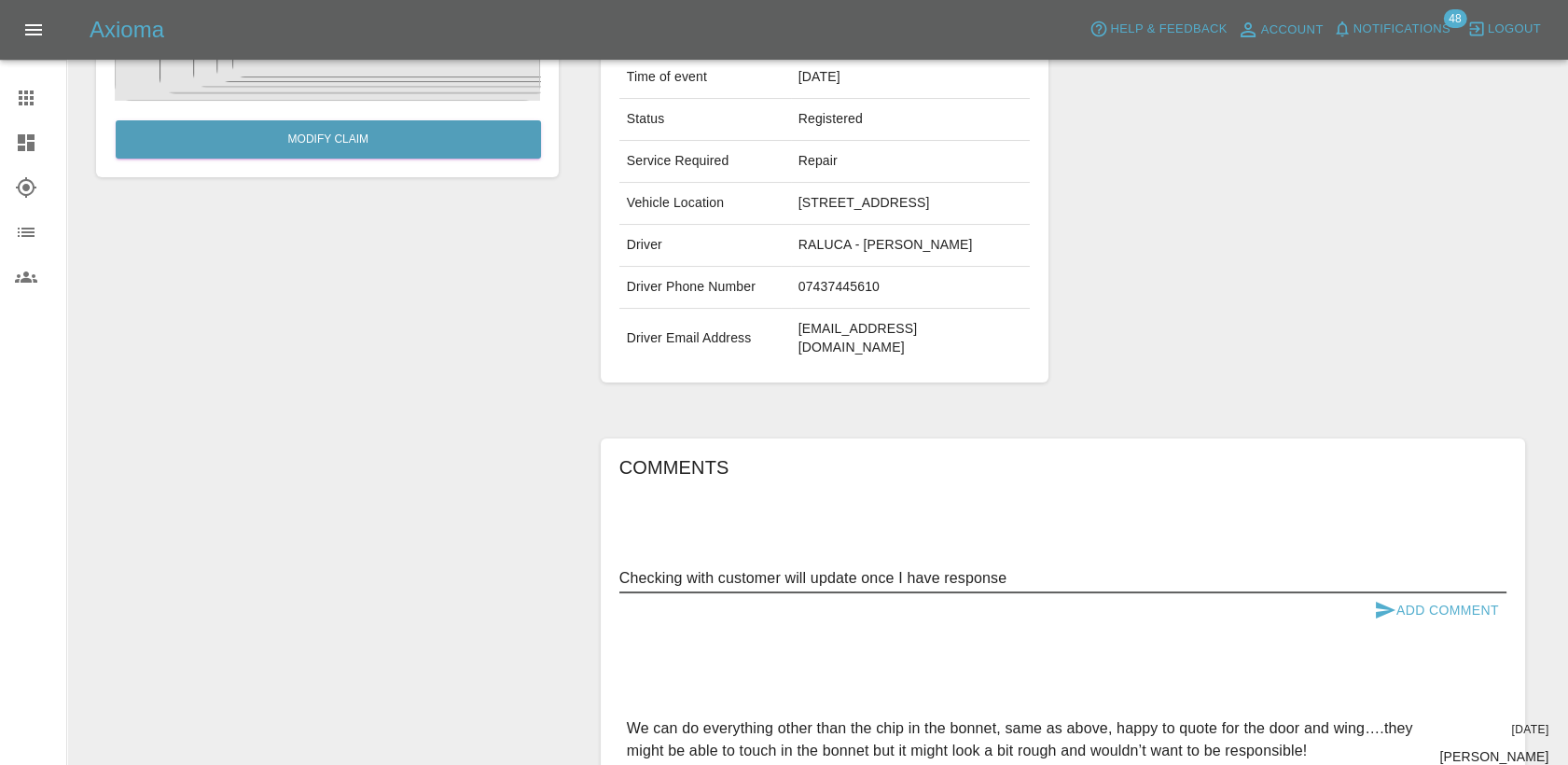
type textarea "Checking with customer will update once I have response"
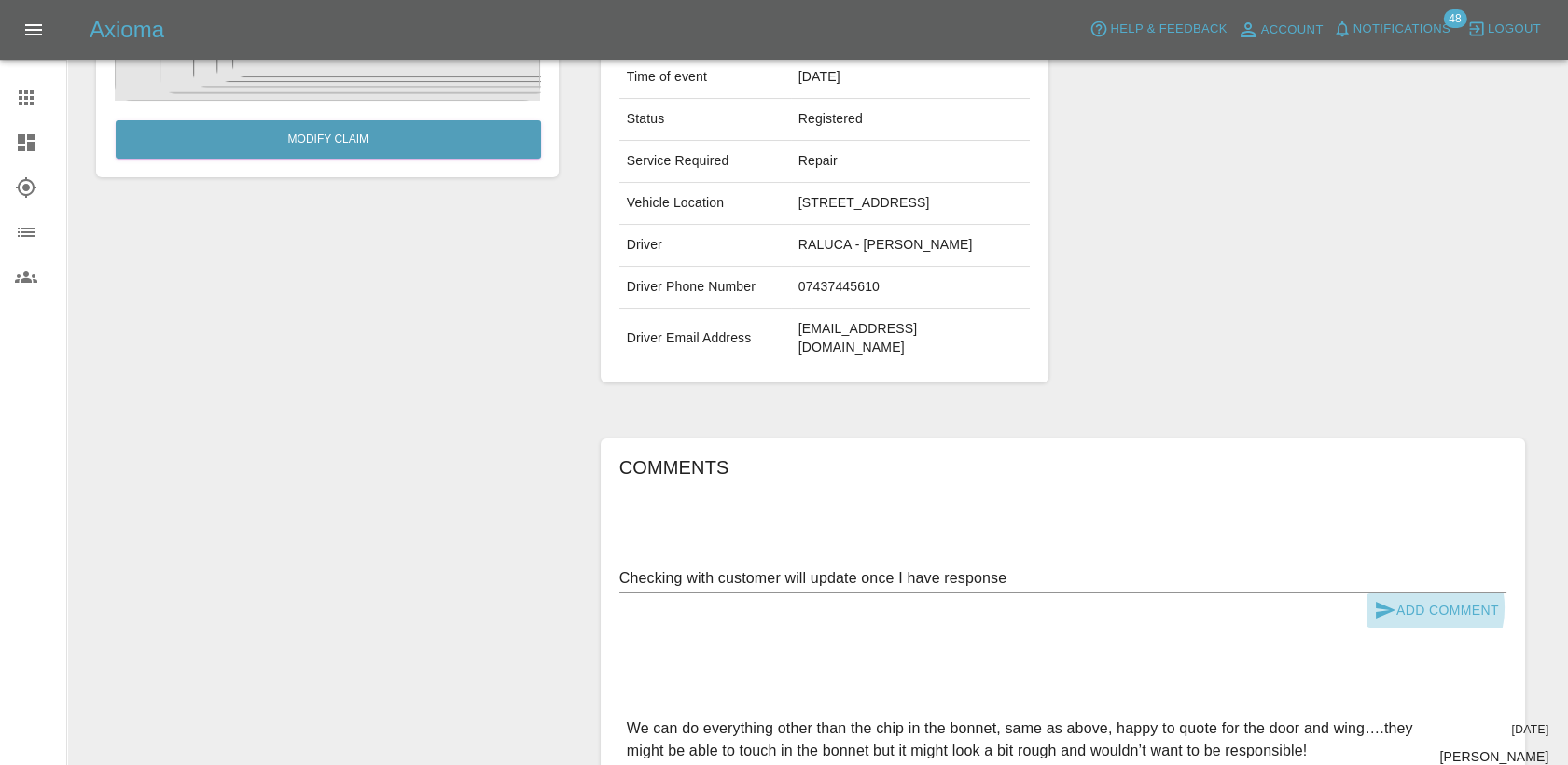
click at [1414, 593] on button "Add Comment" at bounding box center [1436, 610] width 140 height 35
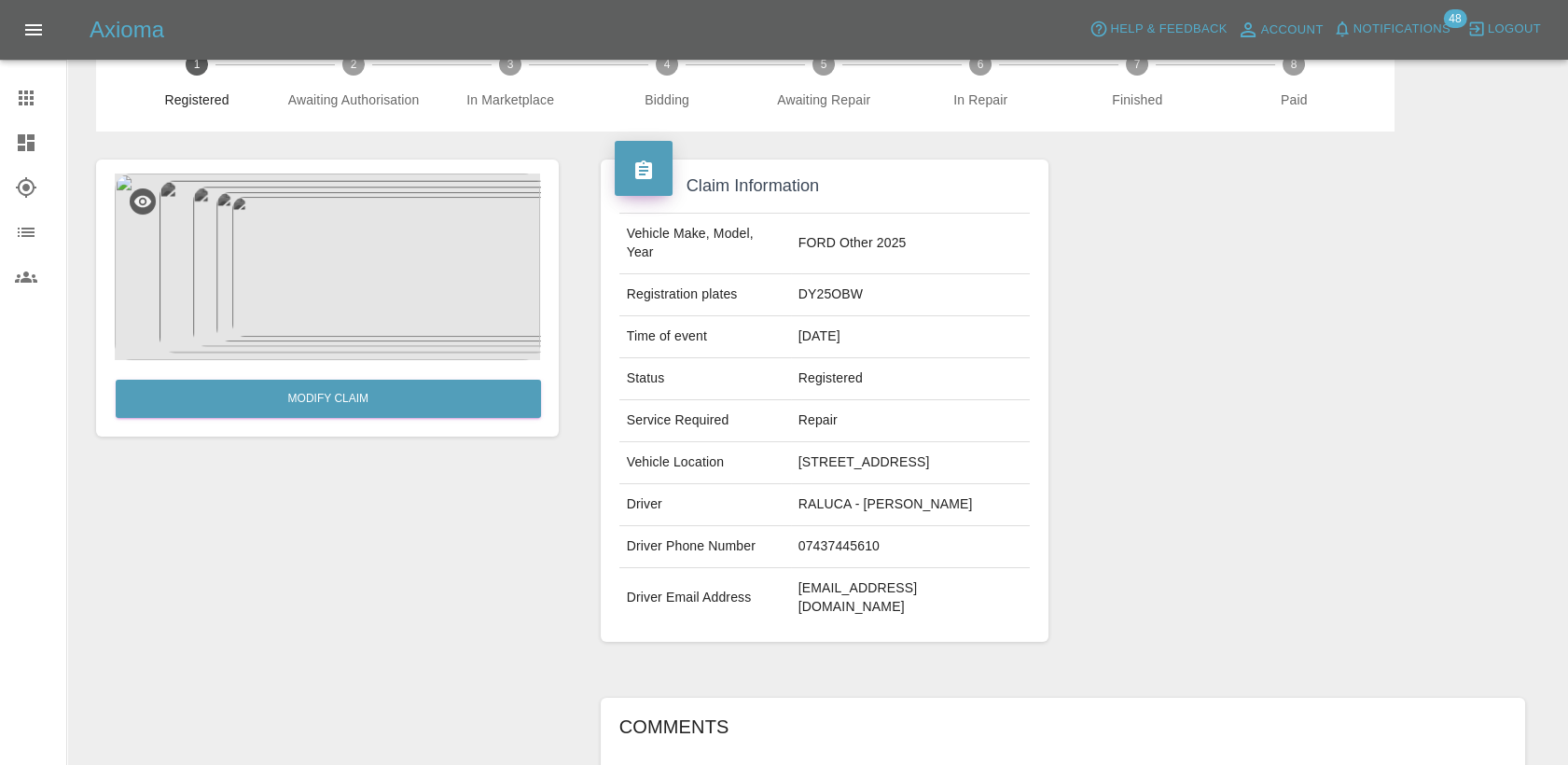
scroll to position [0, 0]
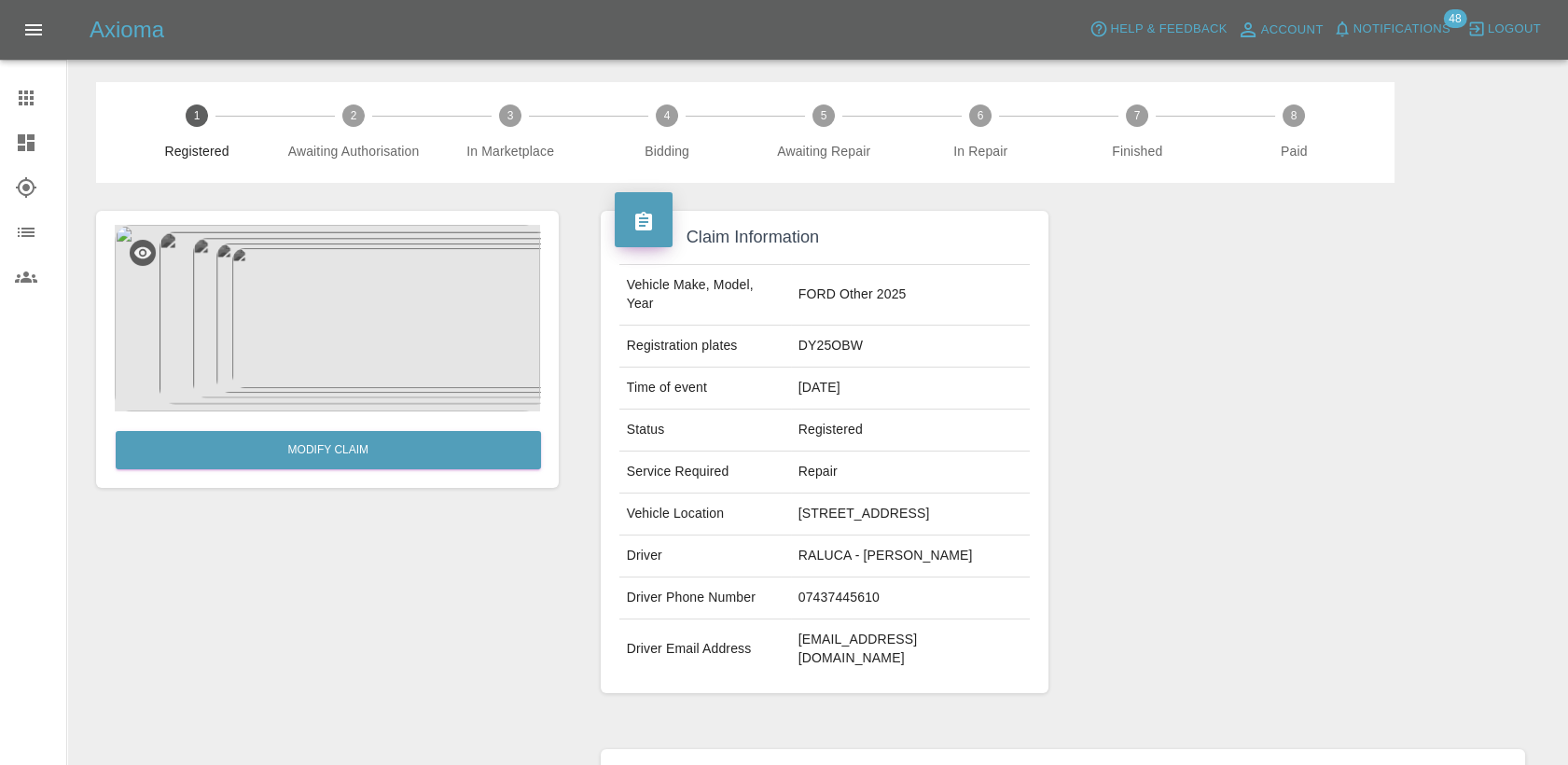
drag, startPoint x: 22, startPoint y: 94, endPoint x: 37, endPoint y: 104, distance: 18.0
click at [22, 94] on icon at bounding box center [26, 98] width 22 height 22
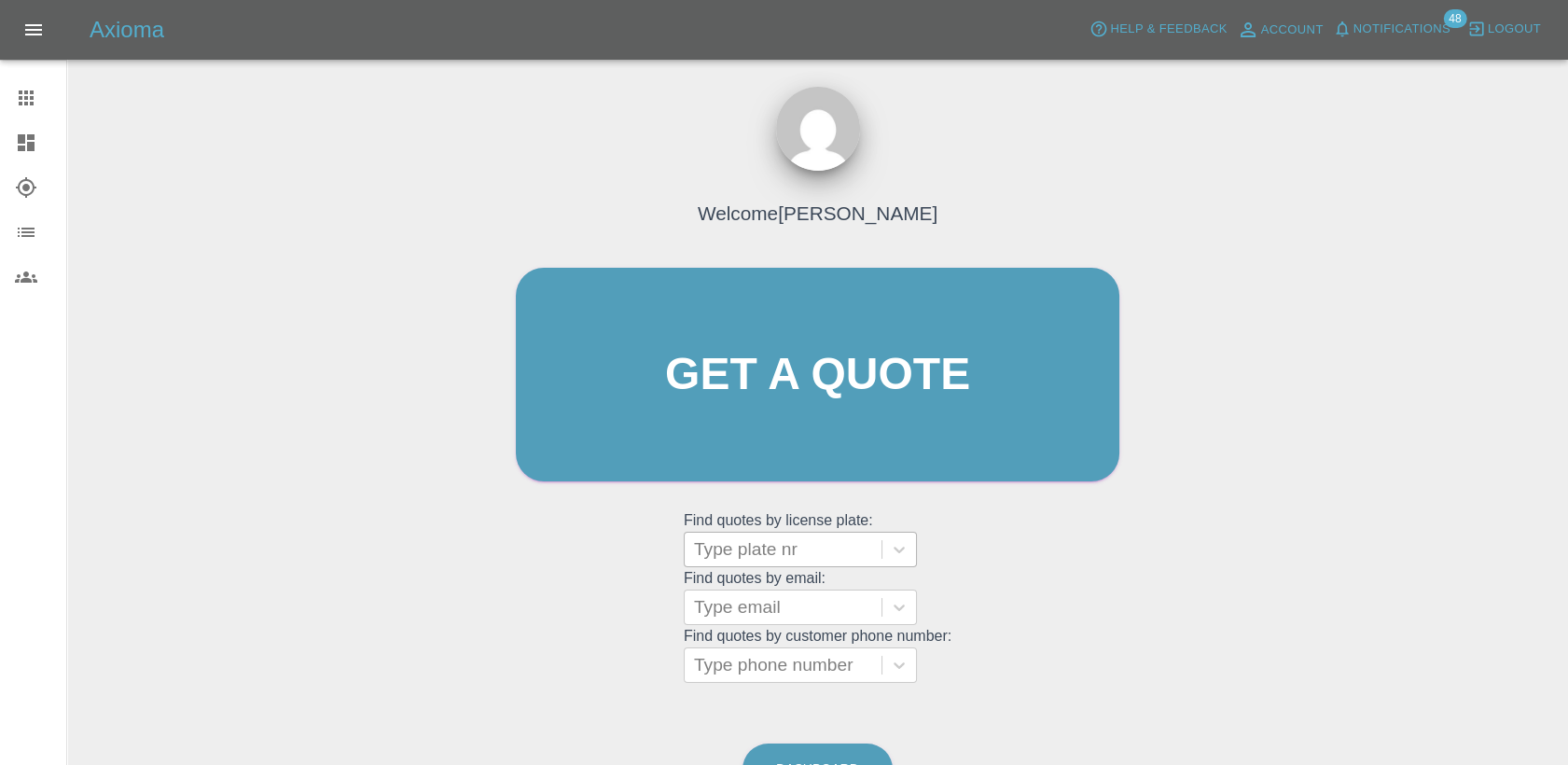
click at [754, 544] on div at bounding box center [783, 549] width 178 height 26
paste input "DT25ZNN"
type input "DT25ZNN"
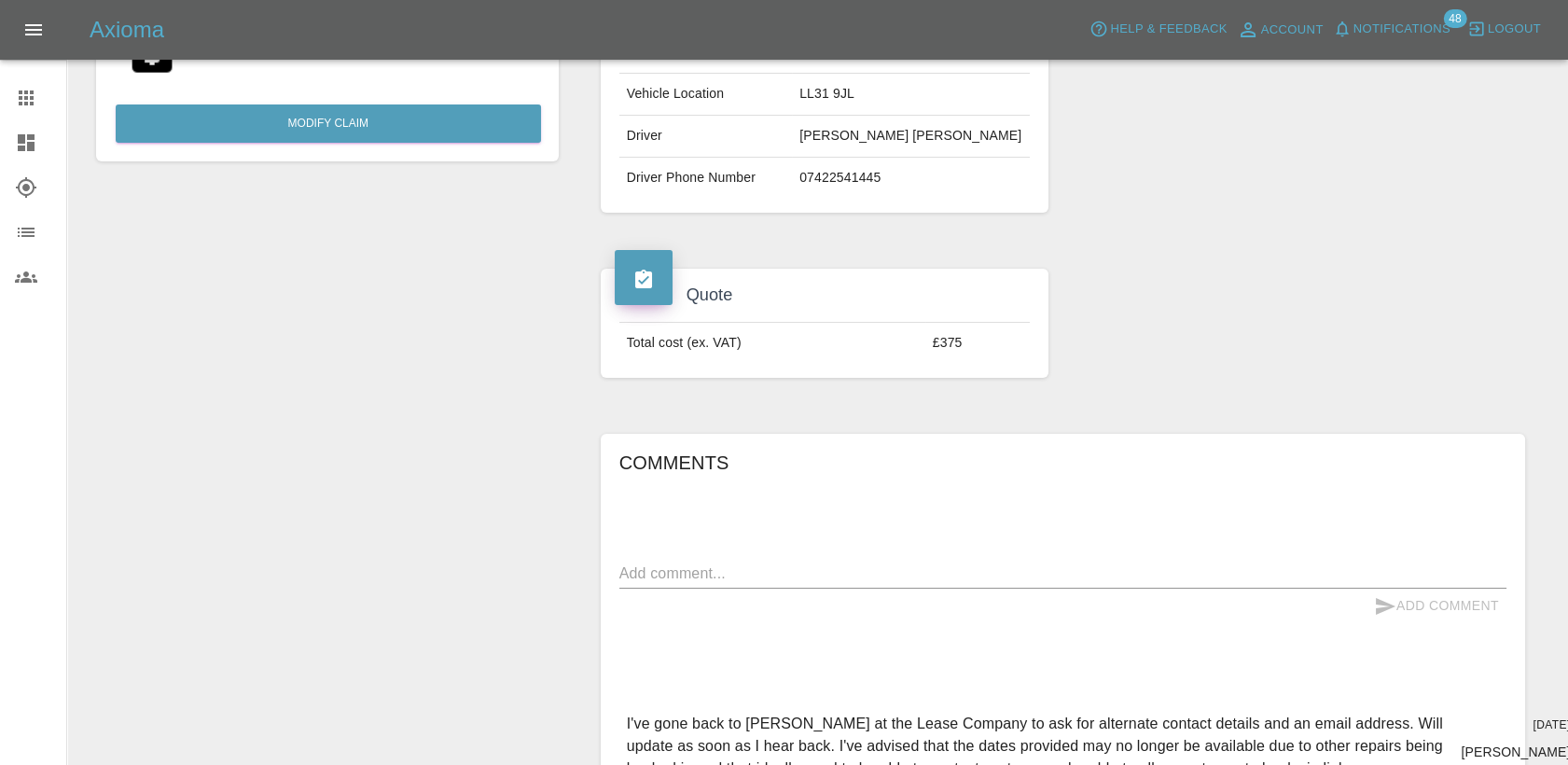
scroll to position [414, 0]
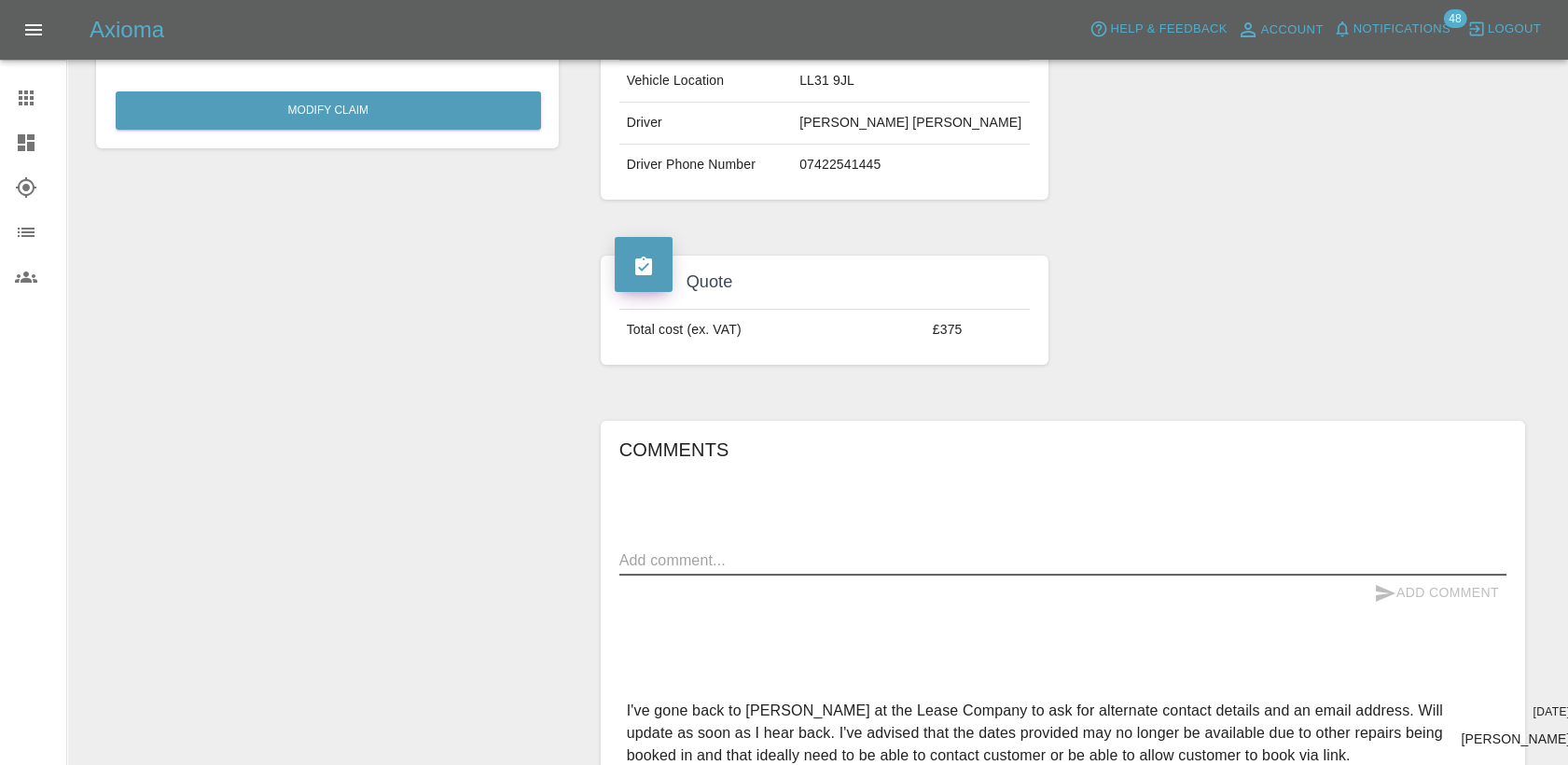
click at [805, 565] on textarea at bounding box center [1063, 559] width 887 height 21
paste textarea "[PERSON_NAME][EMAIL_ADDRESS][PERSON_NAME][DOMAIN_NAME]."
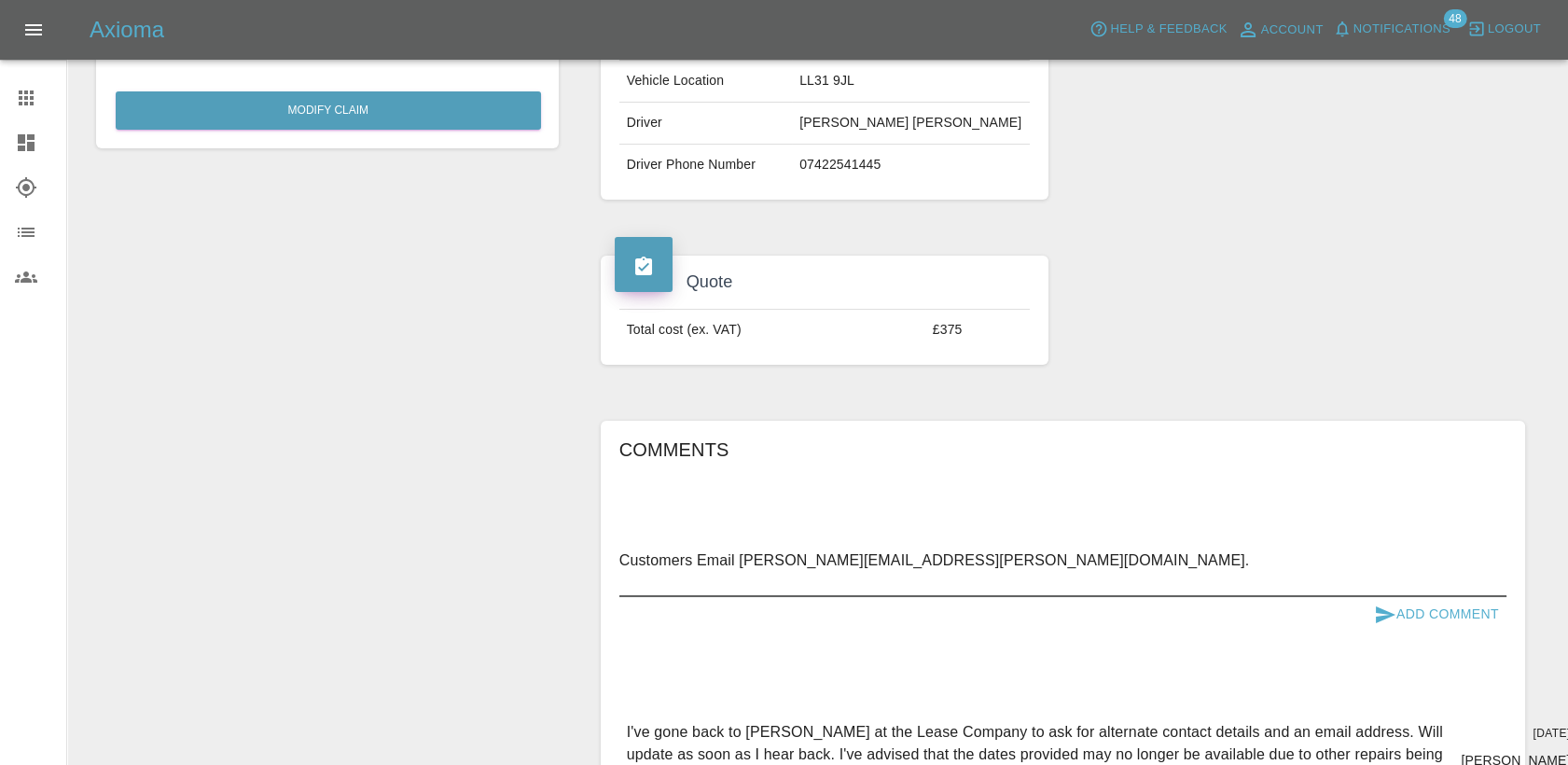
type textarea "Customers Email [PERSON_NAME][EMAIL_ADDRESS][PERSON_NAME][DOMAIN_NAME]."
click at [1465, 607] on button "Add Comment" at bounding box center [1436, 614] width 140 height 35
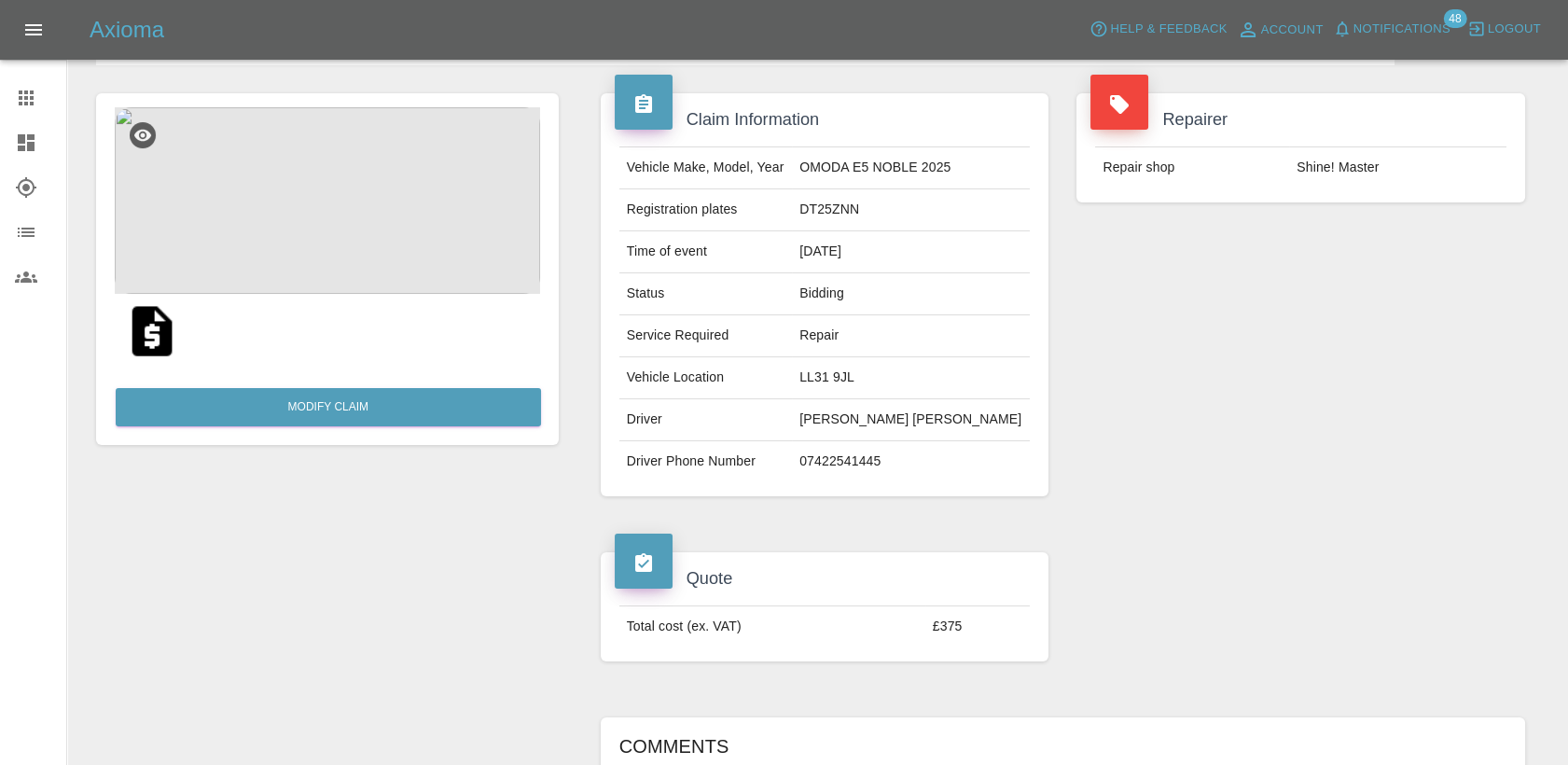
scroll to position [0, 0]
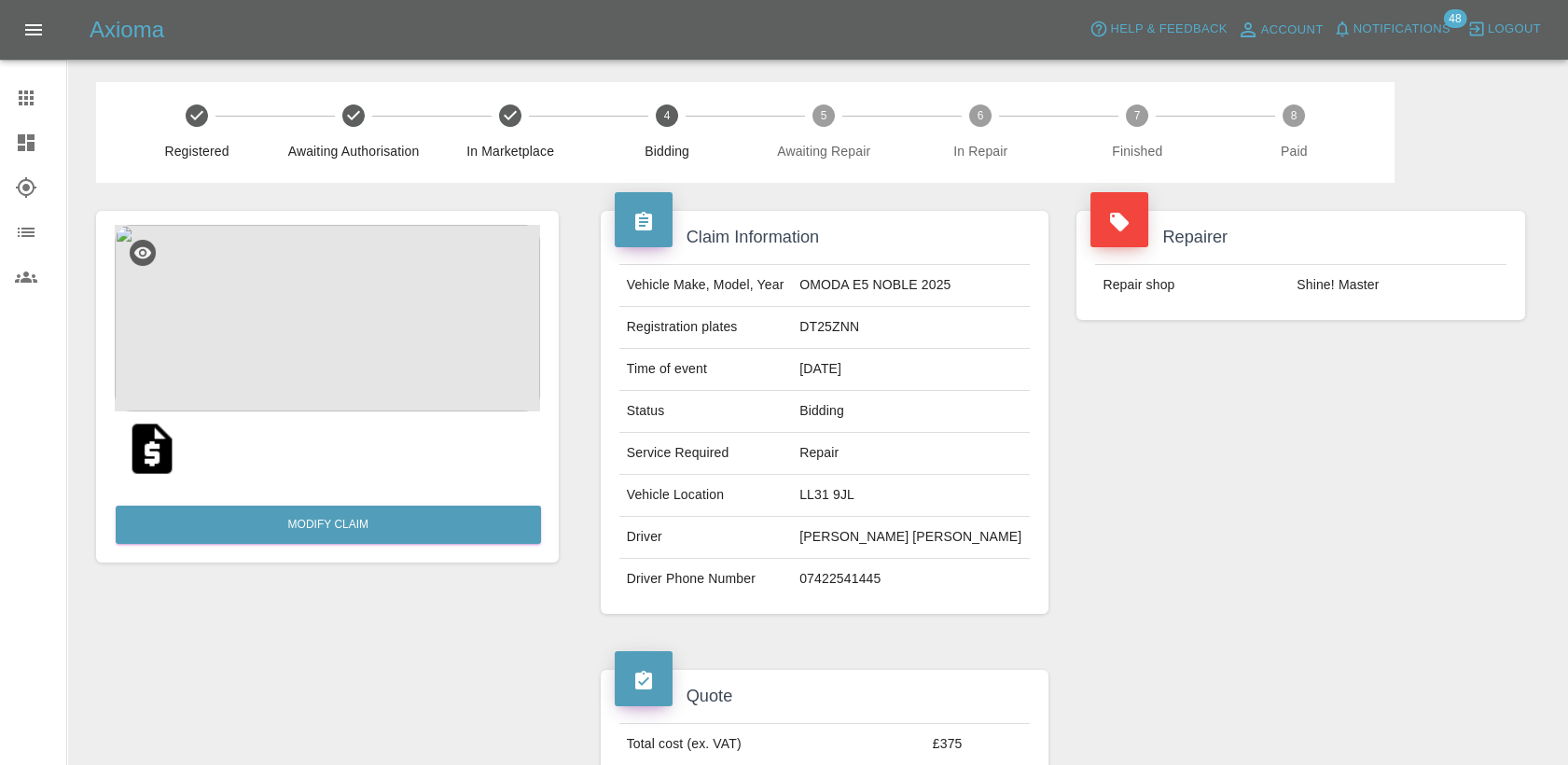
click at [17, 87] on icon at bounding box center [26, 98] width 22 height 22
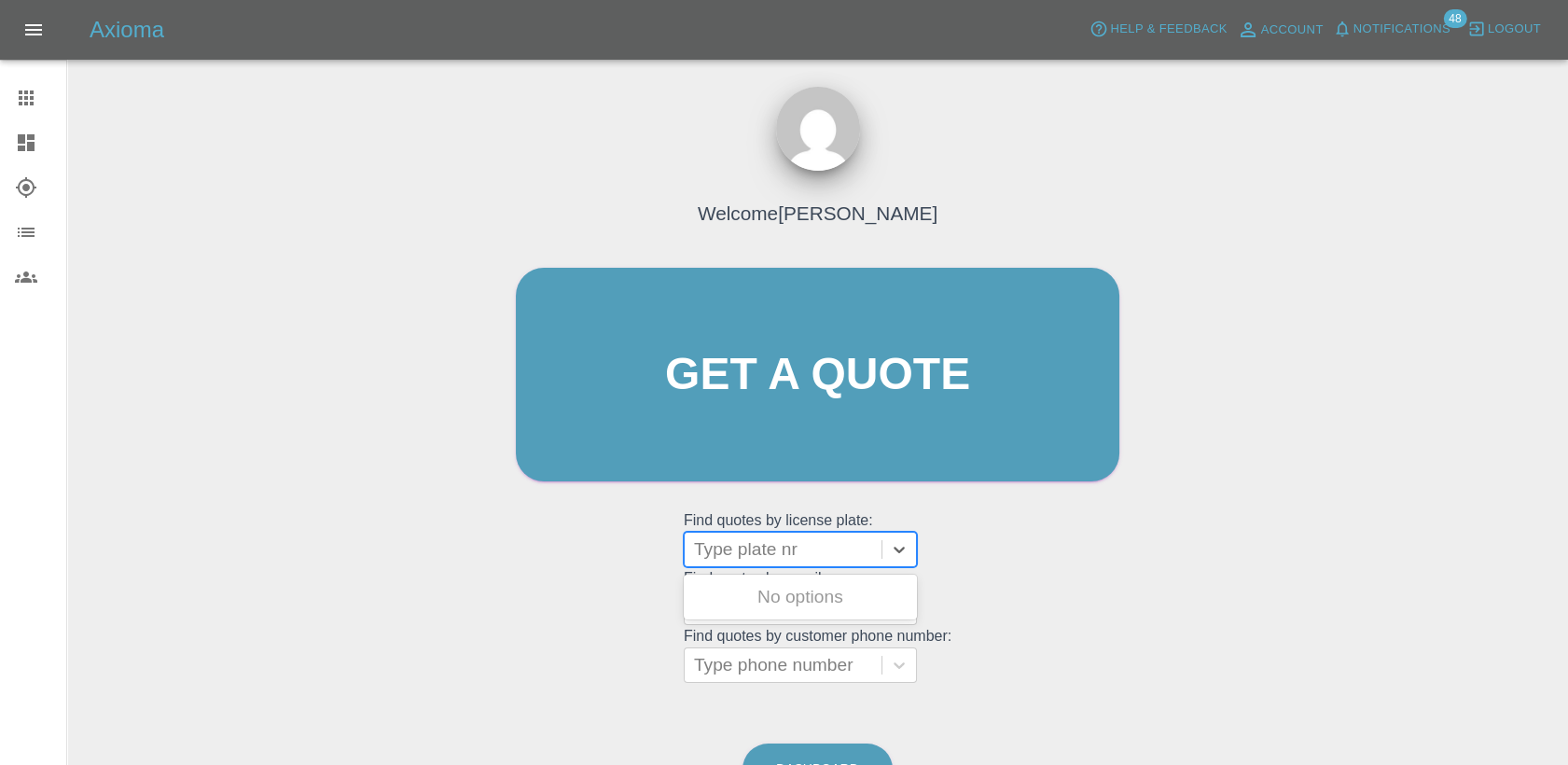
click at [747, 557] on div at bounding box center [783, 549] width 178 height 26
paste input "DW25GYN"
type input "DW25GYN"
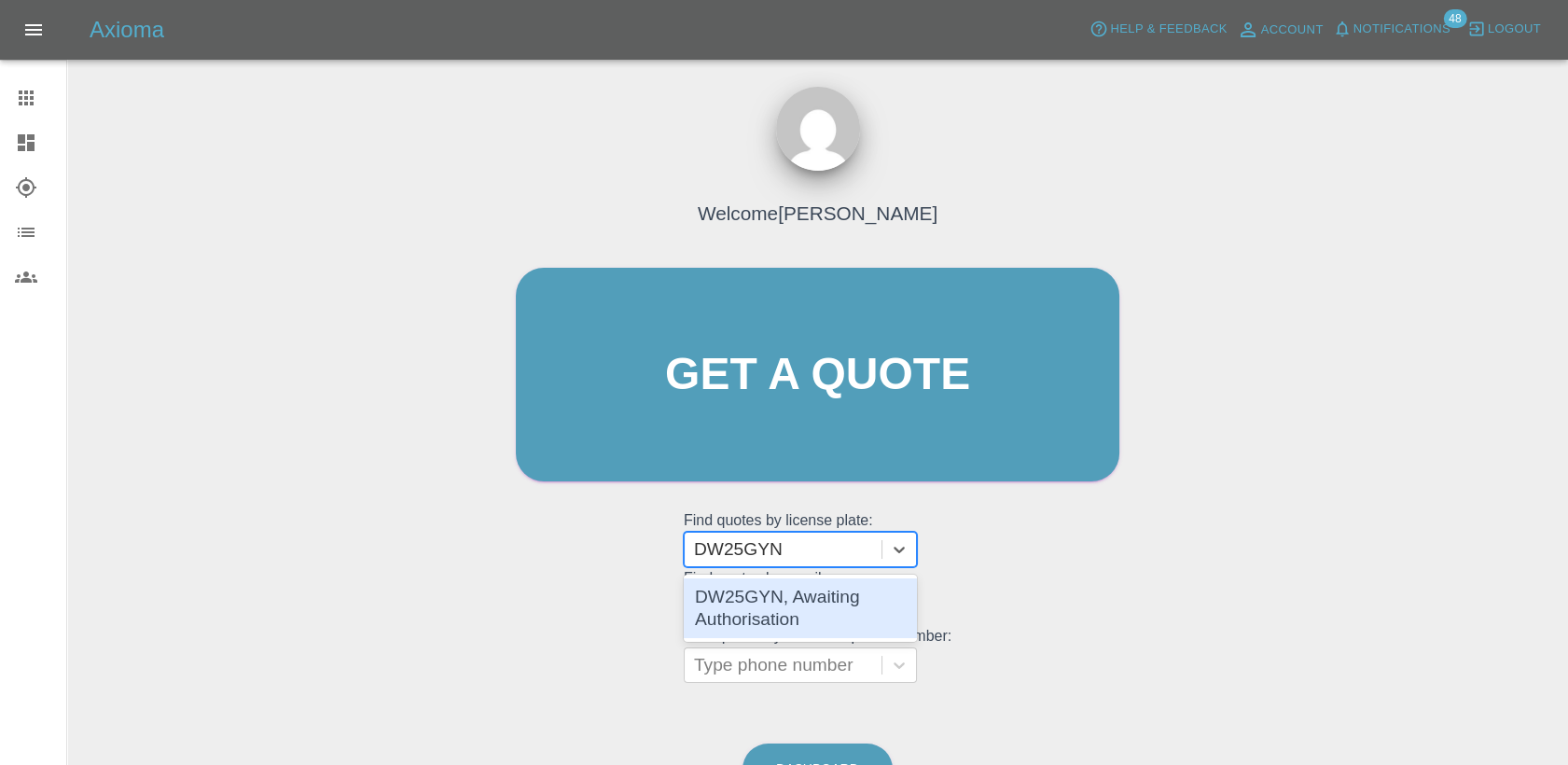
click at [798, 615] on div "DW25GYN, Awaiting Authorisation" at bounding box center [801, 608] width 234 height 60
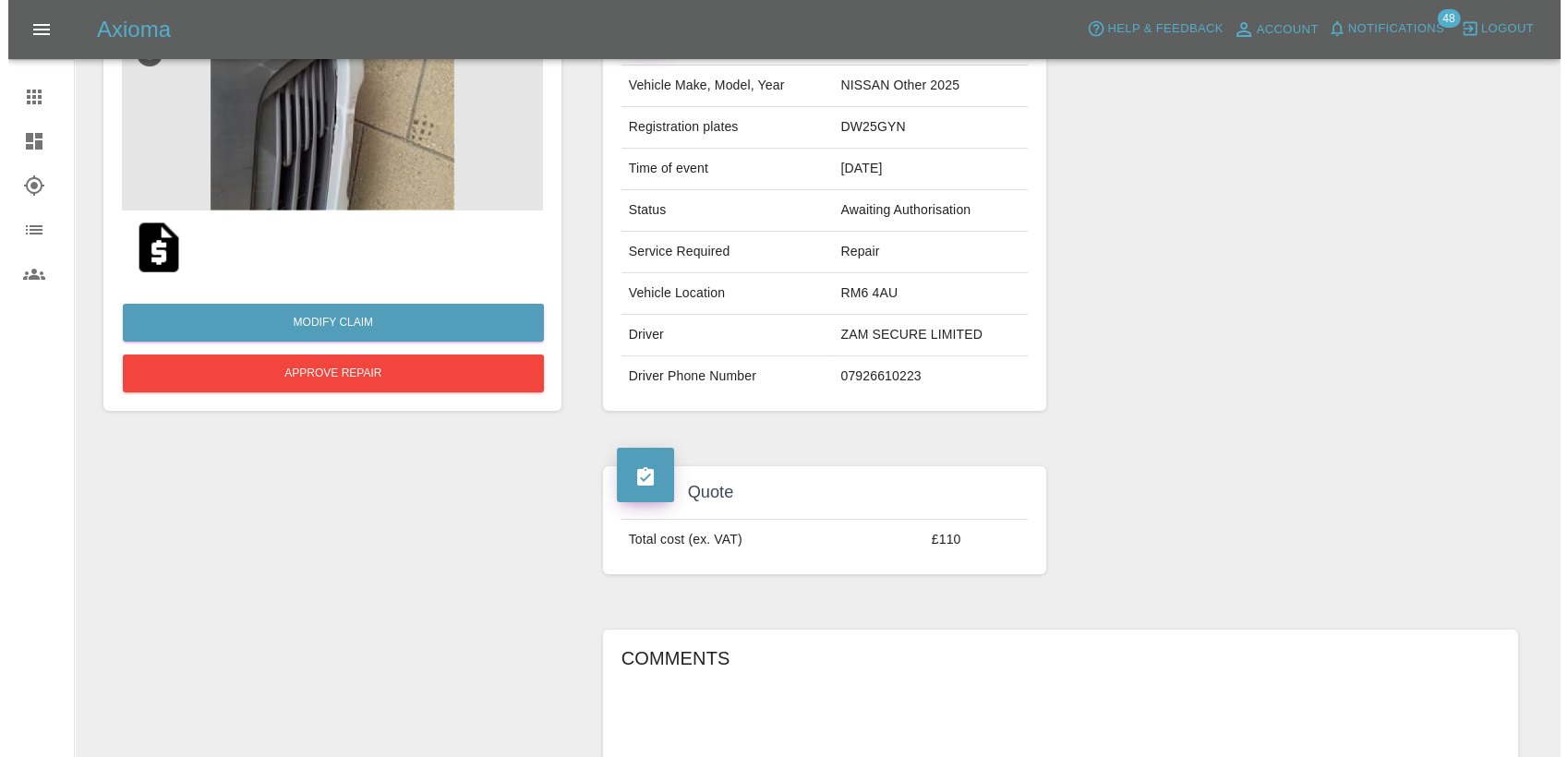
scroll to position [205, 0]
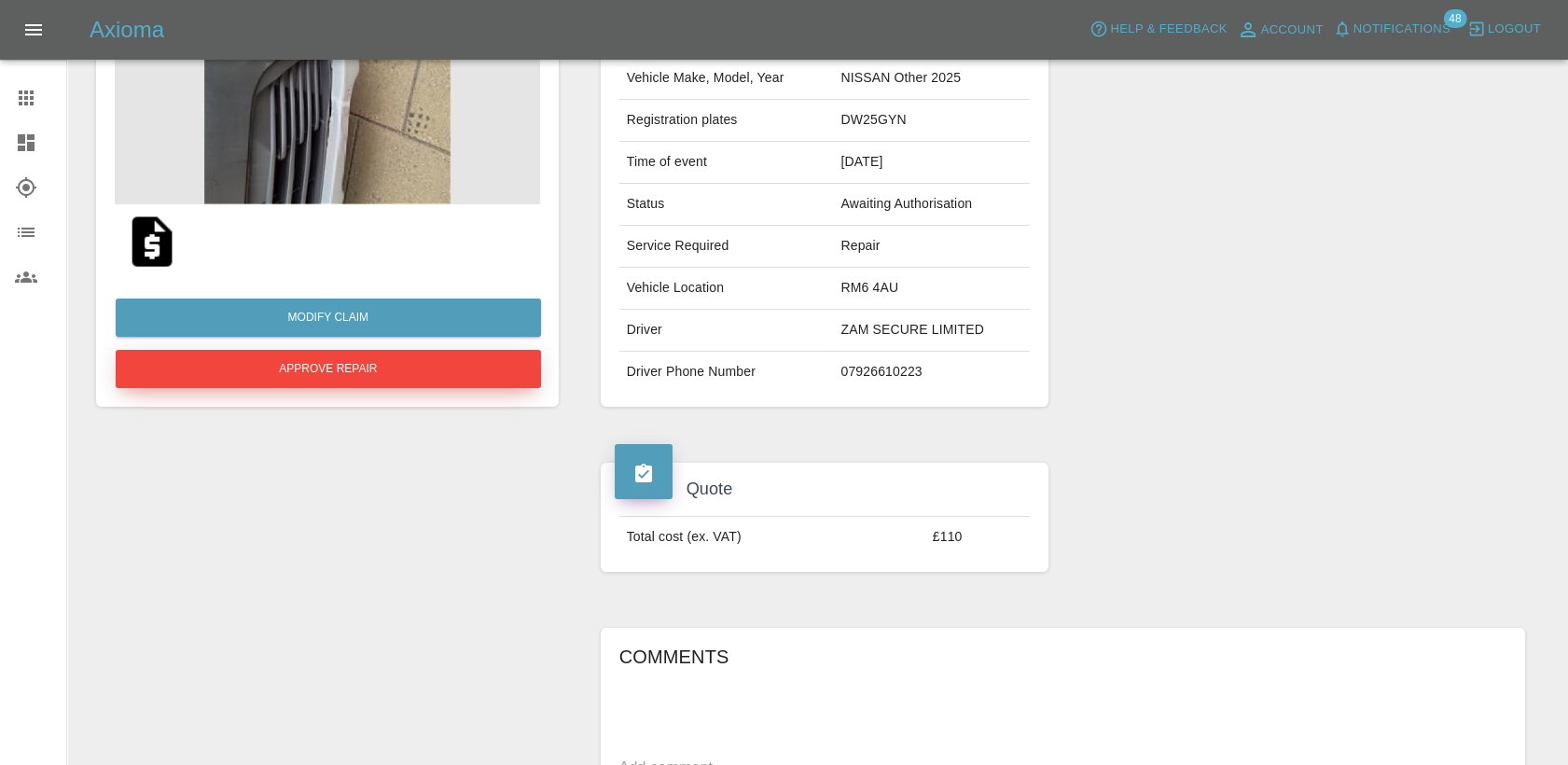
click at [410, 367] on button "Approve Repair" at bounding box center [329, 369] width 425 height 38
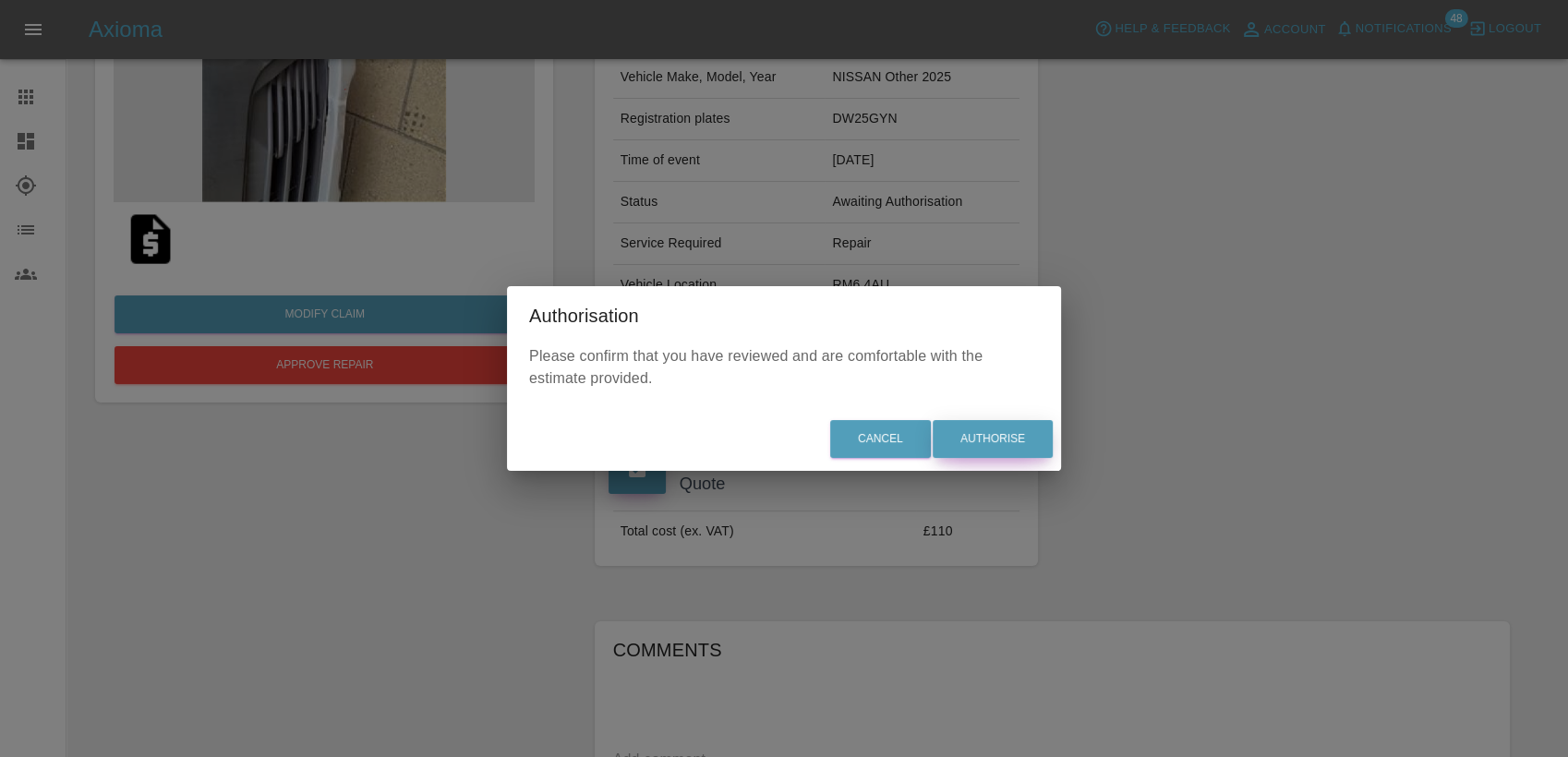
click at [996, 447] on button "Authorise" at bounding box center [992, 439] width 120 height 38
